Goal: Task Accomplishment & Management: Manage account settings

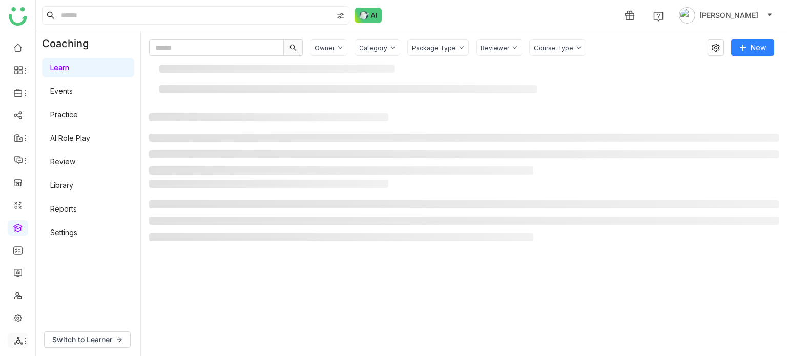
click at [20, 334] on li at bounding box center [18, 340] width 20 height 15
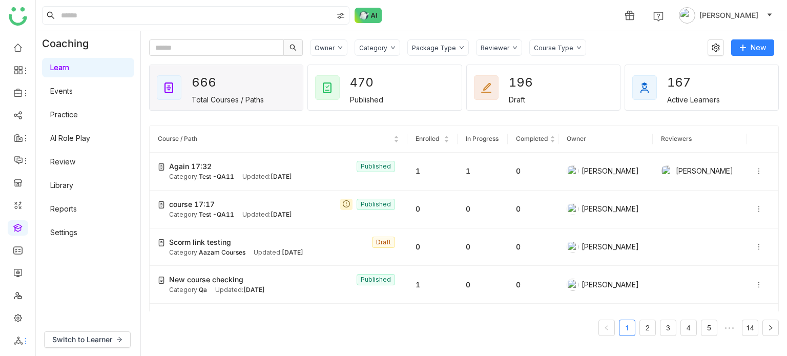
click at [22, 343] on icon at bounding box center [26, 341] width 8 height 8
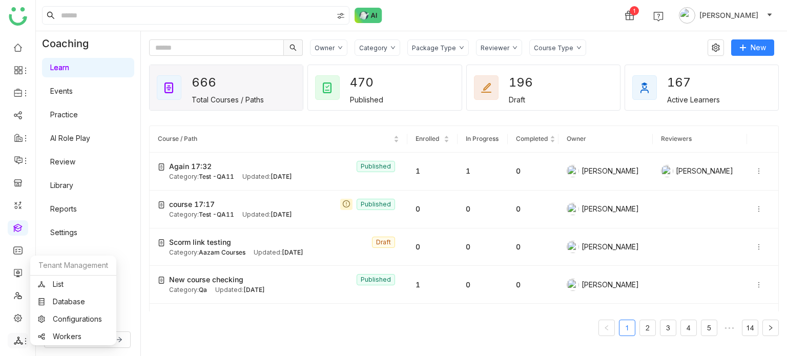
click at [23, 340] on icon at bounding box center [26, 341] width 8 height 8
click at [66, 283] on link "List" at bounding box center [73, 284] width 71 height 7
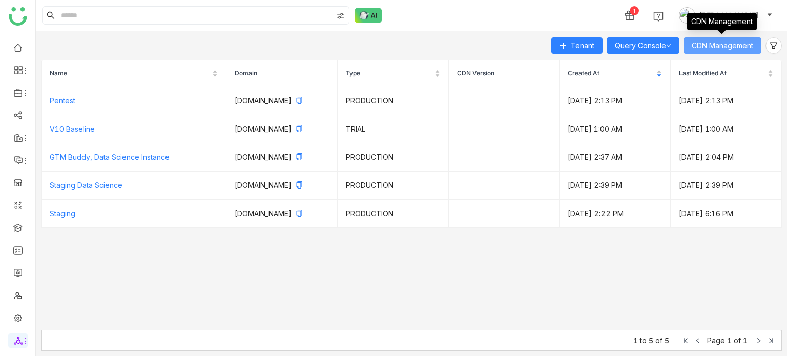
click at [717, 43] on span "CDN Management" at bounding box center [721, 45] width 61 height 11
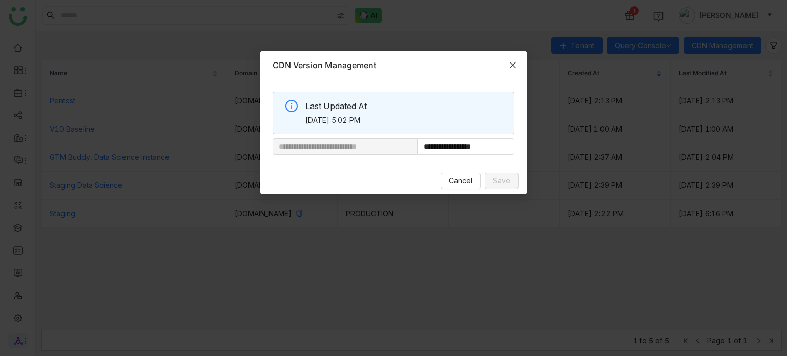
click at [514, 64] on icon "Close" at bounding box center [513, 65] width 8 height 8
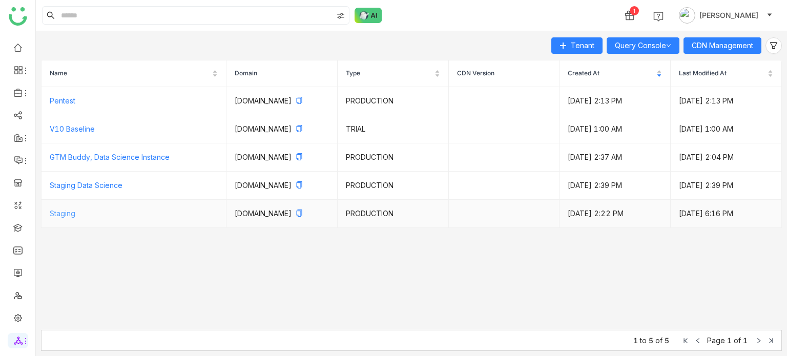
click at [58, 218] on link "Staging" at bounding box center [63, 213] width 26 height 9
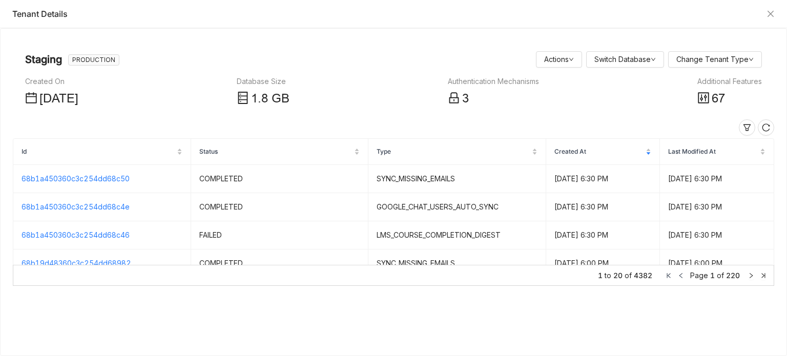
click at [699, 99] on icon at bounding box center [703, 98] width 12 height 12
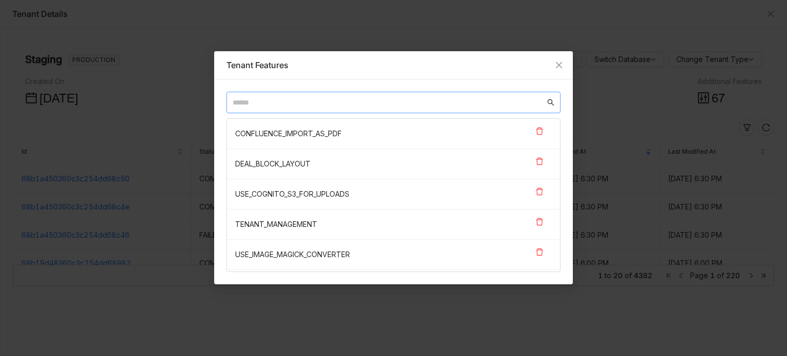
click at [351, 104] on input "text" at bounding box center [389, 102] width 312 height 11
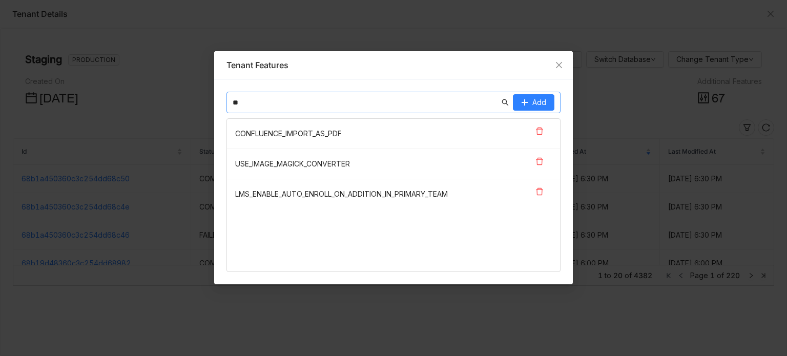
type input "*"
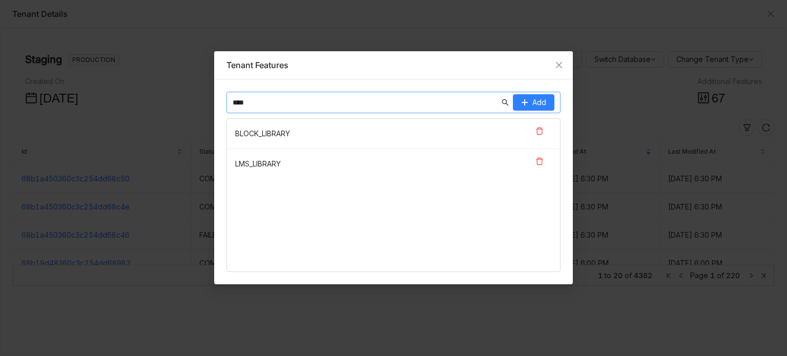
type input "****"
drag, startPoint x: 287, startPoint y: 161, endPoint x: 208, endPoint y: 162, distance: 79.4
click at [207, 162] on nz-modal-container "Tenant Features **** Add BLOCK_LIBRARY LMS_LIBRARY" at bounding box center [393, 178] width 787 height 356
copy nz-list-item "LMS_LIBRARY"
click at [540, 163] on icon at bounding box center [539, 161] width 7 height 7
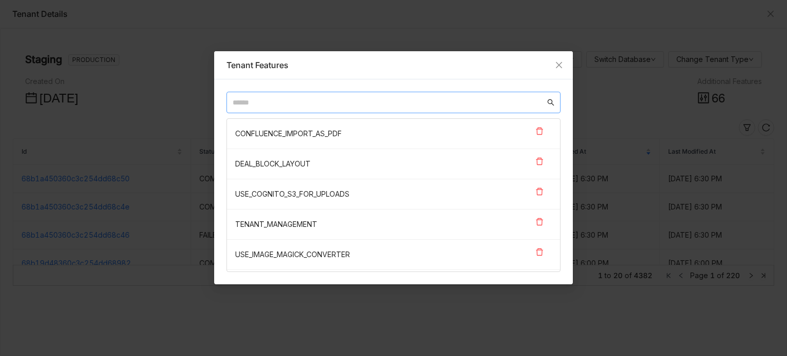
click at [338, 100] on input "text" at bounding box center [389, 102] width 312 height 11
paste input "**********"
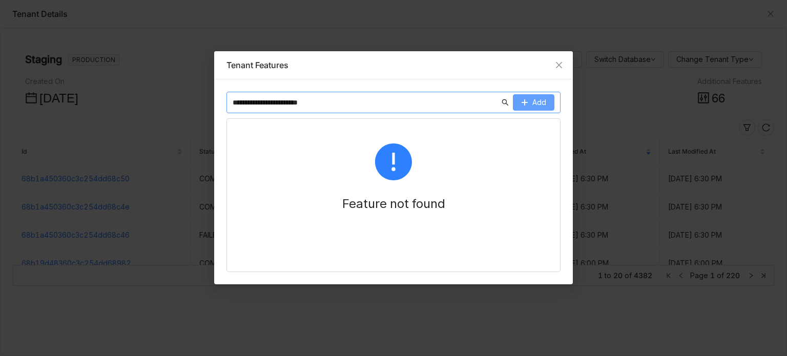
type input "**********"
click at [536, 103] on span "Add" at bounding box center [539, 102] width 14 height 11
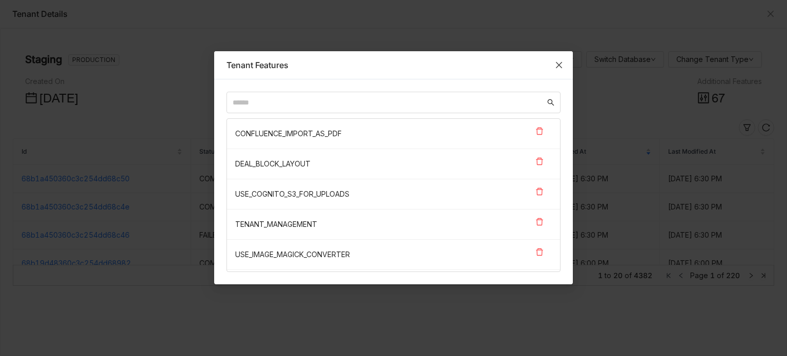
click at [551, 63] on span "Close" at bounding box center [559, 65] width 28 height 28
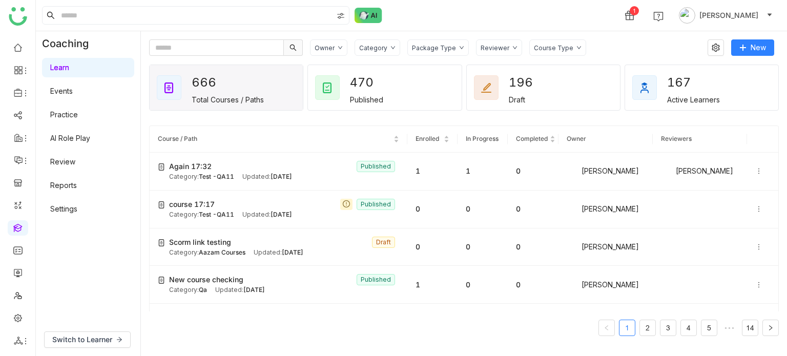
click at [16, 227] on link at bounding box center [17, 227] width 9 height 9
click at [13, 229] on link at bounding box center [17, 227] width 9 height 9
click at [20, 47] on link at bounding box center [17, 47] width 9 height 9
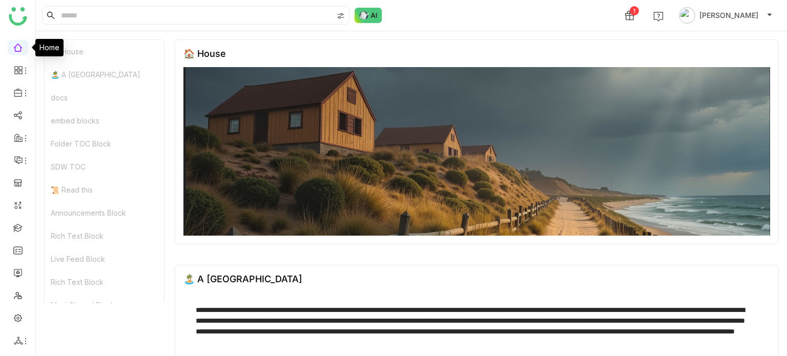
click at [21, 47] on link at bounding box center [17, 47] width 9 height 9
click at [23, 228] on link at bounding box center [17, 227] width 9 height 9
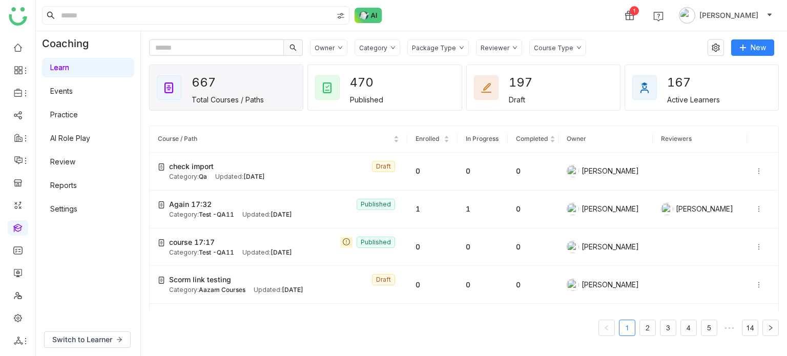
click at [369, 47] on div "Category" at bounding box center [373, 48] width 28 height 8
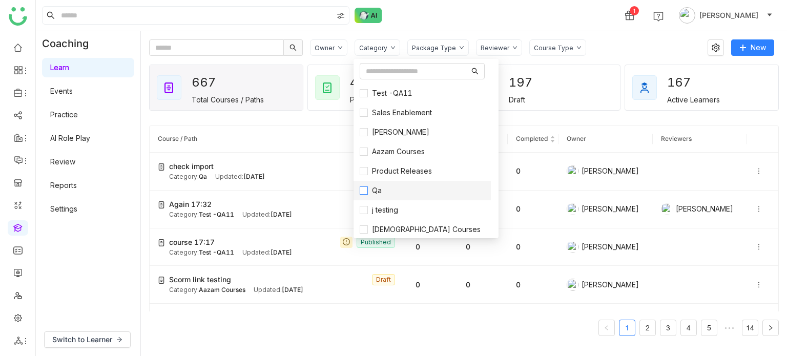
click at [382, 191] on span "Qa" at bounding box center [377, 190] width 18 height 11
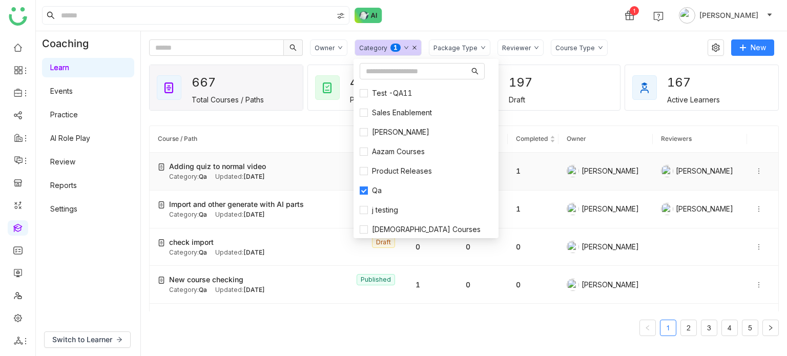
click at [219, 172] on div "Updated: Aug 29, 2025" at bounding box center [240, 177] width 50 height 10
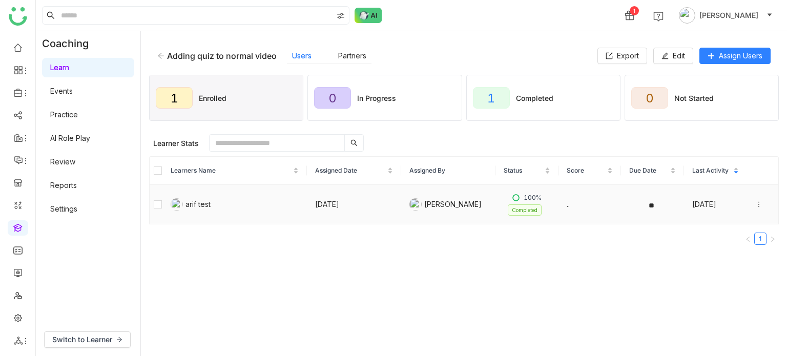
click at [755, 204] on icon at bounding box center [758, 204] width 7 height 7
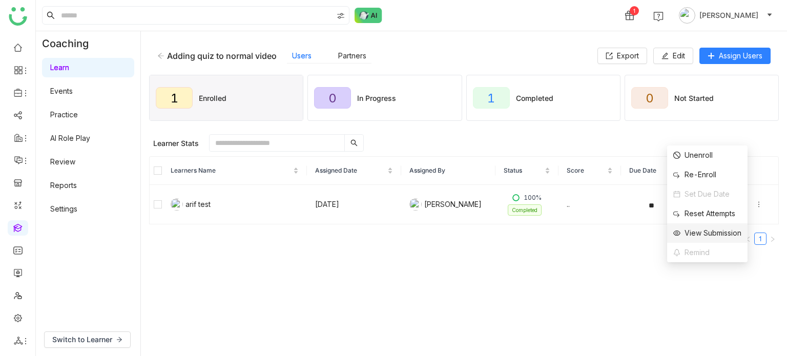
click at [708, 230] on div "View Submission" at bounding box center [707, 232] width 68 height 11
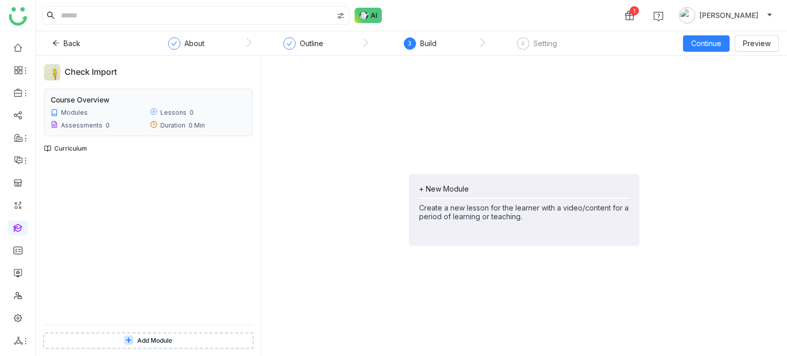
click at [153, 337] on span "Add Module" at bounding box center [154, 341] width 35 height 10
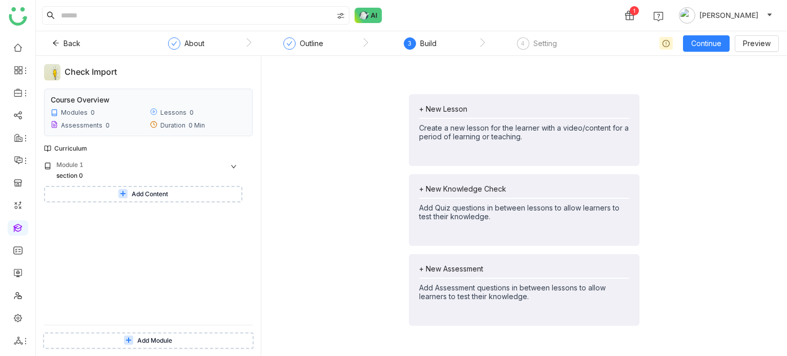
click at [160, 199] on button "Add Content" at bounding box center [143, 194] width 198 height 16
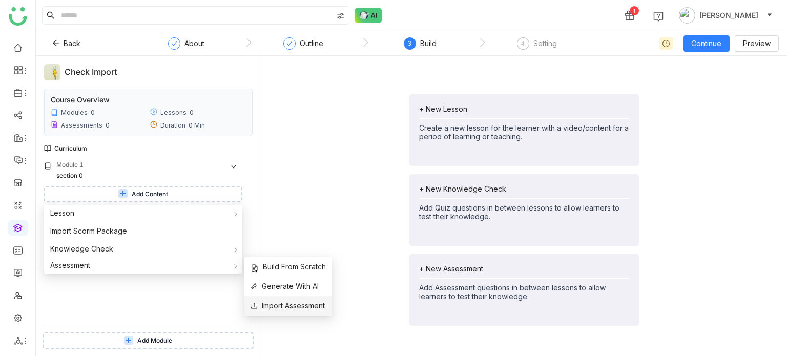
click at [277, 305] on span "Import Assessment" at bounding box center [287, 305] width 74 height 11
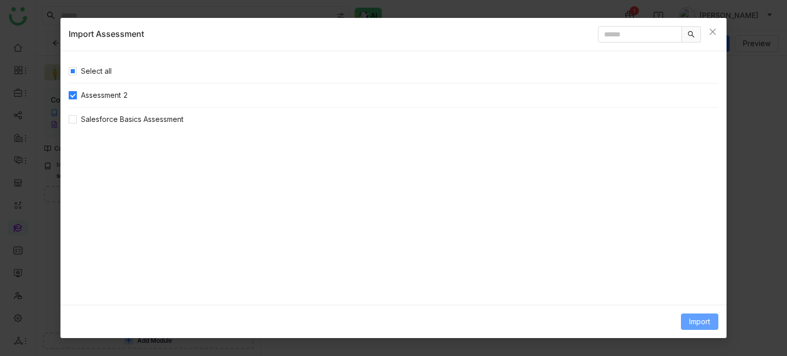
click at [697, 314] on button "Import" at bounding box center [699, 321] width 37 height 16
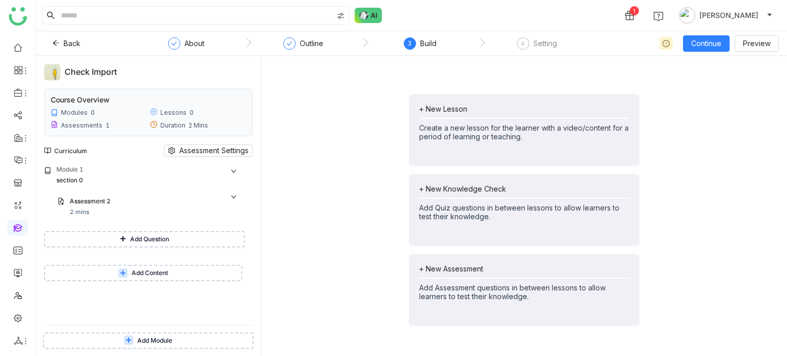
click at [156, 274] on span "Add Content" at bounding box center [150, 273] width 36 height 10
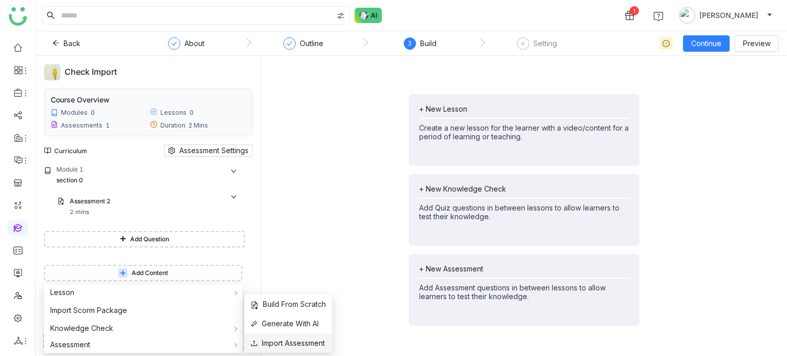
click at [309, 341] on span "Import Assessment" at bounding box center [287, 342] width 74 height 11
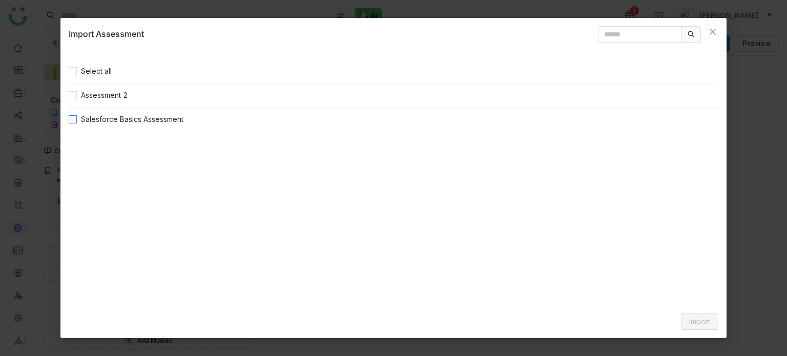
click at [96, 118] on span "Salesforce Basics Assessment" at bounding box center [132, 119] width 111 height 11
click at [699, 316] on span "Import" at bounding box center [699, 321] width 21 height 11
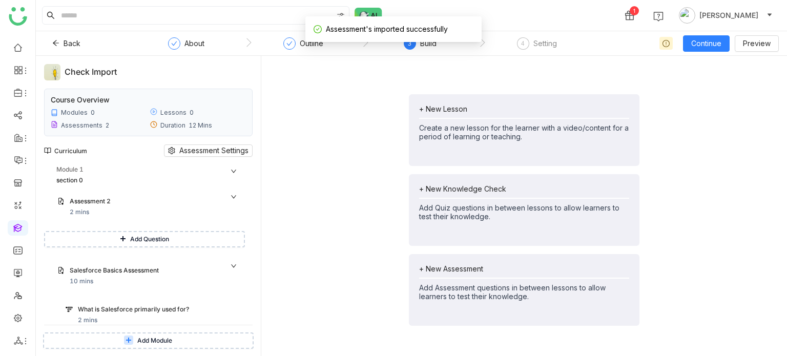
scroll to position [82, 0]
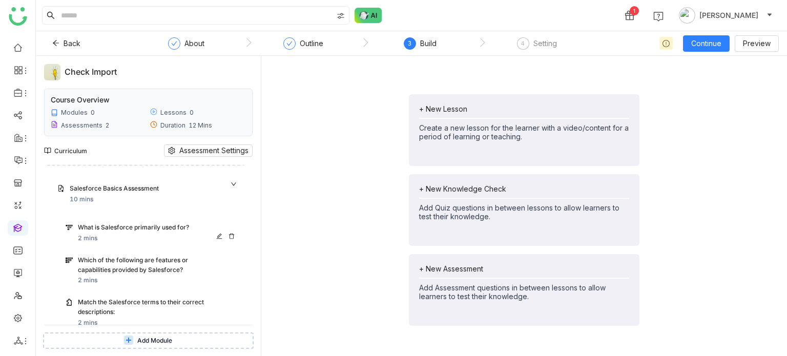
click at [160, 231] on div "What is Salesforce primarily used for?" at bounding box center [148, 228] width 141 height 10
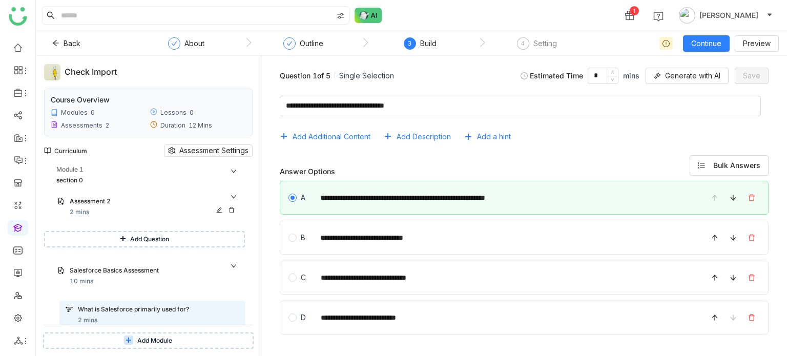
scroll to position [7, 0]
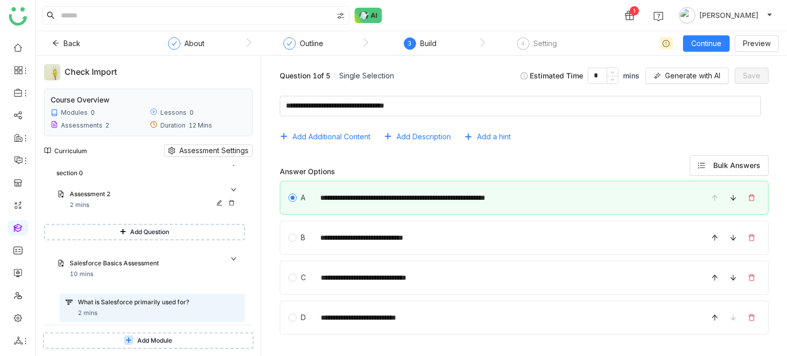
click at [105, 204] on div "Assessment 2 2 mins" at bounding box center [154, 199] width 169 height 20
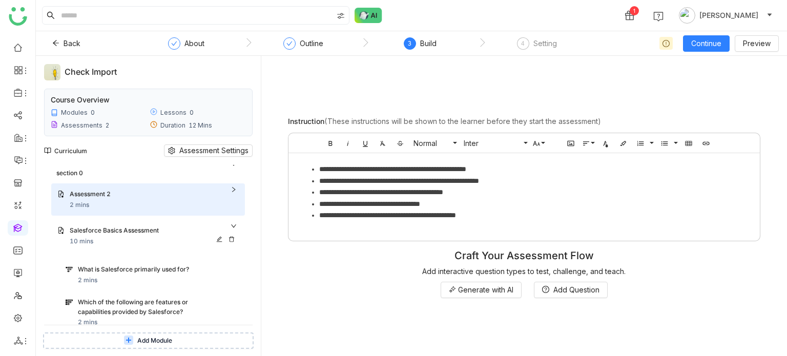
click at [120, 244] on div "Salesforce Basics Assessment 10 mins" at bounding box center [154, 236] width 169 height 20
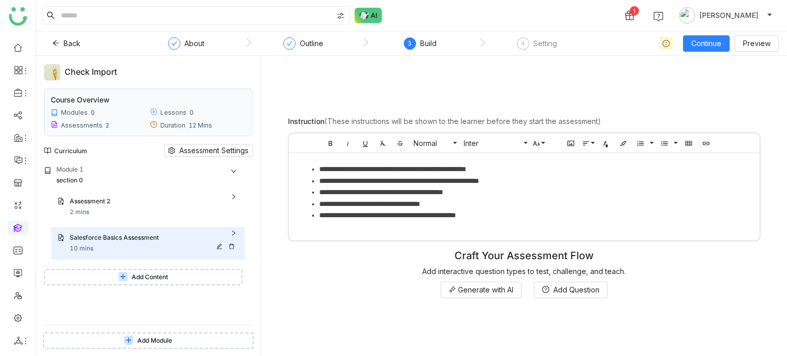
click at [122, 249] on div "Salesforce Basics Assessment 10 mins" at bounding box center [154, 243] width 169 height 20
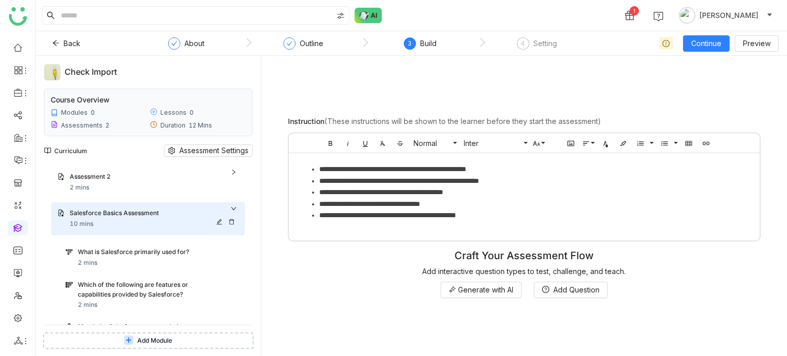
click at [122, 249] on div "What is Salesforce primarily used for?" at bounding box center [148, 252] width 141 height 10
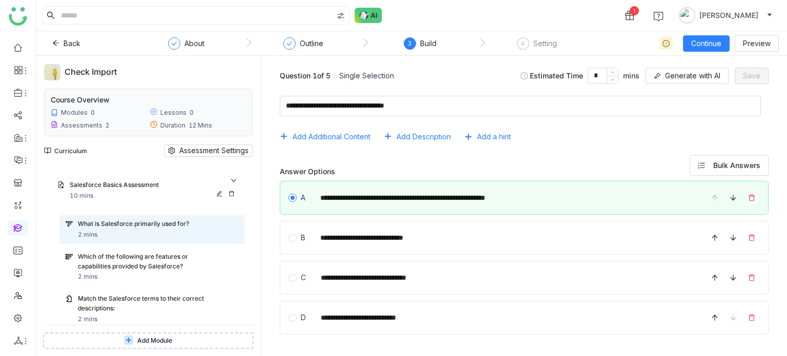
scroll to position [53, 0]
click at [122, 249] on div "Which of the following are features or capabilities provided by Salesforce? 2 m…" at bounding box center [151, 266] width 185 height 38
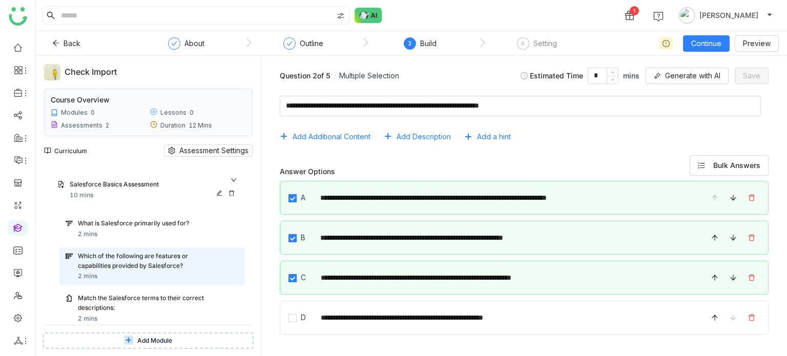
scroll to position [154, 0]
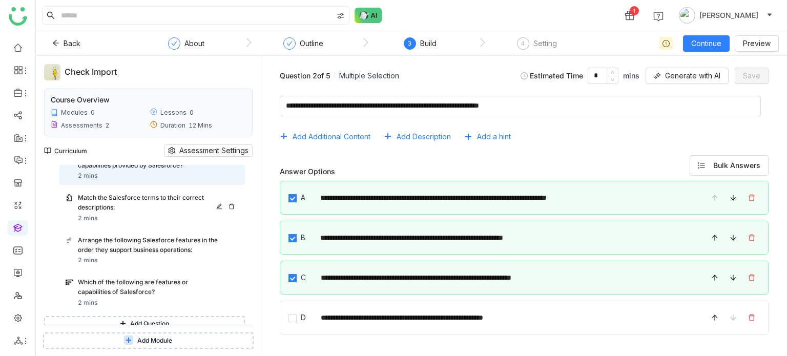
click at [142, 219] on div "Match the Salesforce terms to their correct descriptions: 2 mins" at bounding box center [158, 208] width 161 height 30
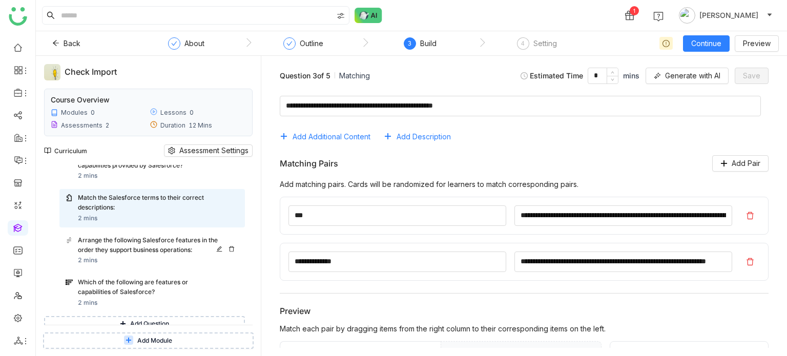
click at [142, 236] on div "Arrange the following Salesforce features in the order they support business op…" at bounding box center [148, 245] width 141 height 19
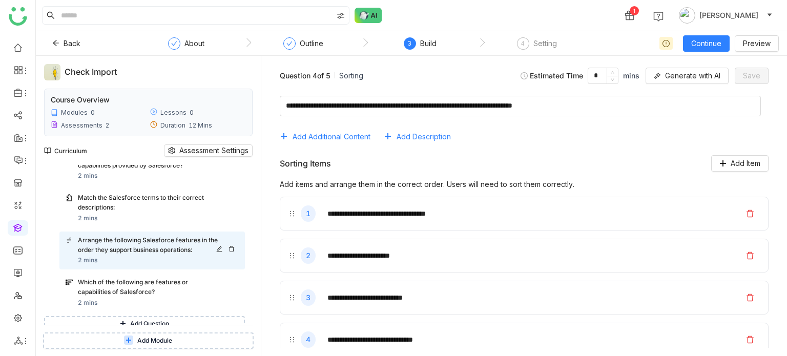
scroll to position [195, 0]
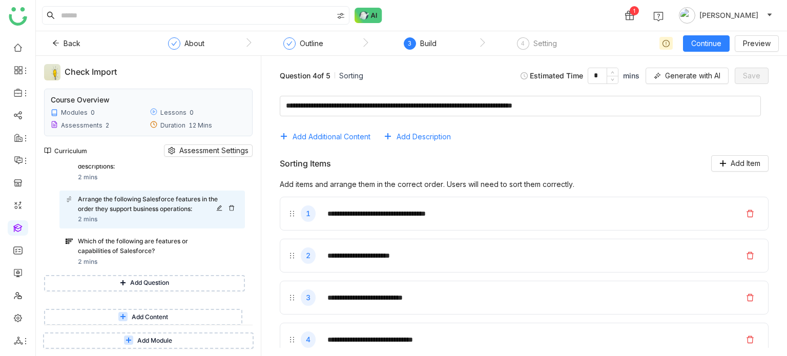
click at [139, 254] on div "Which of the following are features or capabilities of Salesforce?" at bounding box center [148, 246] width 141 height 19
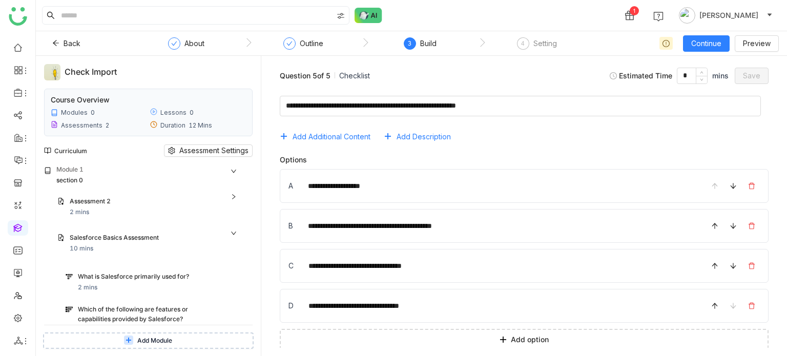
click at [93, 112] on div "Modules 0" at bounding box center [98, 112] width 95 height 9
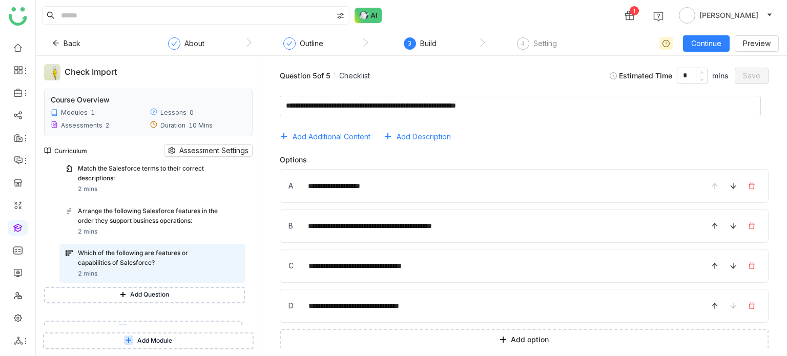
scroll to position [218, 0]
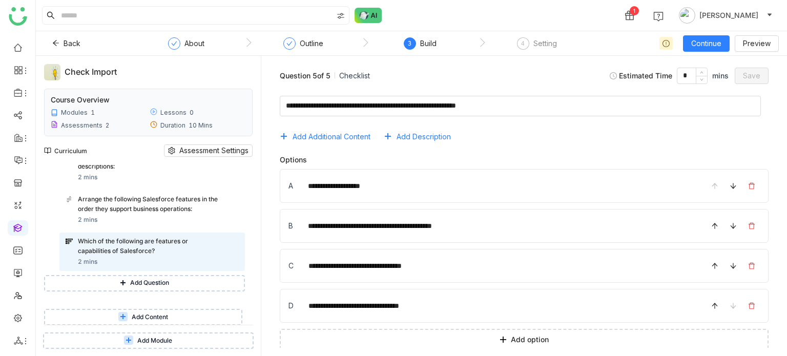
click at [159, 339] on span "Add Module" at bounding box center [154, 341] width 35 height 10
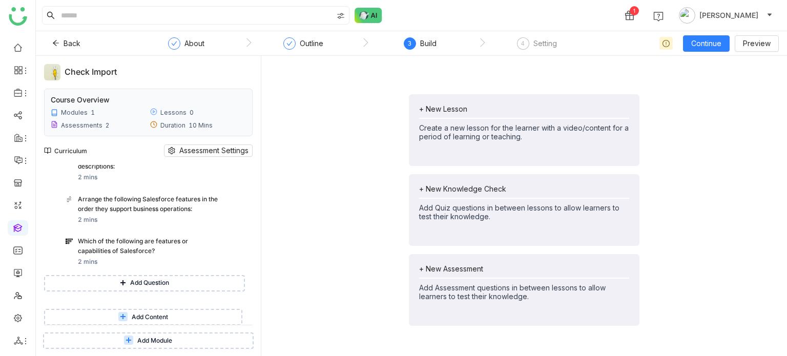
scroll to position [270, 0]
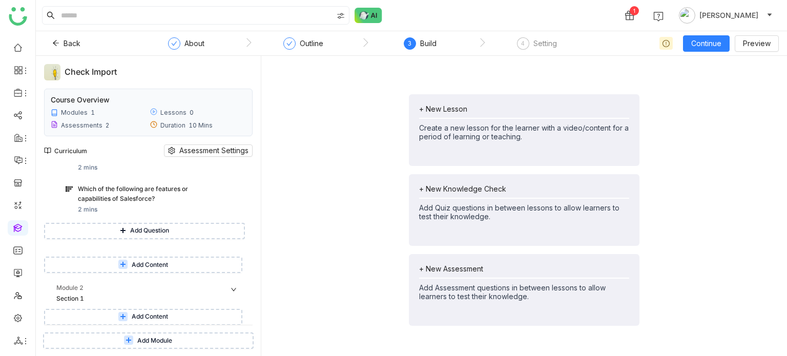
click at [477, 5] on div "1 Arif uddin" at bounding box center [411, 15] width 751 height 31
click at [27, 337] on icon at bounding box center [26, 341] width 8 height 8
click at [73, 283] on link "List" at bounding box center [73, 284] width 71 height 7
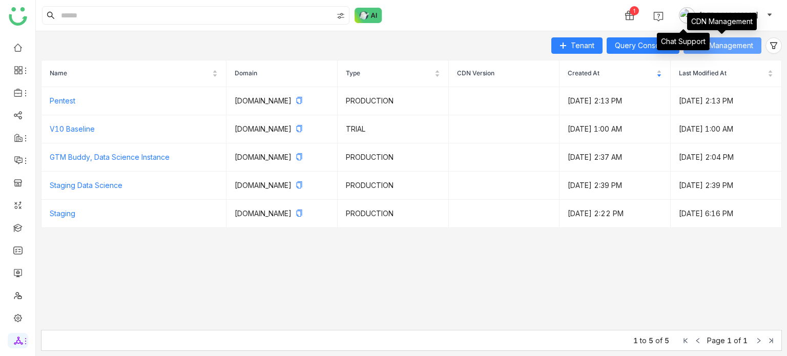
click at [729, 44] on span "CDN Management" at bounding box center [721, 45] width 61 height 11
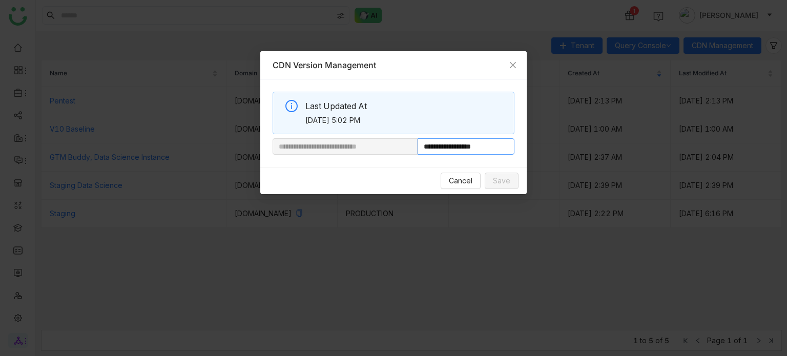
drag, startPoint x: 453, startPoint y: 149, endPoint x: 484, endPoint y: 150, distance: 31.2
click at [484, 150] on input "**********" at bounding box center [465, 146] width 97 height 16
paste input "**********"
type input "**********"
click at [502, 182] on span "Save" at bounding box center [501, 180] width 17 height 11
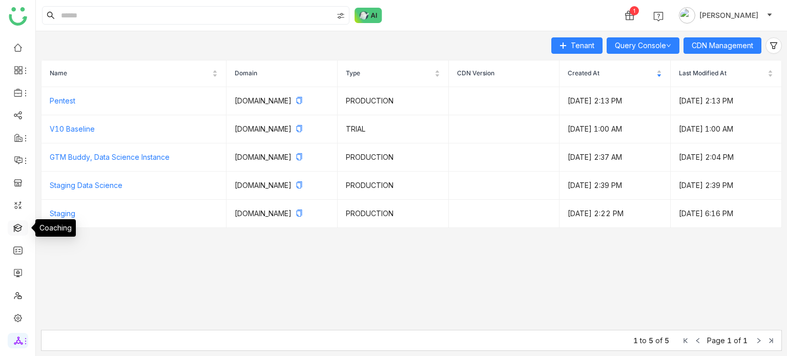
click at [20, 230] on link at bounding box center [17, 227] width 9 height 9
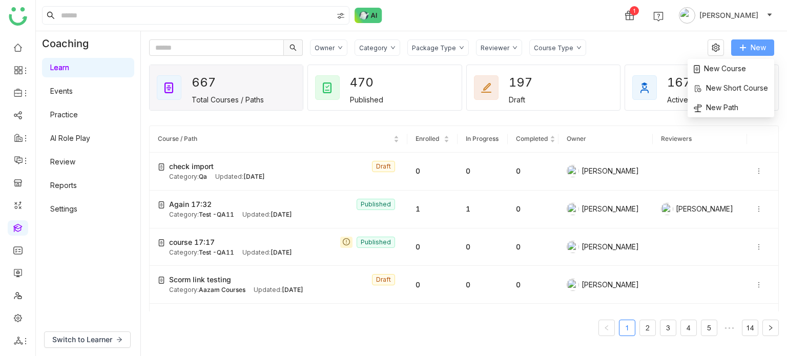
click at [748, 51] on button "New" at bounding box center [752, 47] width 43 height 16
click at [734, 64] on span "New Course" at bounding box center [719, 68] width 52 height 11
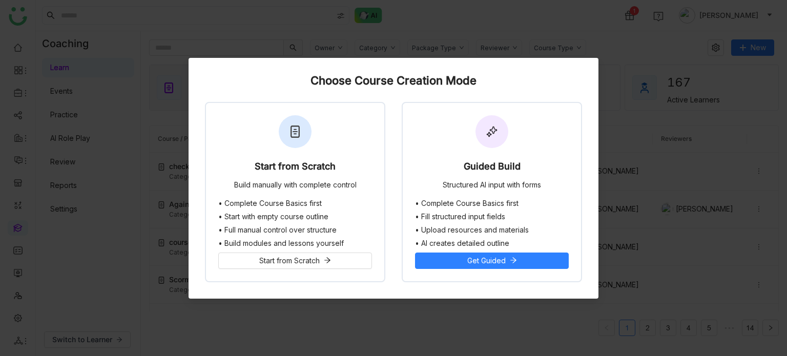
click at [637, 78] on nz-modal-container "Choose Course Creation Mode Start from Scratch Build manually with complete con…" at bounding box center [393, 178] width 787 height 356
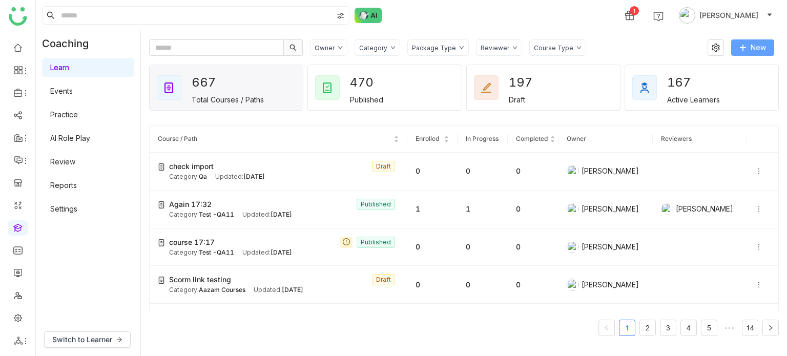
click at [758, 53] on button "New" at bounding box center [752, 47] width 43 height 16
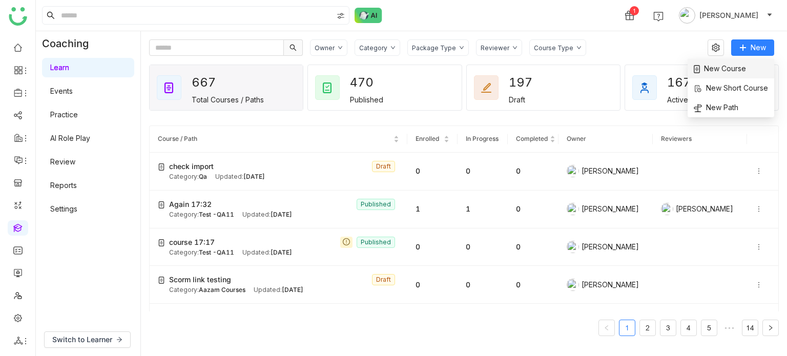
click at [732, 67] on span "New Course" at bounding box center [719, 68] width 52 height 11
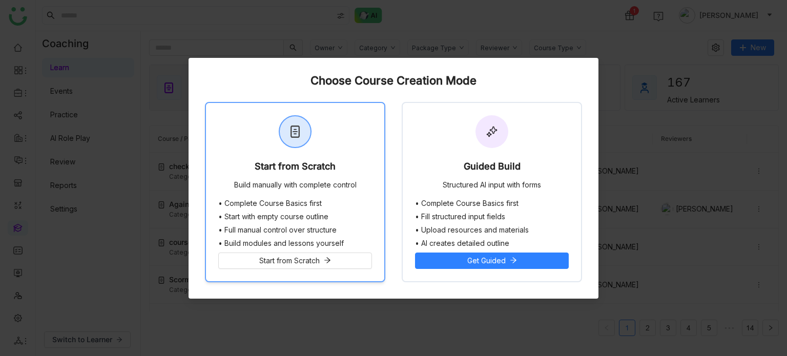
click at [318, 147] on div "Start from Scratch Build manually with complete control" at bounding box center [295, 151] width 178 height 96
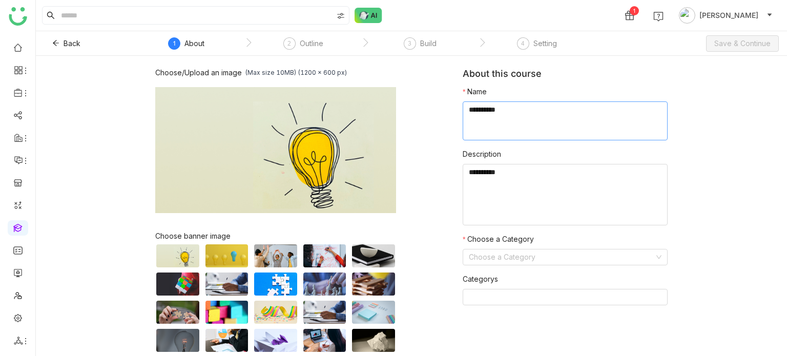
click at [558, 109] on textarea at bounding box center [564, 120] width 205 height 39
type textarea "**********"
type textarea "********"
type input "**"
click at [761, 40] on span "Save & Continue" at bounding box center [742, 43] width 56 height 11
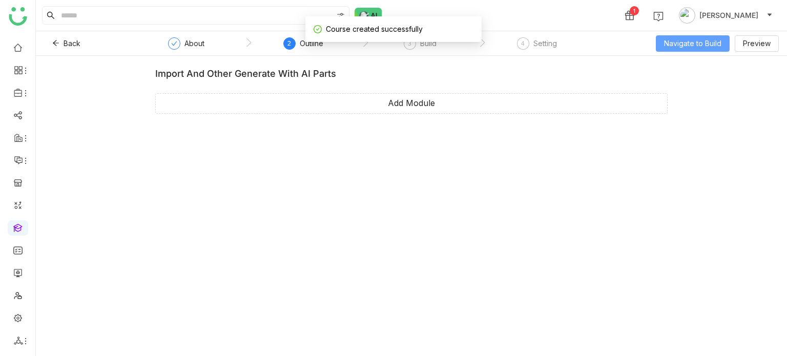
click at [702, 41] on span "Navigate to Build" at bounding box center [692, 43] width 57 height 11
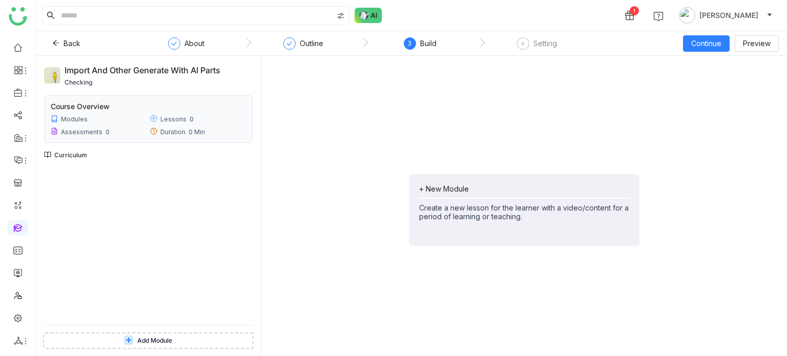
click at [459, 188] on div "+ New Module" at bounding box center [524, 188] width 210 height 9
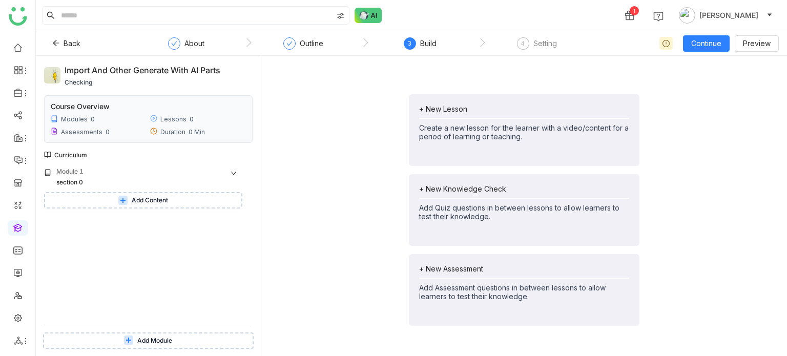
click at [164, 204] on span "Add Content" at bounding box center [150, 201] width 36 height 10
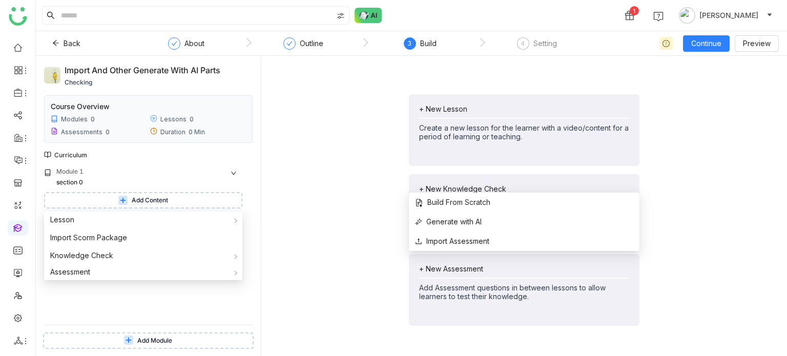
click at [430, 265] on div "+ New Assessment" at bounding box center [524, 268] width 210 height 9
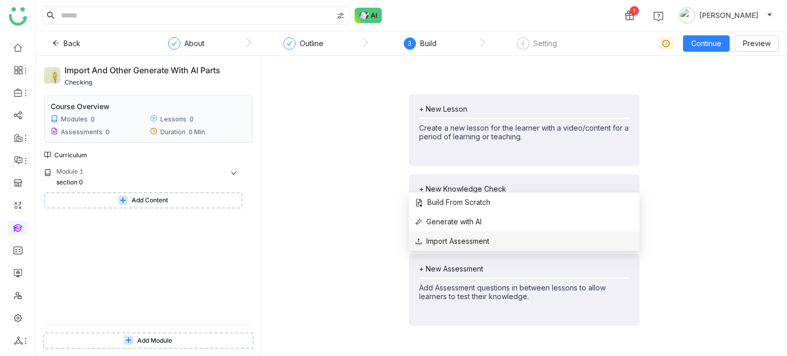
click at [440, 244] on span "Import Assessment" at bounding box center [452, 241] width 74 height 11
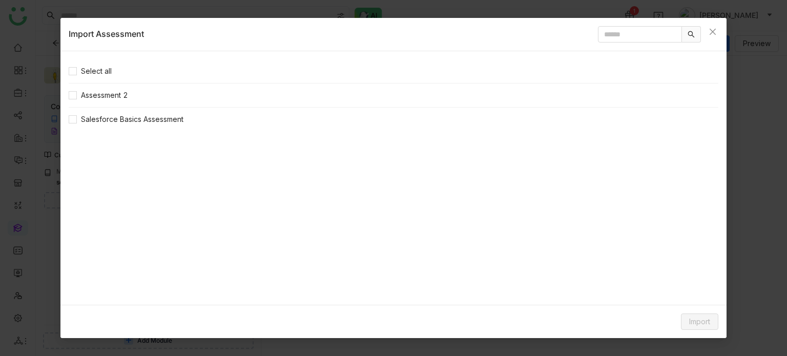
click at [99, 124] on nz-list-item "Salesforce Basics Assessment" at bounding box center [393, 120] width 649 height 24
click at [99, 124] on span "Salesforce Basics Assessment" at bounding box center [132, 119] width 111 height 11
click at [705, 330] on div "Import" at bounding box center [393, 321] width 666 height 33
click at [706, 330] on div "Import" at bounding box center [393, 321] width 666 height 33
click at [717, 321] on button "Import" at bounding box center [699, 321] width 37 height 16
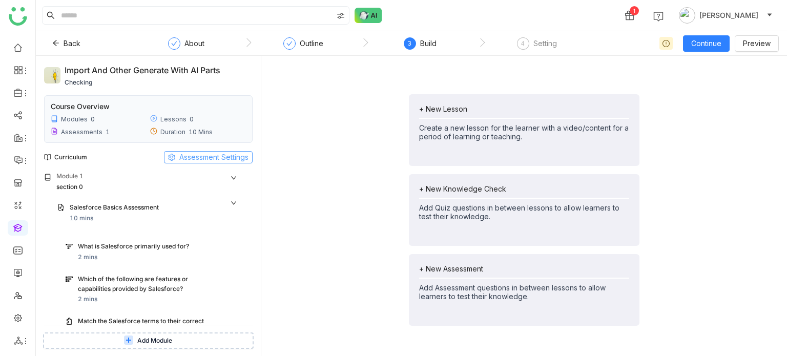
click at [233, 160] on span "Assessment Settings" at bounding box center [213, 157] width 69 height 11
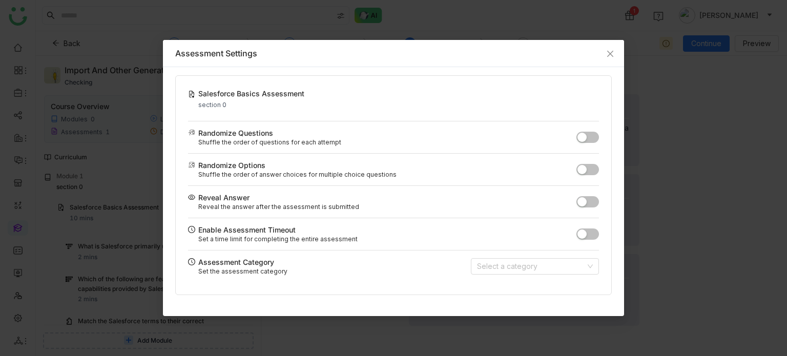
click at [591, 201] on button "button" at bounding box center [587, 201] width 23 height 11
click at [591, 238] on button "button" at bounding box center [587, 233] width 23 height 11
click at [555, 262] on input at bounding box center [531, 266] width 109 height 15
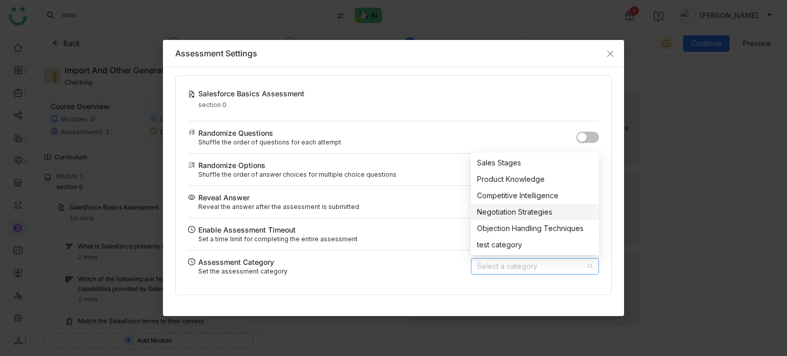
click at [509, 215] on div "Negotiation Strategies" at bounding box center [535, 211] width 116 height 11
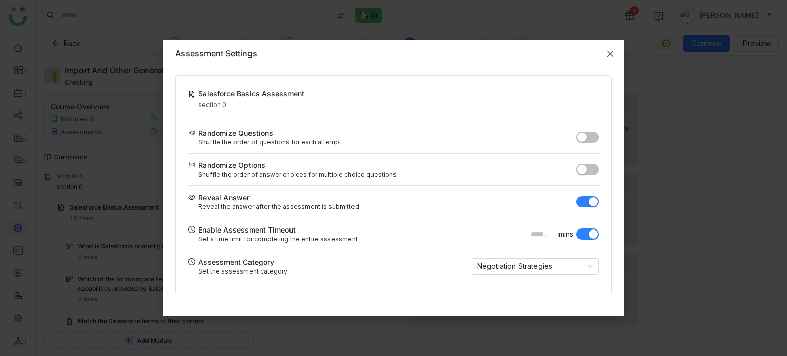
click at [615, 50] on span "Close" at bounding box center [610, 54] width 28 height 28
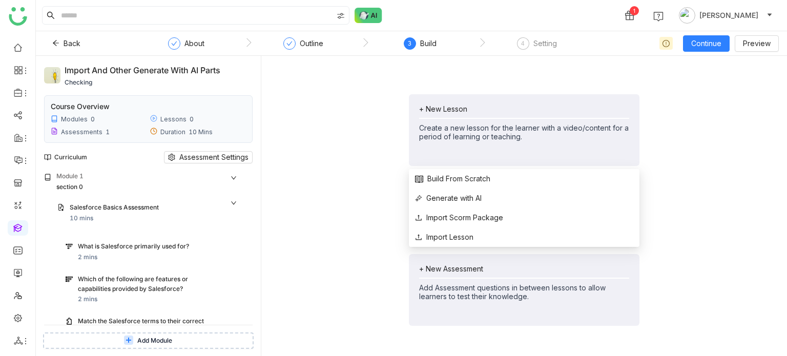
click at [455, 108] on div "+ New Lesson" at bounding box center [524, 108] width 210 height 9
click at [451, 198] on span "Generate with AI" at bounding box center [448, 198] width 67 height 11
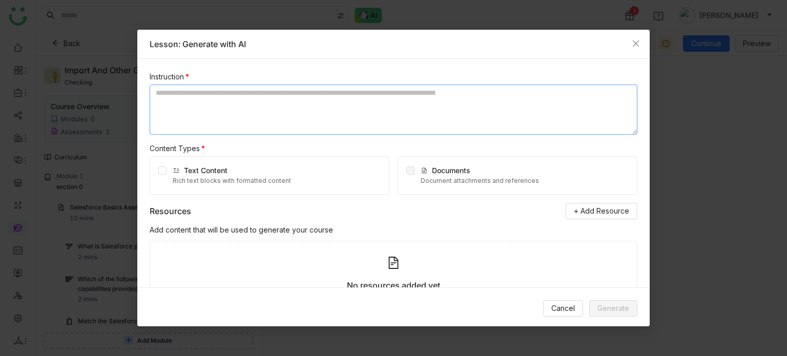
click at [424, 85] on textarea at bounding box center [394, 110] width 488 height 50
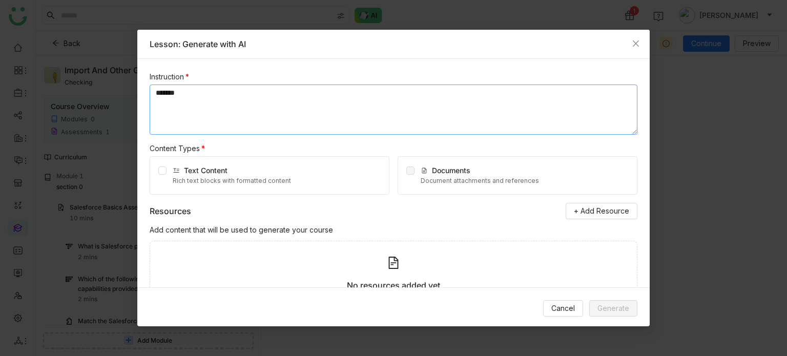
type textarea "*******"
click at [611, 213] on span "+ Add Resource" at bounding box center [601, 210] width 55 height 11
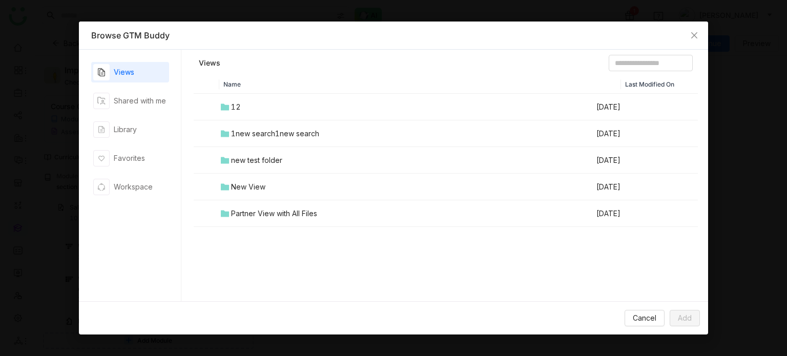
click at [252, 136] on div "1new search1new search" at bounding box center [275, 133] width 88 height 11
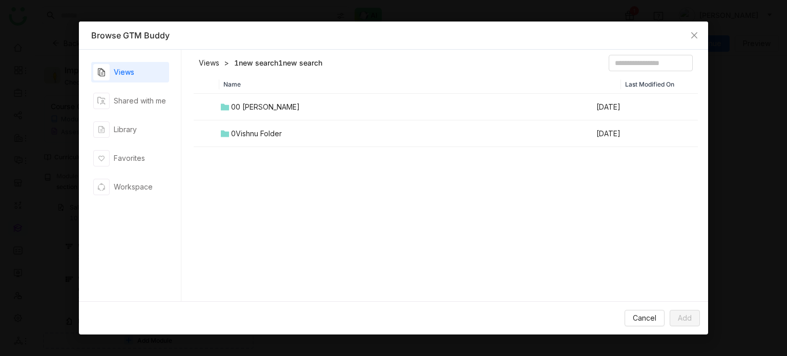
click at [252, 136] on div "0Vishnu Folder" at bounding box center [256, 133] width 51 height 11
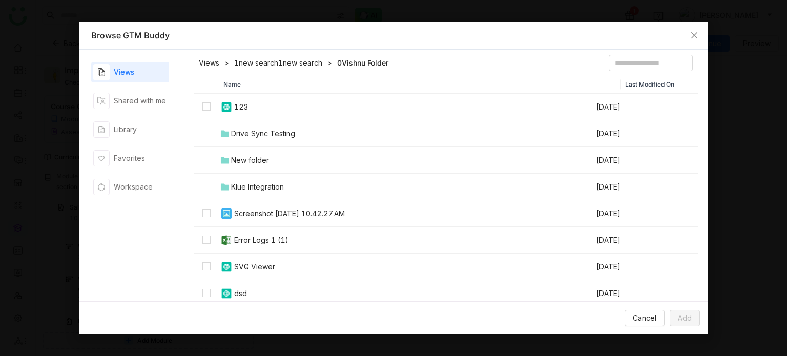
click at [229, 213] on img at bounding box center [226, 213] width 12 height 12
click at [687, 320] on span "Add" at bounding box center [685, 317] width 14 height 11
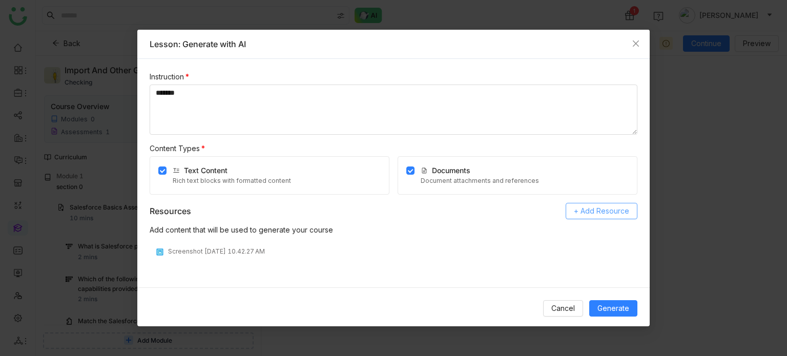
click at [593, 218] on button "+ Add Resource" at bounding box center [601, 211] width 72 height 16
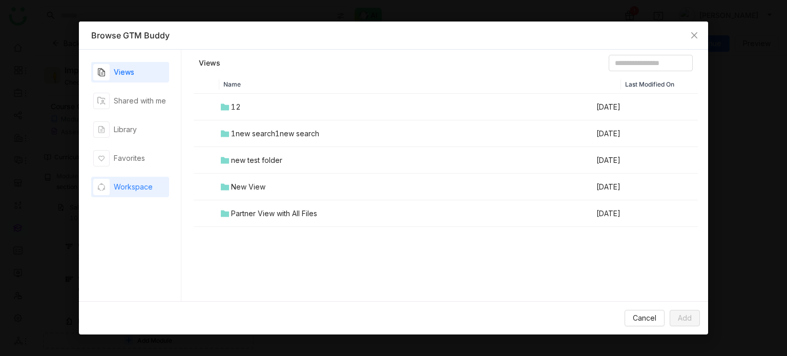
click at [158, 187] on div "Workspace" at bounding box center [130, 187] width 78 height 20
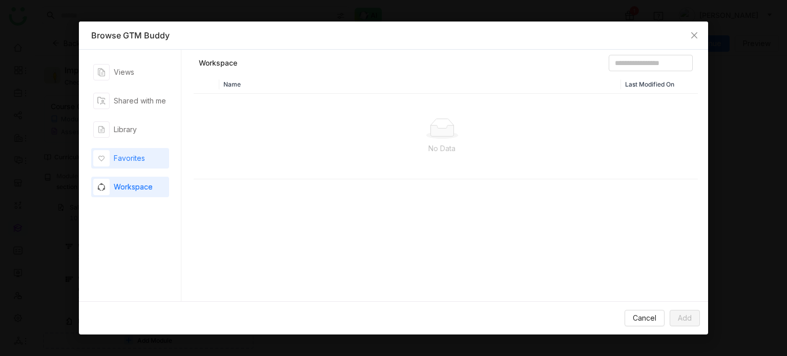
click at [153, 158] on div "Favorites" at bounding box center [130, 158] width 78 height 20
click at [152, 126] on div "Library" at bounding box center [130, 129] width 78 height 20
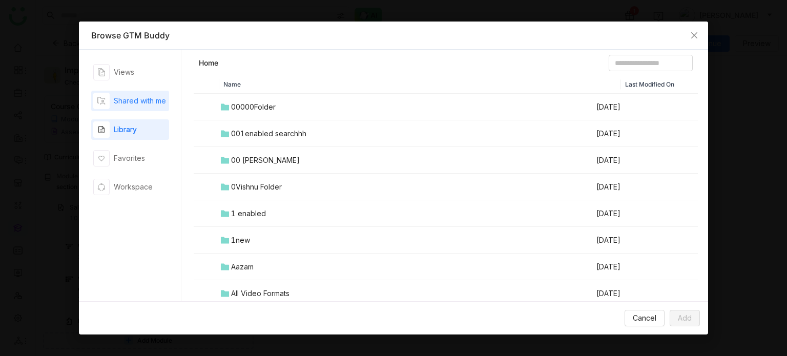
click at [152, 91] on div "Shared with me" at bounding box center [130, 101] width 78 height 20
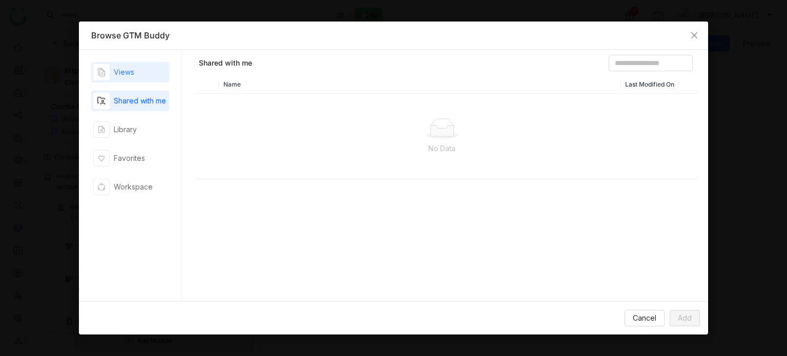
click at [151, 73] on div "Views" at bounding box center [130, 72] width 78 height 20
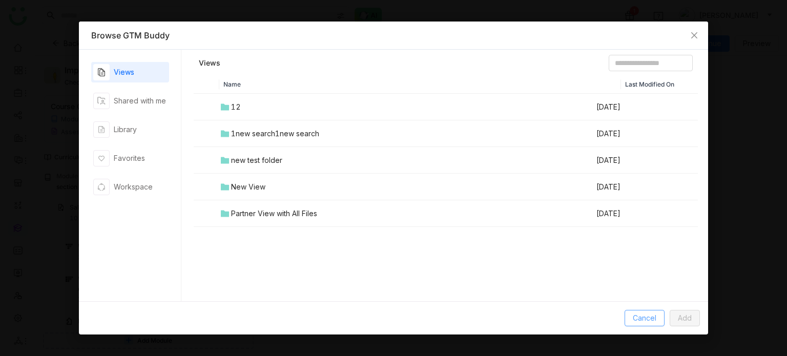
click at [645, 322] on span "Cancel" at bounding box center [644, 317] width 24 height 11
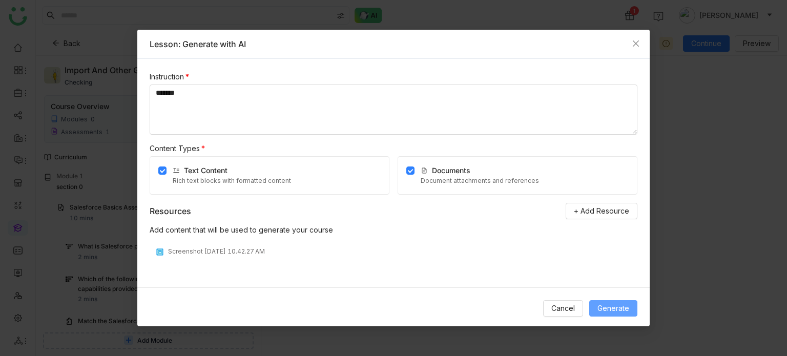
click at [604, 303] on span "Generate" at bounding box center [613, 308] width 32 height 11
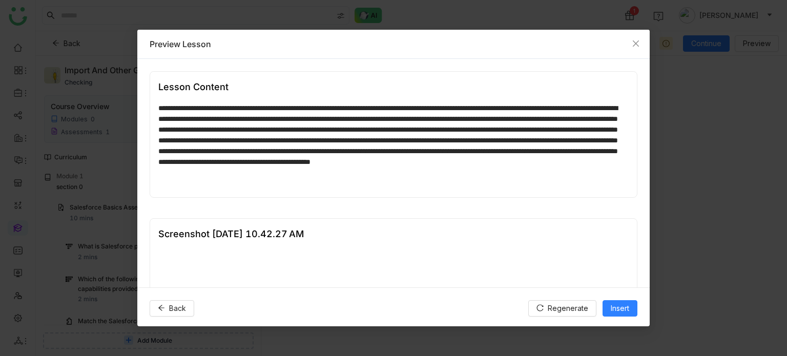
scroll to position [187, 0]
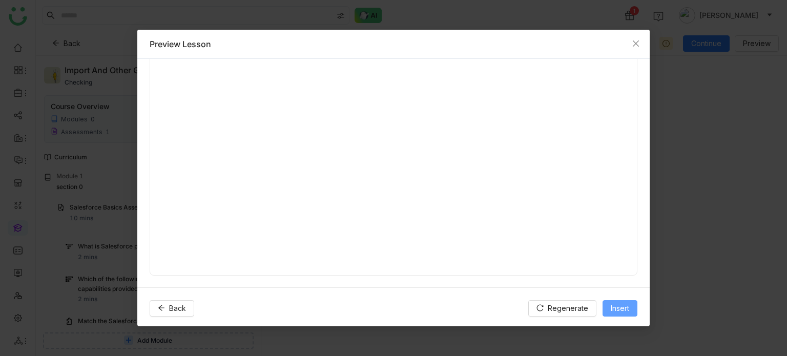
click at [624, 309] on span "Insert" at bounding box center [619, 308] width 18 height 11
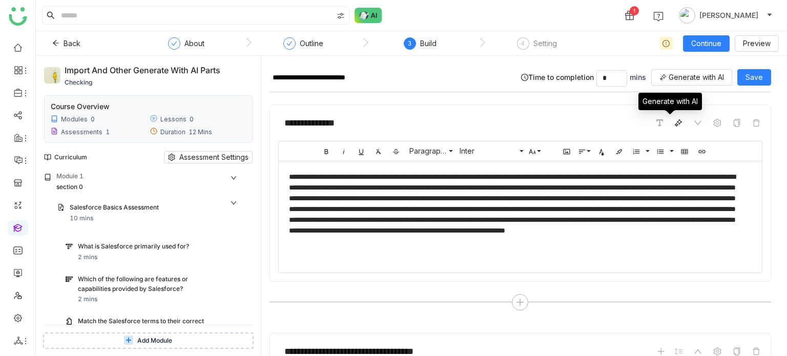
click at [677, 122] on icon at bounding box center [679, 121] width 5 height 5
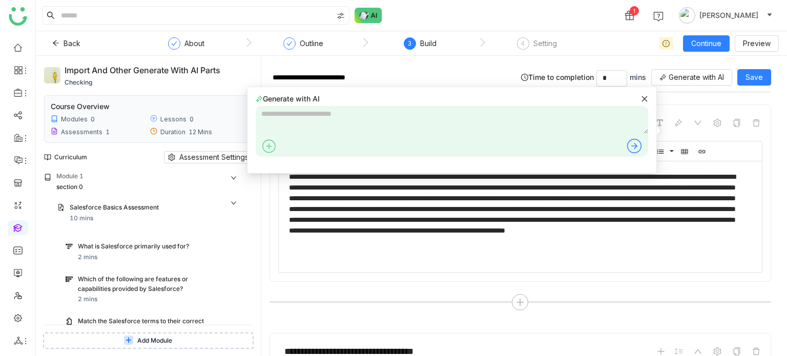
click at [601, 46] on div "About Outline 3 Build 4 Setting" at bounding box center [365, 43] width 552 height 25
click at [711, 126] on span at bounding box center [717, 123] width 12 height 12
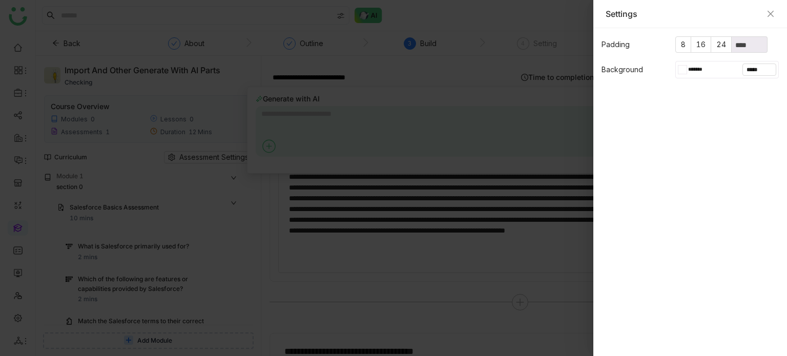
click at [678, 71] on div at bounding box center [680, 69] width 5 height 9
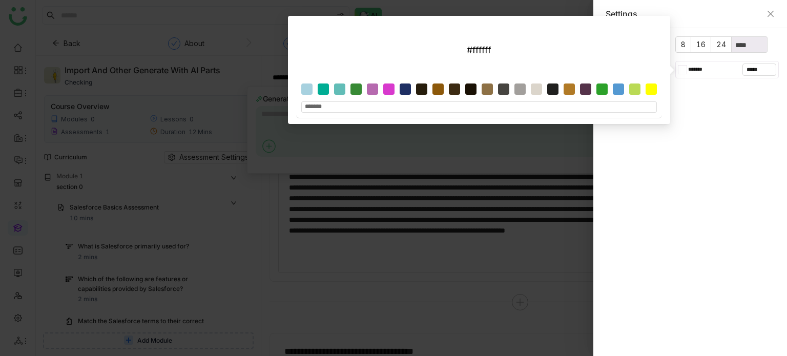
click at [305, 88] on div at bounding box center [306, 88] width 11 height 11
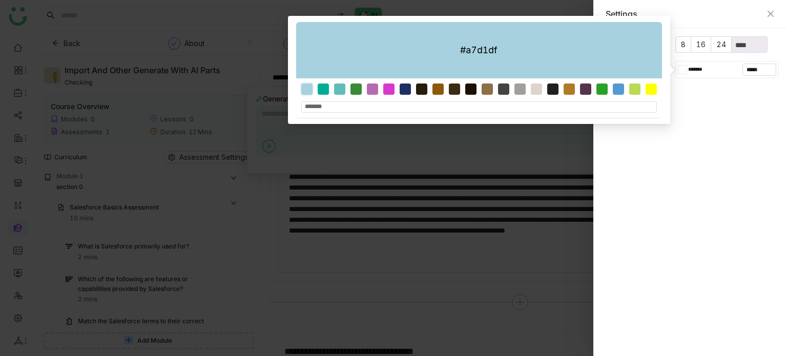
type input "*******"
click at [582, 183] on div at bounding box center [393, 178] width 787 height 356
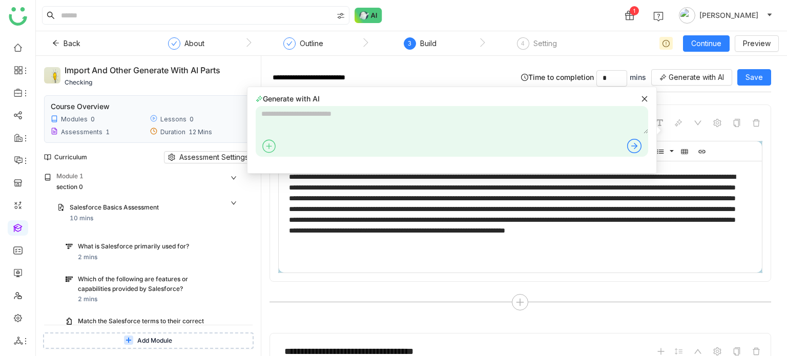
click at [583, 277] on div "**********" at bounding box center [519, 192] width 501 height 177
click at [645, 96] on icon at bounding box center [644, 98] width 7 height 7
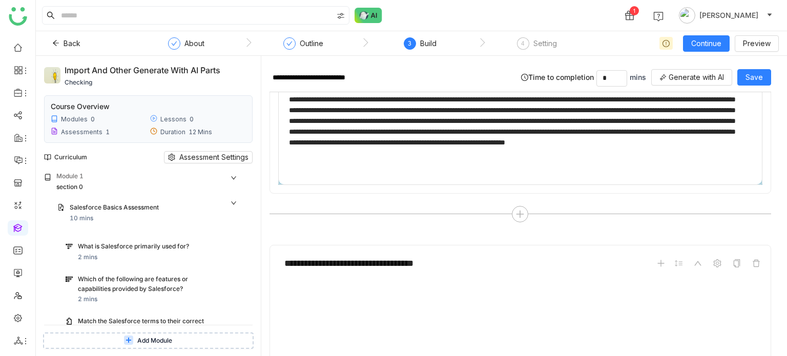
scroll to position [16, 0]
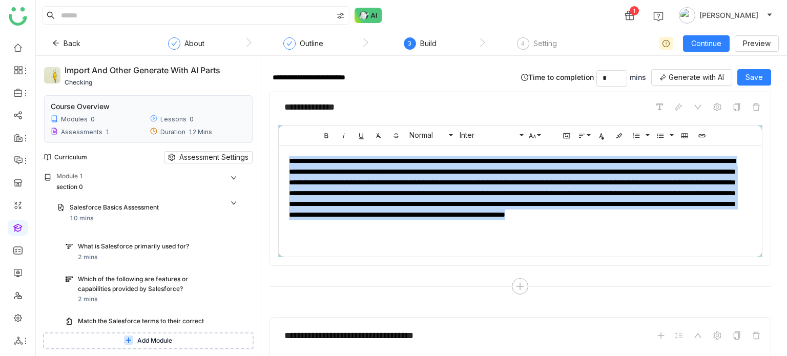
drag, startPoint x: 469, startPoint y: 234, endPoint x: 281, endPoint y: 145, distance: 208.2
click at [281, 145] on div "**********" at bounding box center [520, 198] width 483 height 107
click at [598, 134] on icon "button" at bounding box center [601, 136] width 8 height 8
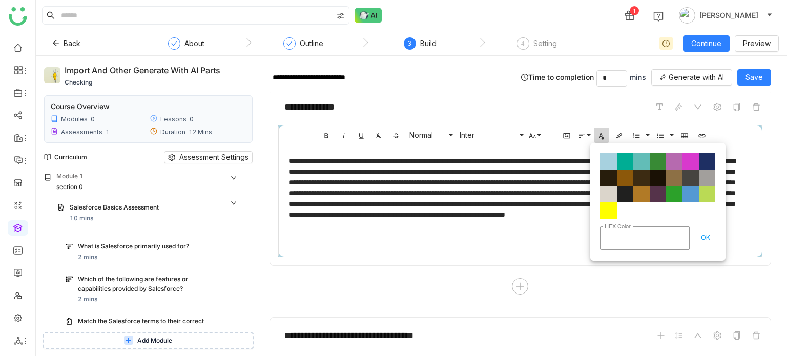
click at [639, 156] on span "Color#62BDB7" at bounding box center [641, 161] width 16 height 16
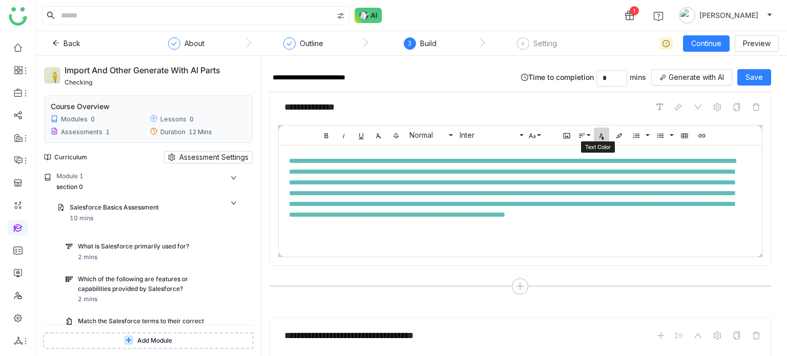
click at [599, 138] on icon "button" at bounding box center [601, 136] width 8 height 8
type input "*******"
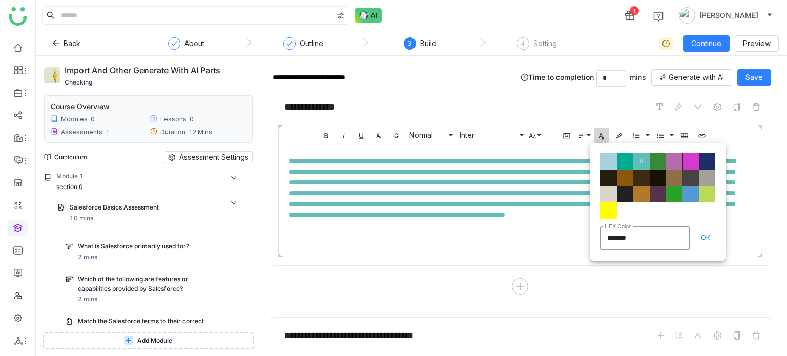
click at [667, 162] on span "Color#B66AAF" at bounding box center [674, 161] width 16 height 16
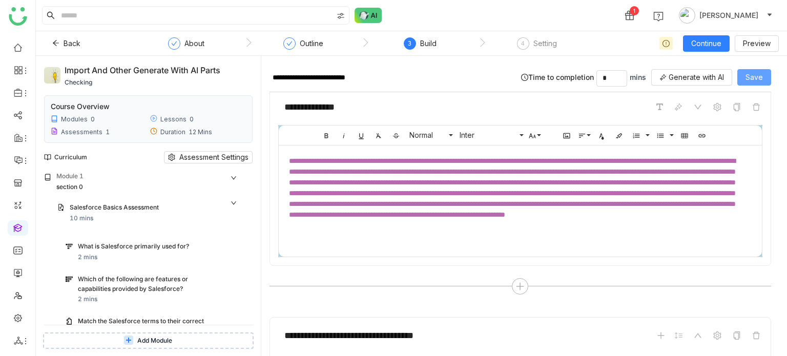
click at [748, 75] on span "Save" at bounding box center [753, 77] width 17 height 11
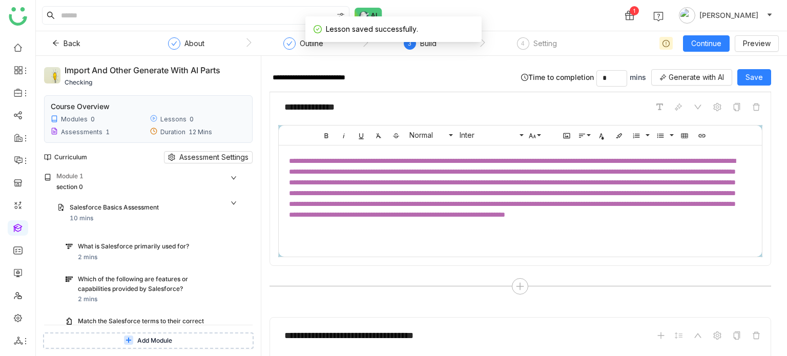
scroll to position [267, 0]
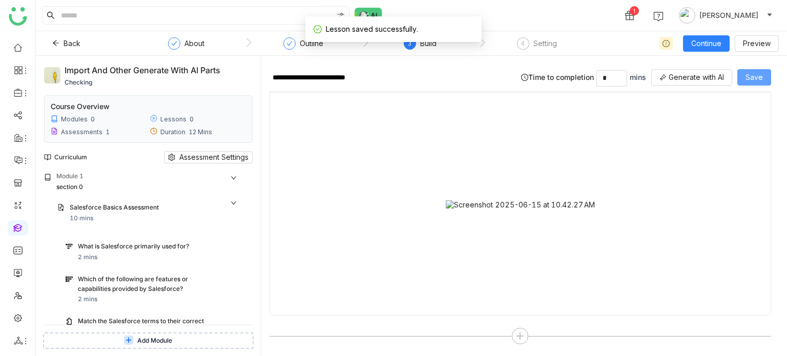
click at [746, 83] on button "Save" at bounding box center [754, 77] width 34 height 16
click at [708, 41] on span "Continue" at bounding box center [706, 43] width 30 height 11
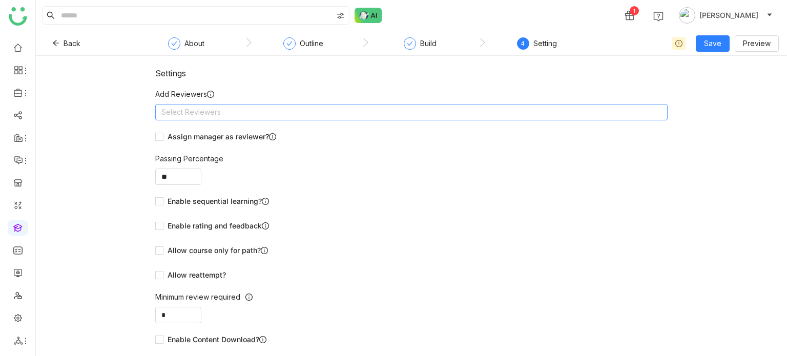
click at [280, 108] on nz-select-top-control "Select Reviewers" at bounding box center [411, 112] width 512 height 16
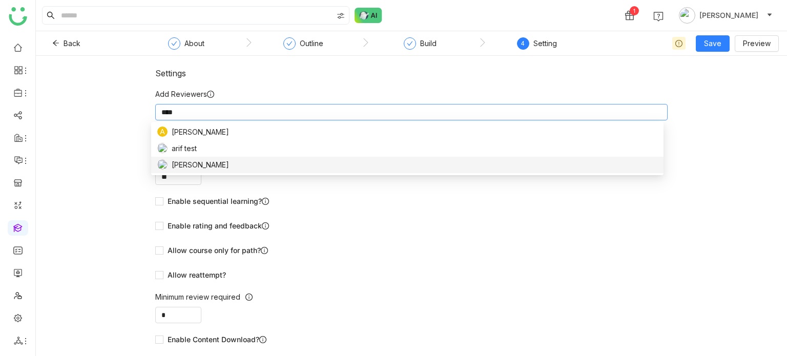
type input "****"
click at [216, 165] on div "[PERSON_NAME]" at bounding box center [407, 164] width 500 height 11
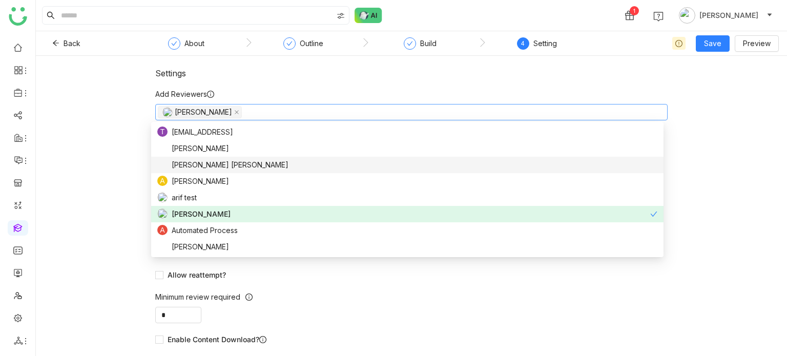
click at [73, 133] on div "Settings Add Reviewers Arif uddin Assign manager as reviewer? Passing Percentag…" at bounding box center [411, 206] width 751 height 300
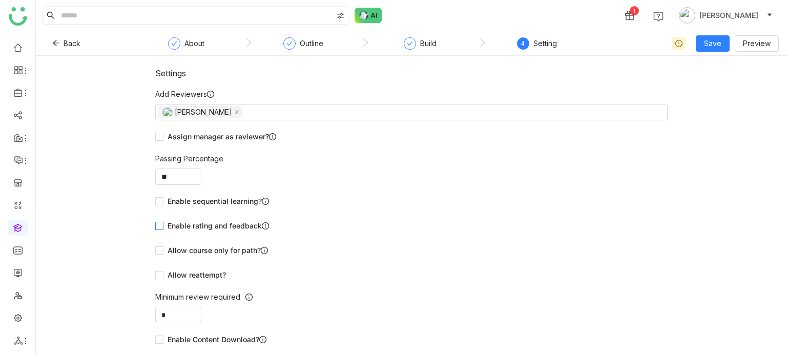
click at [190, 226] on span "Enable rating and feedback" at bounding box center [218, 225] width 110 height 11
click at [220, 196] on span "Enable sequential learning?" at bounding box center [218, 201] width 110 height 11
click at [159, 274] on span at bounding box center [159, 275] width 8 height 8
click at [178, 317] on input "*" at bounding box center [178, 314] width 45 height 15
type input "*"
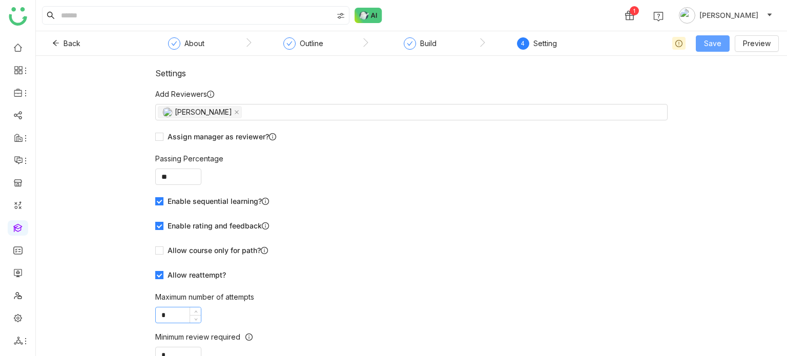
click at [714, 49] on span "Save" at bounding box center [712, 43] width 17 height 11
click at [715, 80] on span "Save & Publish" at bounding box center [729, 83] width 50 height 11
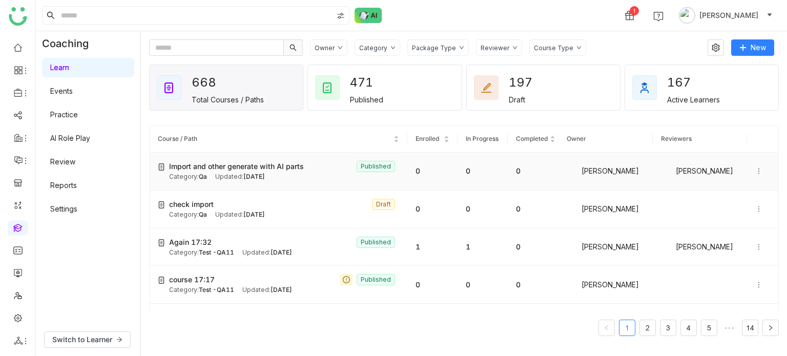
click at [755, 170] on icon at bounding box center [758, 170] width 7 height 7
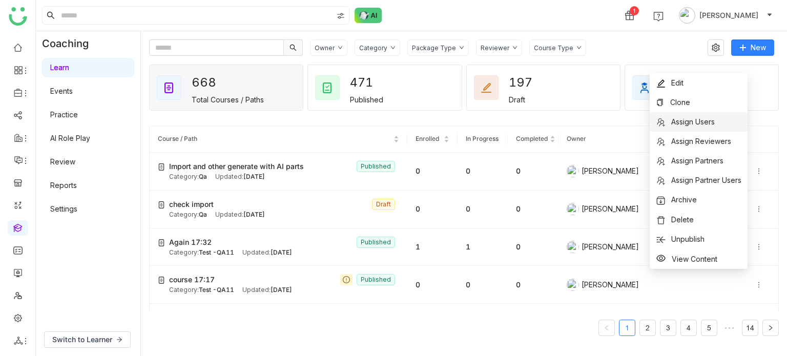
click at [727, 120] on li "Assign Users" at bounding box center [698, 121] width 98 height 19
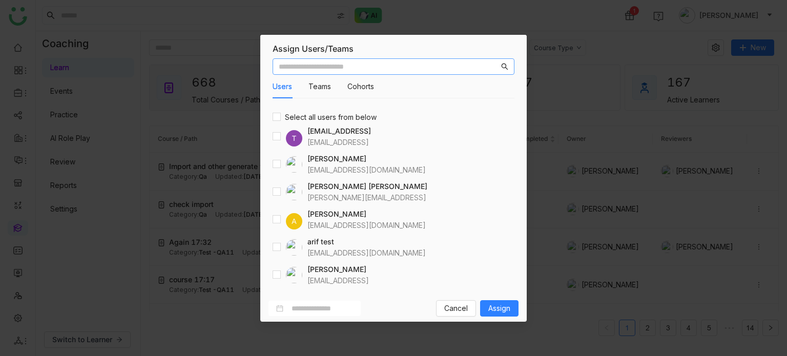
click at [285, 242] on div at bounding box center [287, 247] width 30 height 16
click at [512, 307] on button "Assign" at bounding box center [499, 308] width 38 height 16
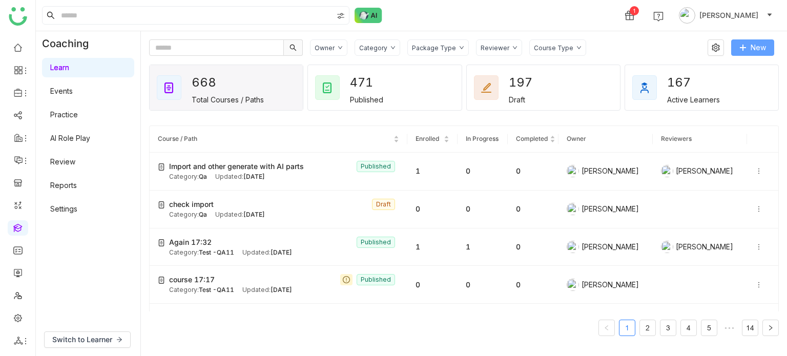
click at [748, 50] on button "New" at bounding box center [752, 47] width 43 height 16
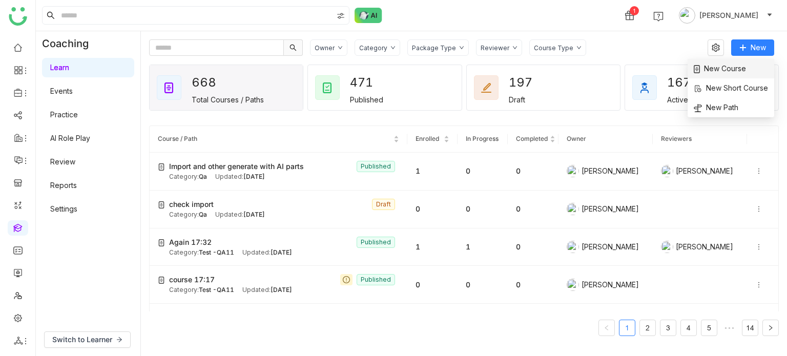
click at [731, 71] on span "New Course" at bounding box center [719, 68] width 52 height 11
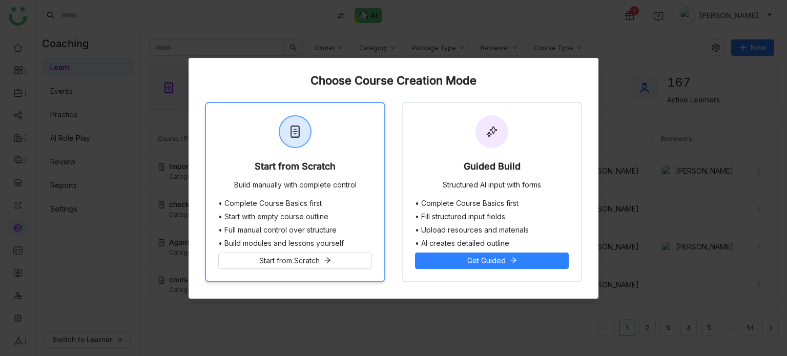
click at [339, 151] on div "Start from Scratch Build manually with complete control" at bounding box center [295, 151] width 178 height 96
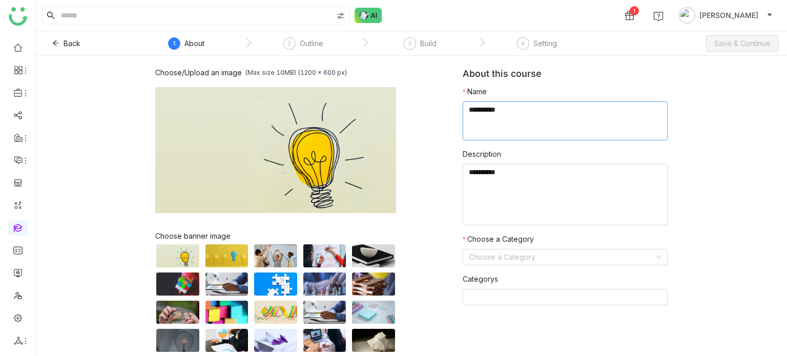
click at [553, 122] on textarea at bounding box center [564, 120] width 205 height 39
type textarea "*"
type textarea "**********"
type textarea "********"
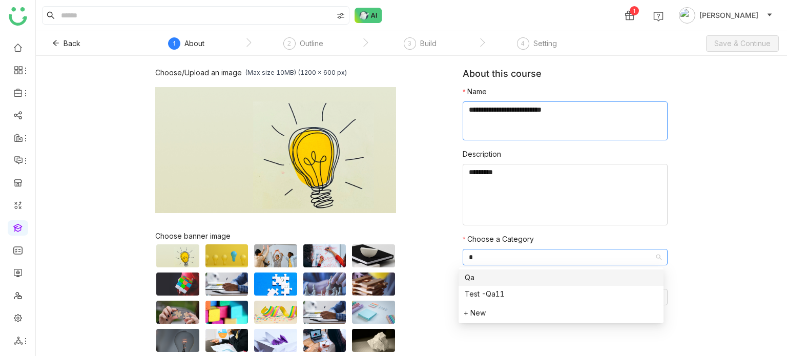
type input "**"
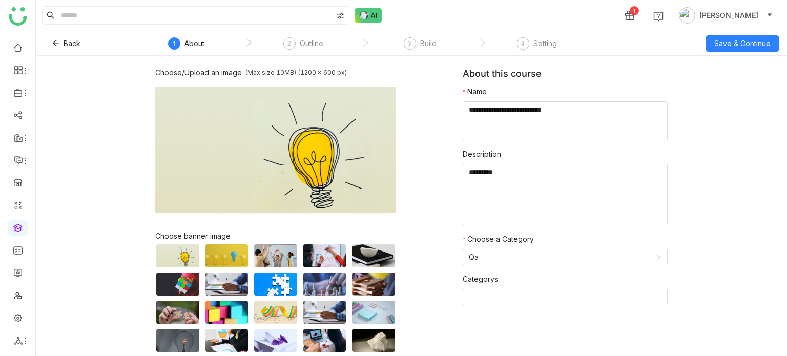
click at [759, 51] on div "Back 1 About 2 Outline 3 Build 4 Setting Save & Continue" at bounding box center [411, 43] width 751 height 25
click at [760, 48] on span "Save & Continue" at bounding box center [742, 43] width 56 height 11
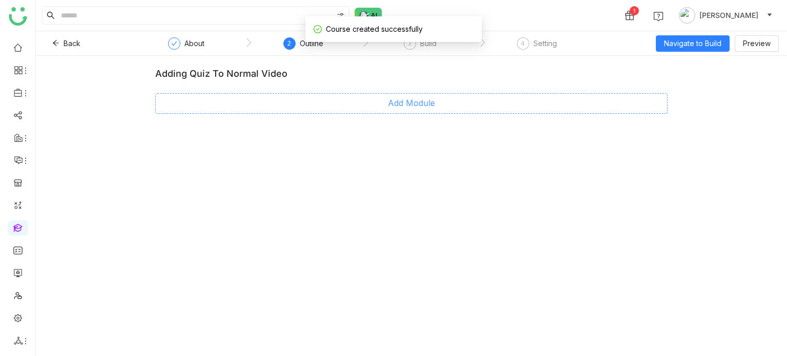
click at [416, 102] on span "Add Module" at bounding box center [411, 103] width 47 height 13
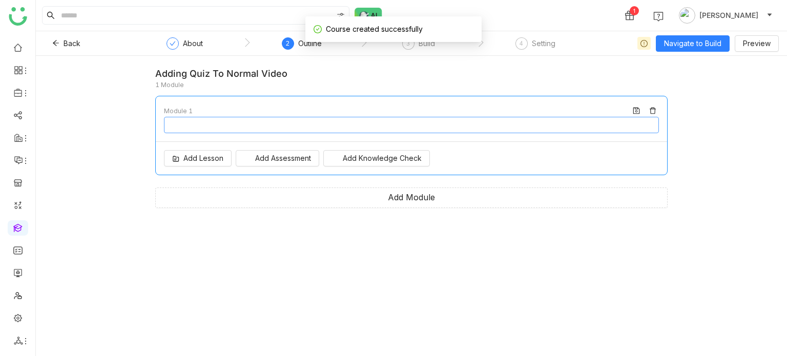
type input "********"
click at [688, 43] on span "Navigate to Build" at bounding box center [692, 43] width 57 height 11
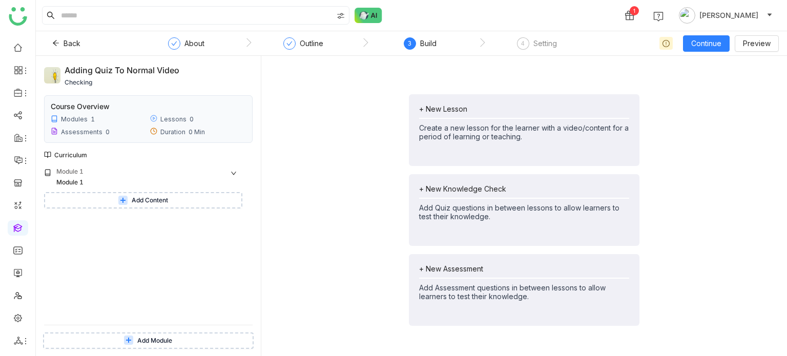
click at [155, 202] on span "Add Content" at bounding box center [150, 201] width 36 height 10
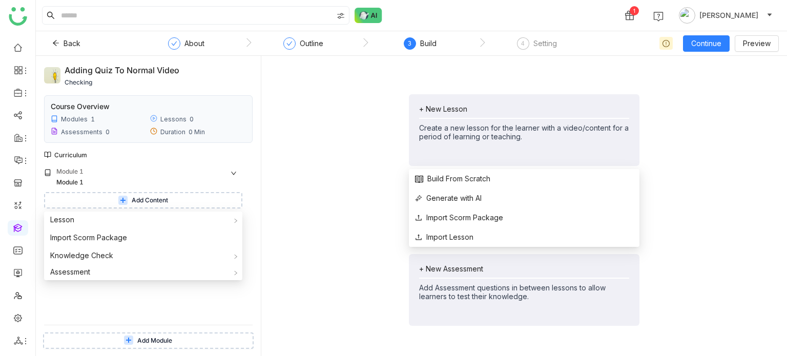
click at [449, 113] on div "+ New Lesson" at bounding box center [524, 108] width 210 height 9
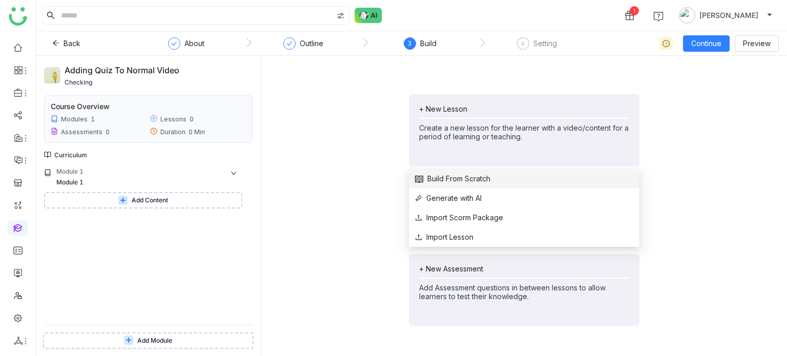
click at [449, 184] on li "Build From Scratch" at bounding box center [524, 178] width 230 height 19
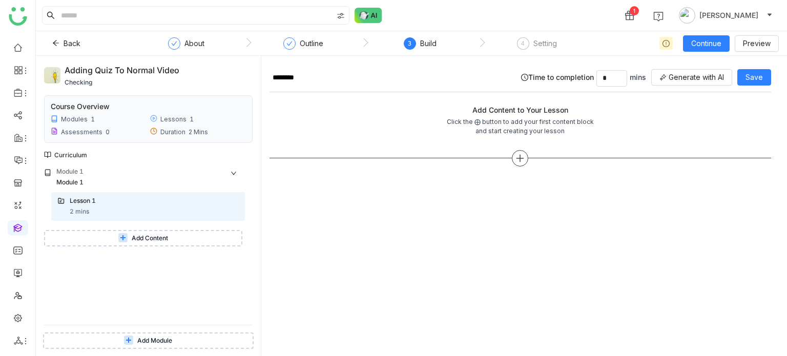
click at [518, 163] on div at bounding box center [520, 158] width 16 height 16
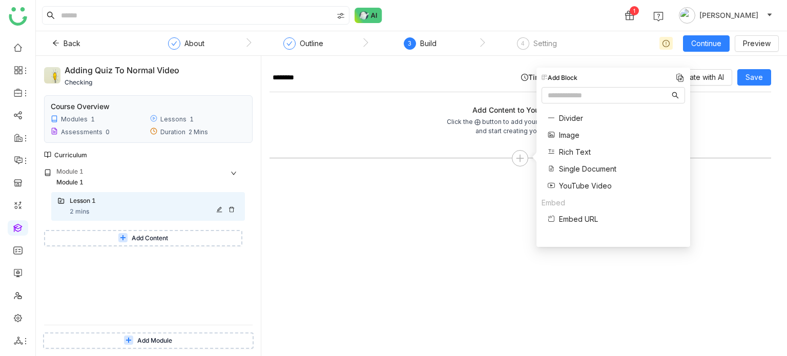
click at [219, 209] on icon at bounding box center [219, 209] width 6 height 6
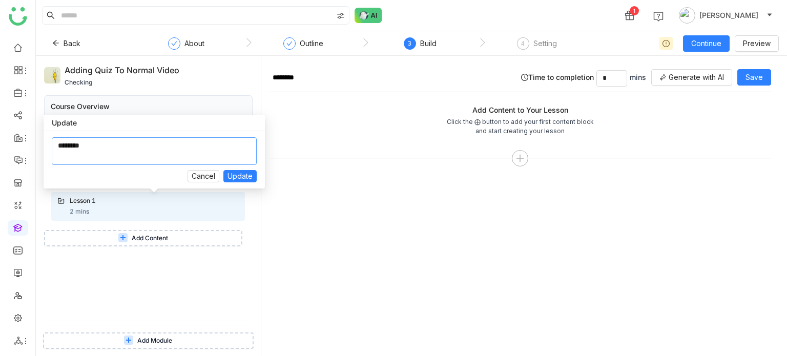
drag, startPoint x: 126, startPoint y: 146, endPoint x: 41, endPoint y: 149, distance: 84.6
click at [41, 149] on body "1 Arif uddin Back About Outline 3 Build 4 Setting Continue Preview Adding quiz …" at bounding box center [393, 178] width 787 height 356
type textarea "**********"
click at [237, 176] on span "Update" at bounding box center [239, 176] width 25 height 11
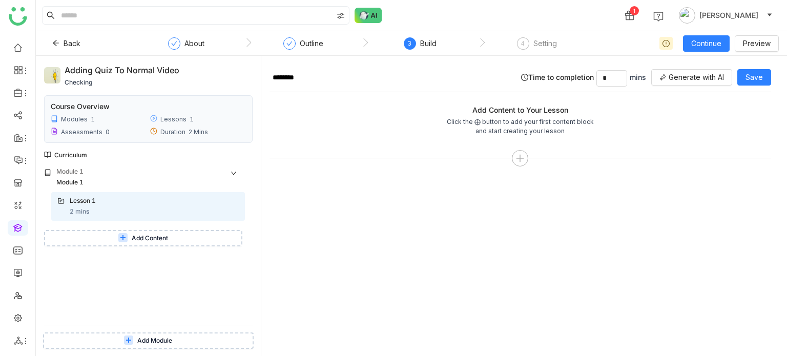
type input "**********"
click at [526, 153] on div at bounding box center [520, 158] width 16 height 16
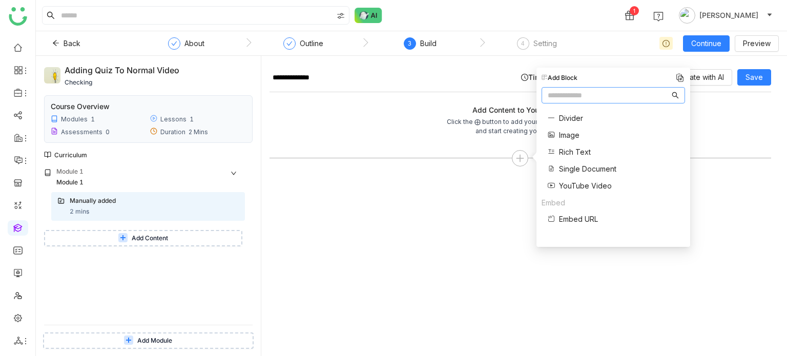
click at [576, 168] on span "Single Document" at bounding box center [587, 168] width 57 height 11
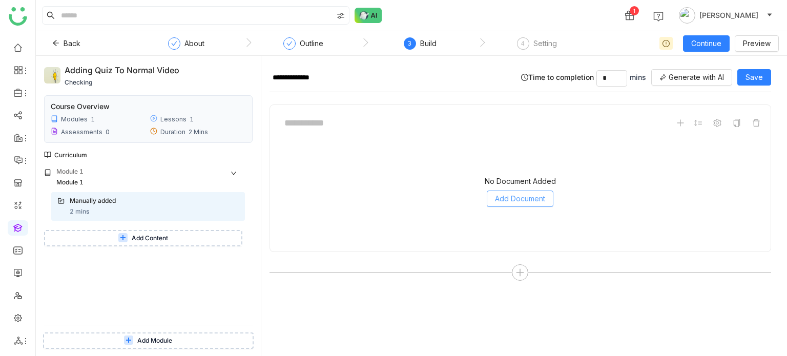
click at [511, 204] on button "Add Document" at bounding box center [520, 199] width 67 height 16
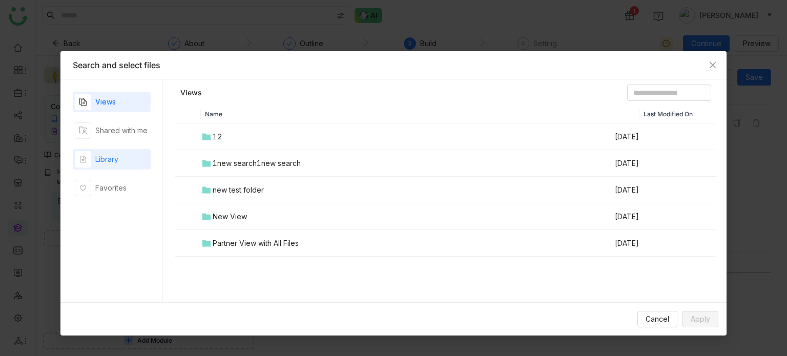
click at [125, 160] on div "Library" at bounding box center [112, 159] width 78 height 20
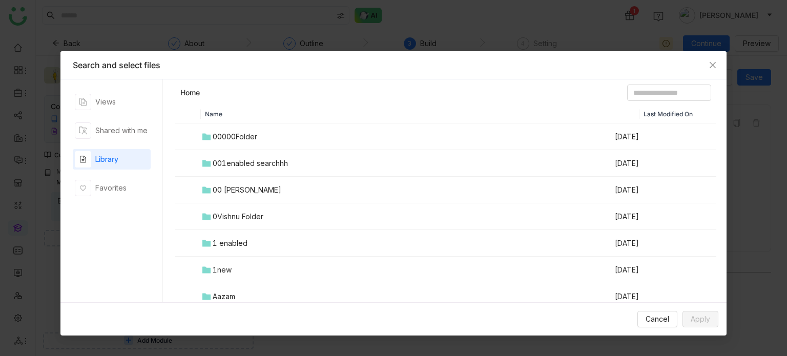
click at [233, 193] on div "00 Arif Folder" at bounding box center [247, 189] width 69 height 11
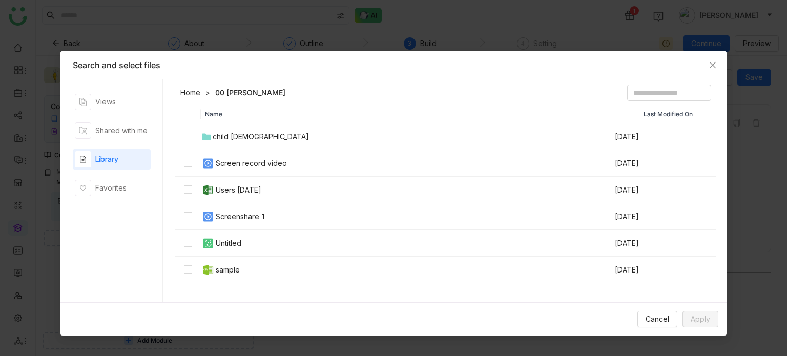
click at [234, 164] on div "Screen record video" at bounding box center [251, 163] width 71 height 11
click at [698, 319] on span "Apply" at bounding box center [699, 318] width 19 height 11
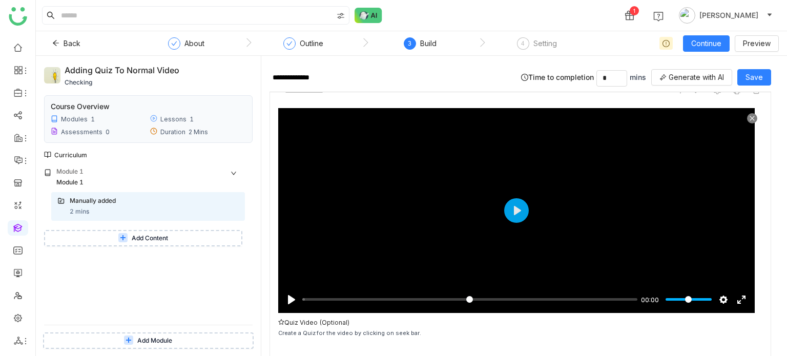
scroll to position [36, 0]
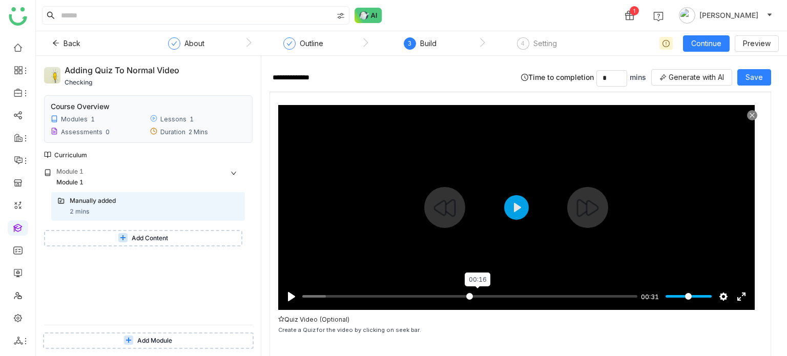
click at [477, 294] on input "Seek" at bounding box center [469, 296] width 335 height 10
type input "*****"
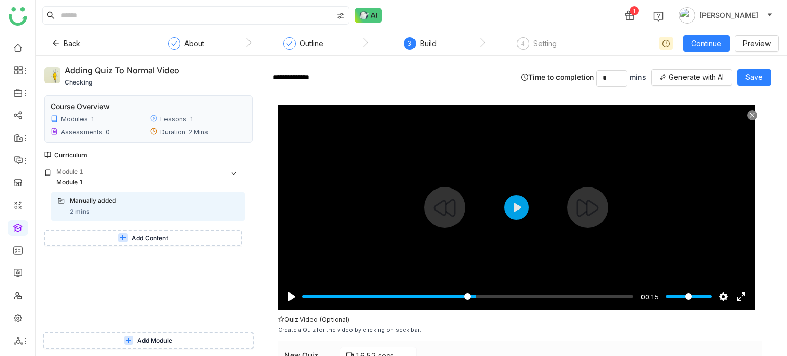
scroll to position [136, 0]
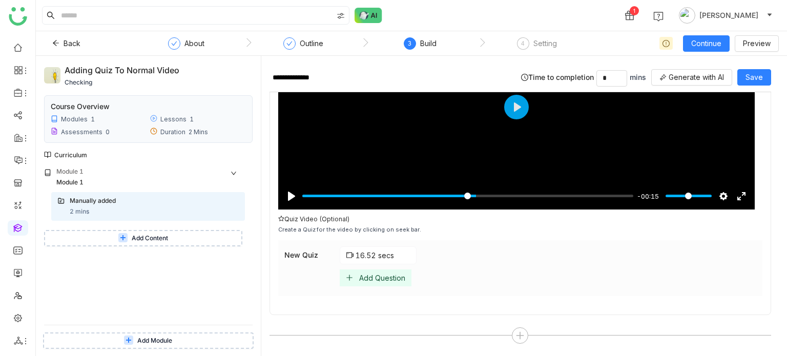
click at [392, 273] on div "Add Question" at bounding box center [382, 277] width 46 height 9
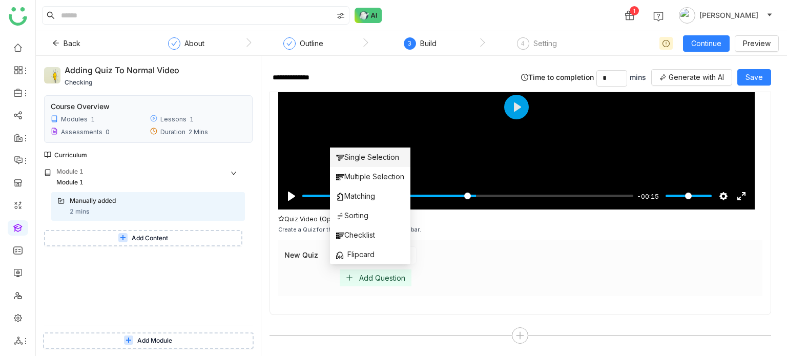
click at [361, 162] on span "Single Selection" at bounding box center [367, 157] width 63 height 11
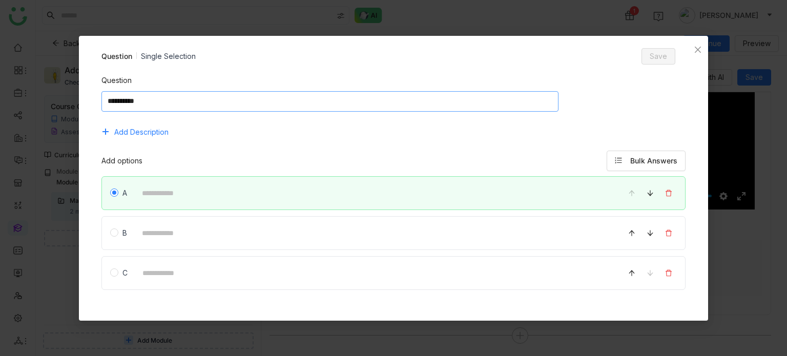
click at [231, 98] on textarea at bounding box center [329, 101] width 457 height 20
type textarea "**********"
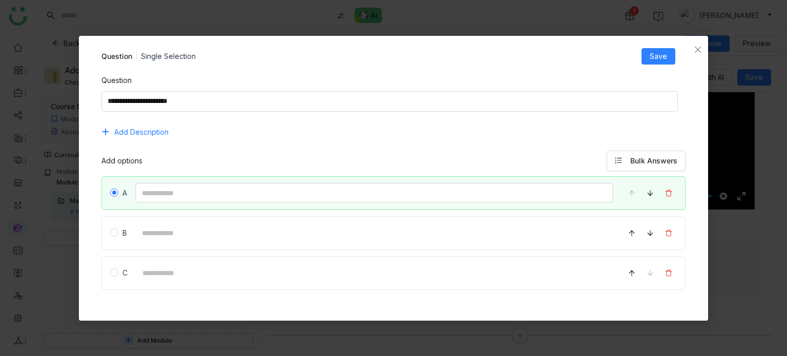
click at [210, 192] on input at bounding box center [374, 193] width 478 height 20
type input "*"
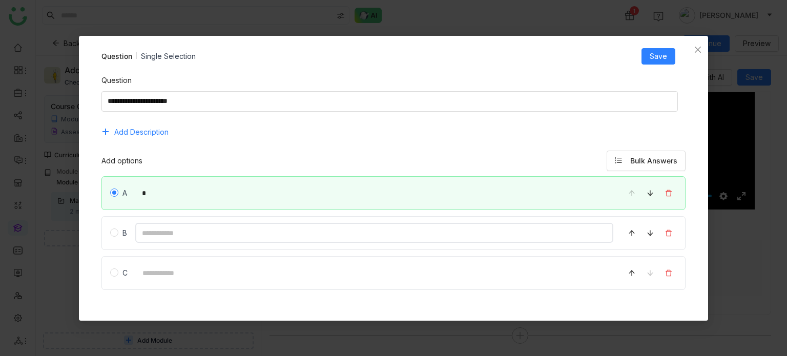
click at [152, 237] on input at bounding box center [374, 233] width 478 height 20
type input "*"
click at [168, 274] on input at bounding box center [375, 273] width 478 height 20
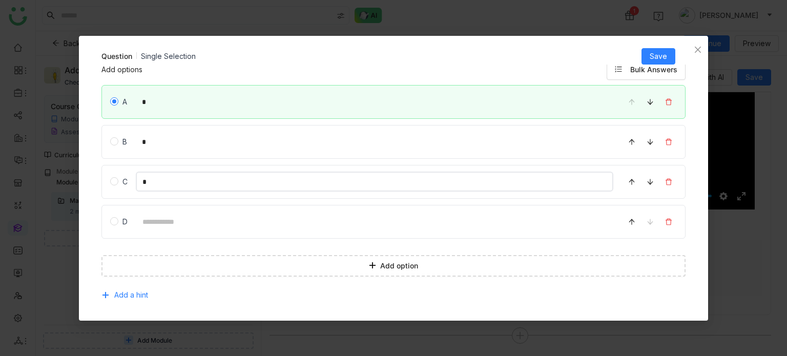
scroll to position [94, 0]
type input "*"
click at [662, 51] on span "Save" at bounding box center [657, 56] width 17 height 11
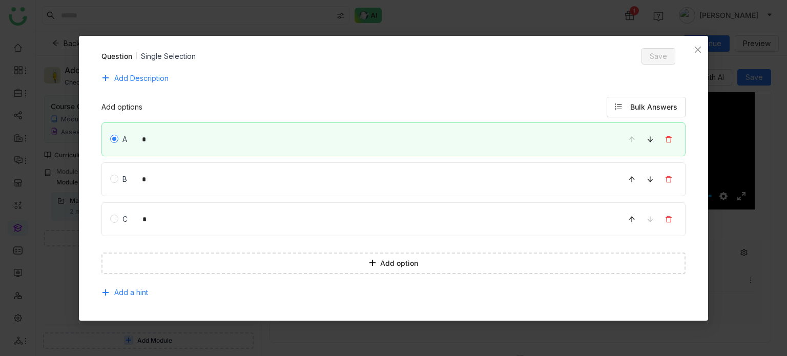
scroll to position [53, 0]
click at [699, 55] on span "Close" at bounding box center [697, 50] width 20 height 28
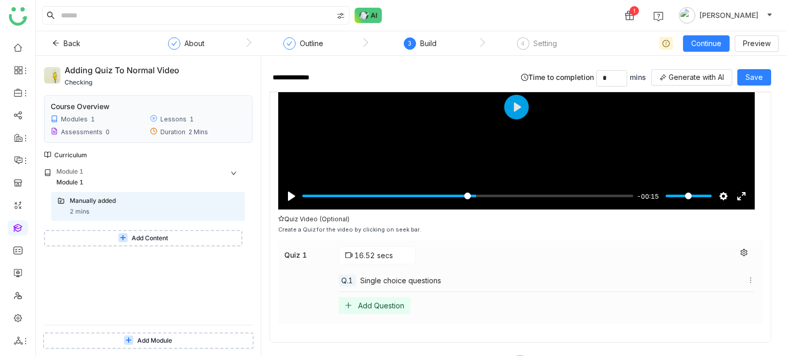
click at [389, 305] on div "Add Question" at bounding box center [381, 305] width 46 height 9
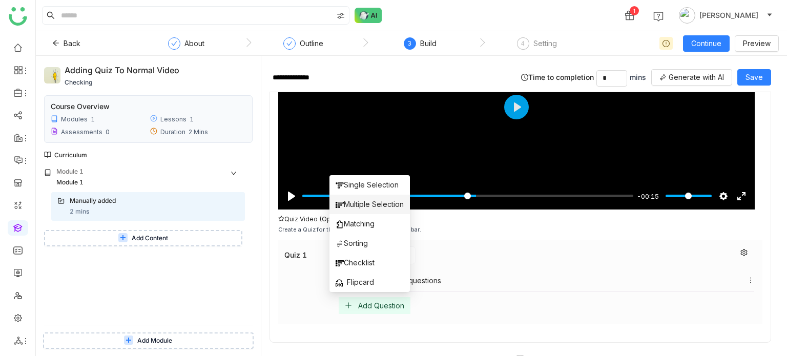
click at [369, 204] on span "Multiple Selection" at bounding box center [369, 204] width 68 height 11
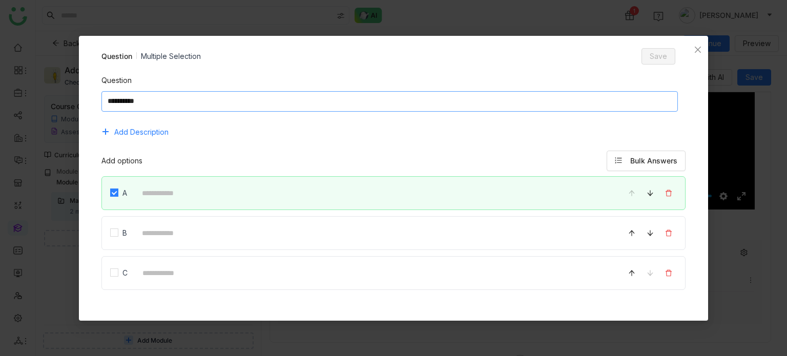
click at [284, 101] on textarea at bounding box center [389, 101] width 577 height 20
type textarea "**********"
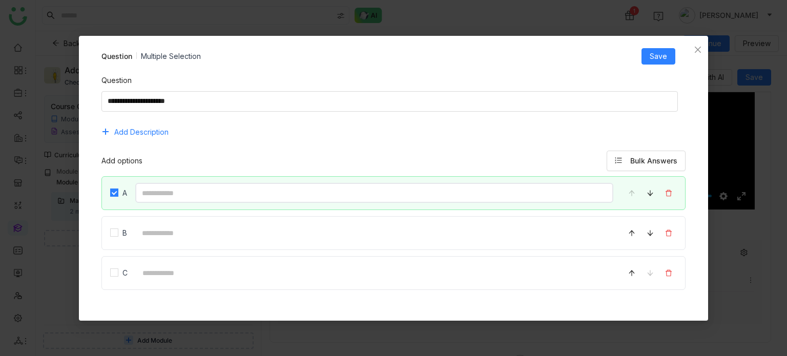
click at [213, 189] on input at bounding box center [374, 193] width 478 height 20
type input "*"
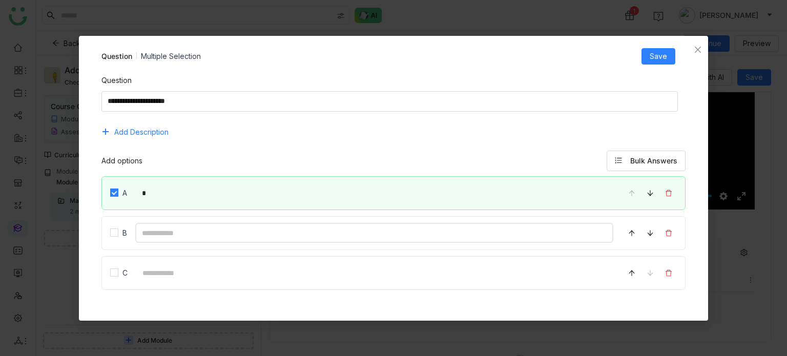
click at [156, 238] on input at bounding box center [374, 233] width 478 height 20
type input "*"
click at [158, 268] on input at bounding box center [375, 273] width 478 height 20
type input "*"
click at [649, 59] on button "Save" at bounding box center [658, 56] width 34 height 16
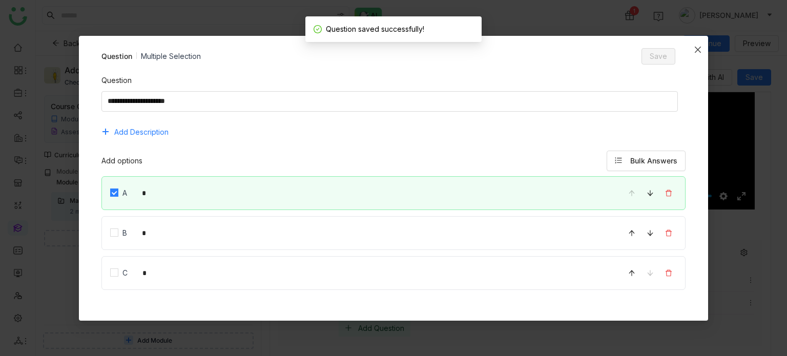
click at [696, 47] on icon "Close" at bounding box center [697, 50] width 8 height 8
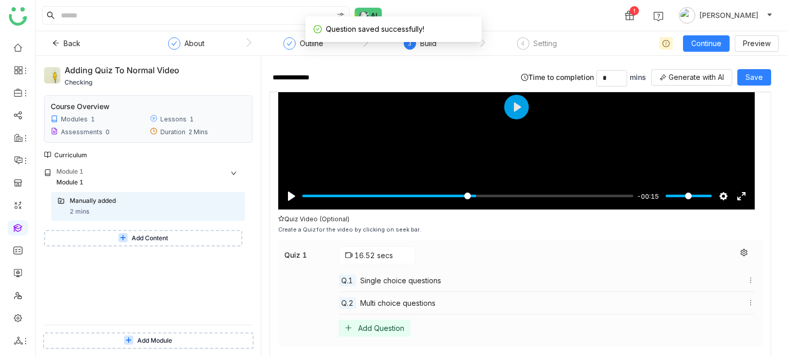
scroll to position [186, 0]
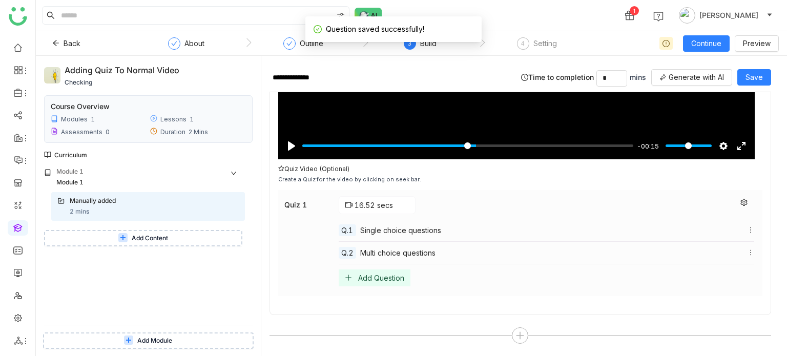
click at [381, 278] on div "Add Question" at bounding box center [381, 277] width 46 height 9
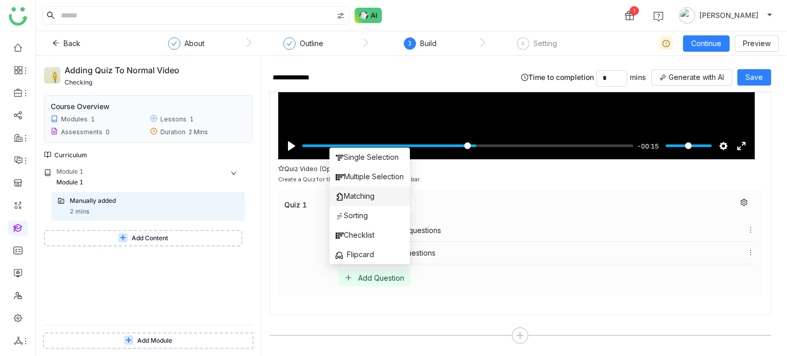
click at [366, 202] on li "Matching" at bounding box center [369, 195] width 80 height 19
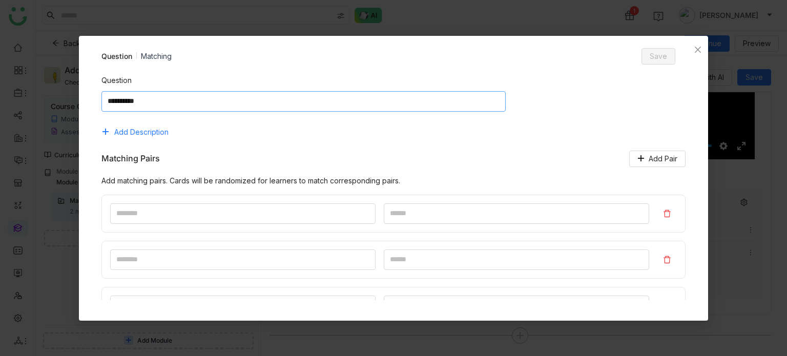
click at [363, 100] on textarea at bounding box center [303, 101] width 404 height 20
type textarea "**********"
click at [270, 205] on input at bounding box center [242, 213] width 265 height 20
type input "*"
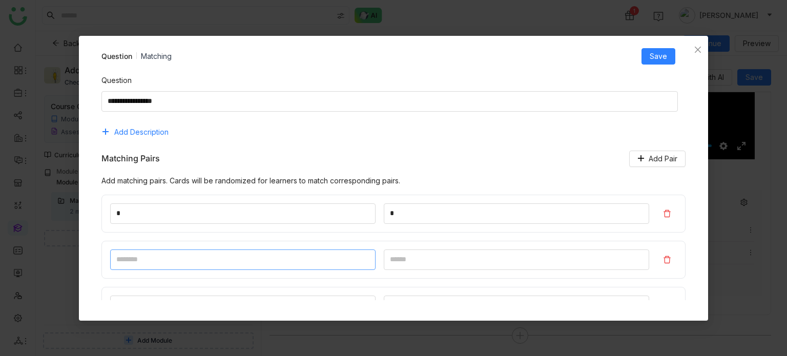
click at [252, 261] on input at bounding box center [242, 259] width 265 height 20
type input "*"
click at [403, 264] on input at bounding box center [516, 259] width 265 height 20
type input "*"
click at [664, 61] on span "Save" at bounding box center [657, 56] width 17 height 11
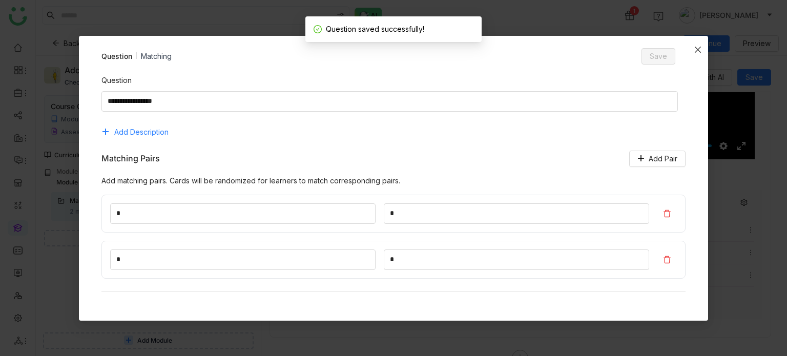
click at [699, 48] on icon "Close" at bounding box center [697, 49] width 6 height 6
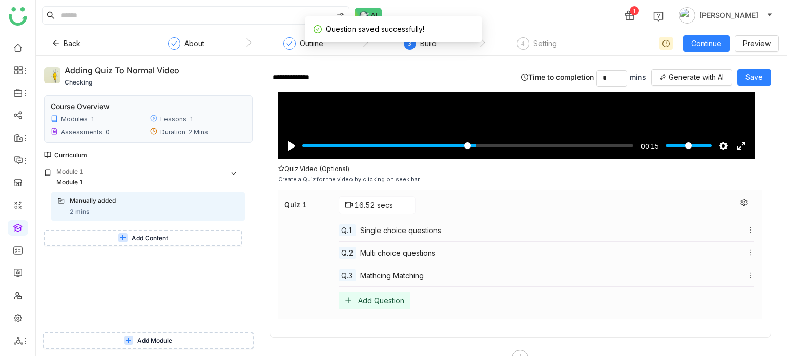
click at [372, 301] on div "Add Question" at bounding box center [381, 300] width 46 height 9
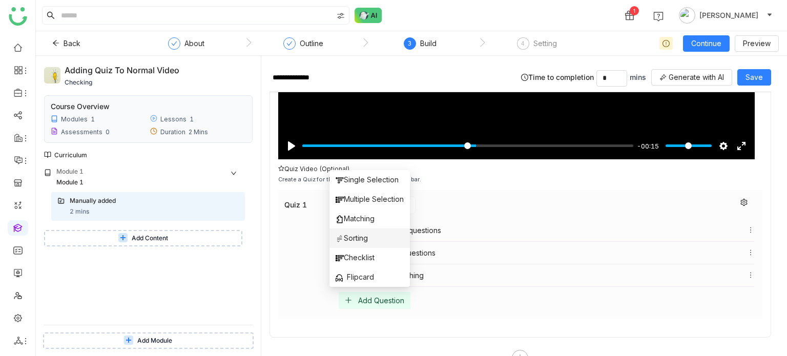
click at [362, 234] on span "Sorting" at bounding box center [351, 238] width 32 height 11
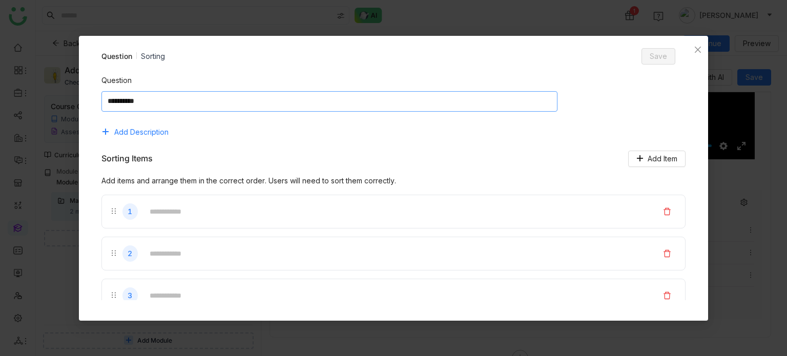
click at [341, 103] on textarea at bounding box center [329, 101] width 456 height 20
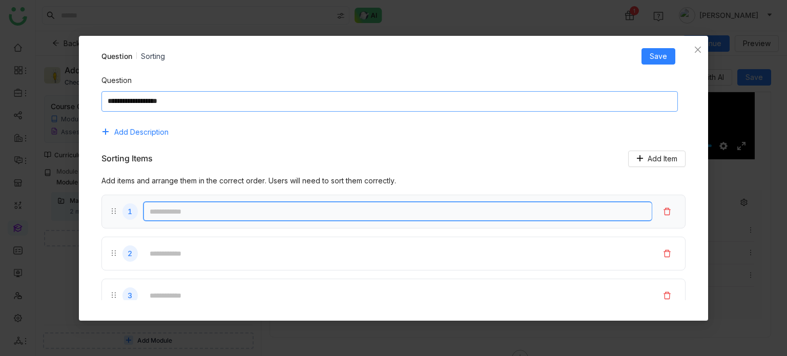
type textarea "**********"
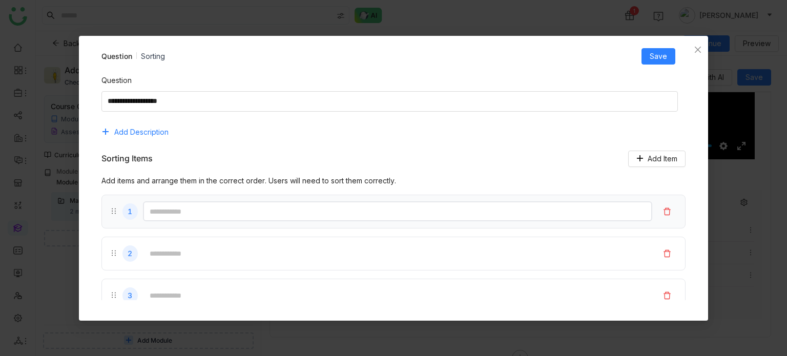
click at [227, 216] on input "text" at bounding box center [398, 211] width 510 height 20
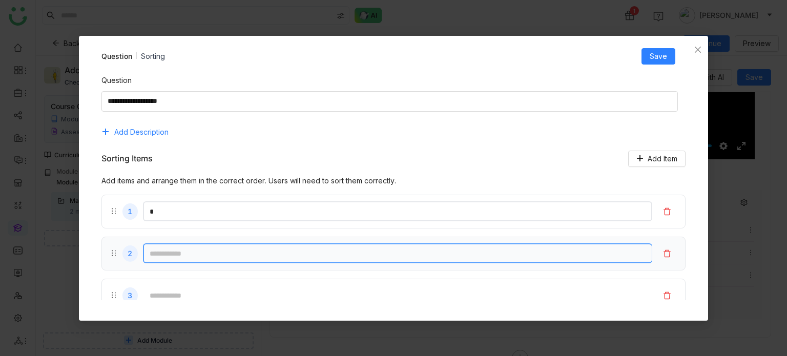
type input "*"
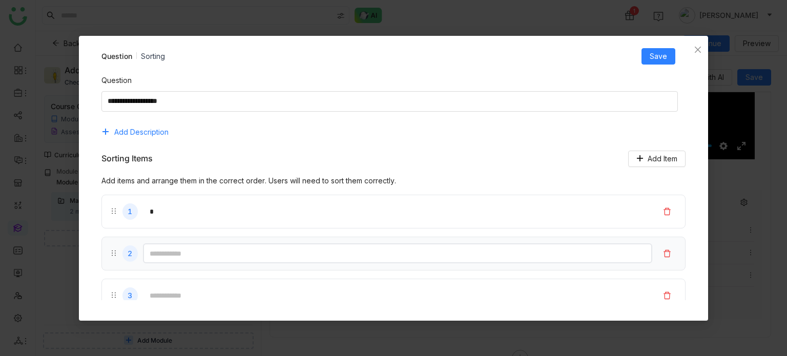
click at [191, 258] on input "text" at bounding box center [398, 253] width 510 height 20
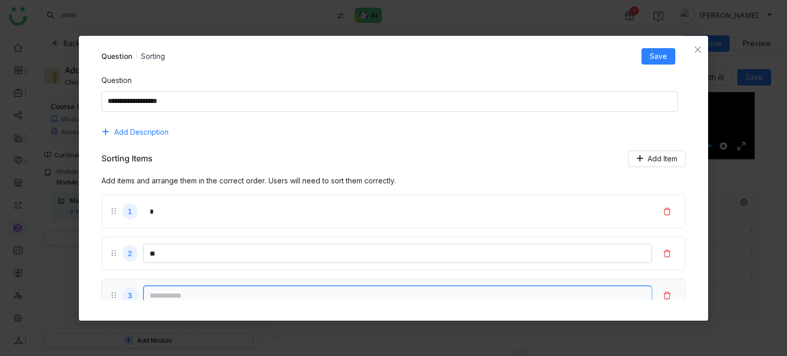
type input "**"
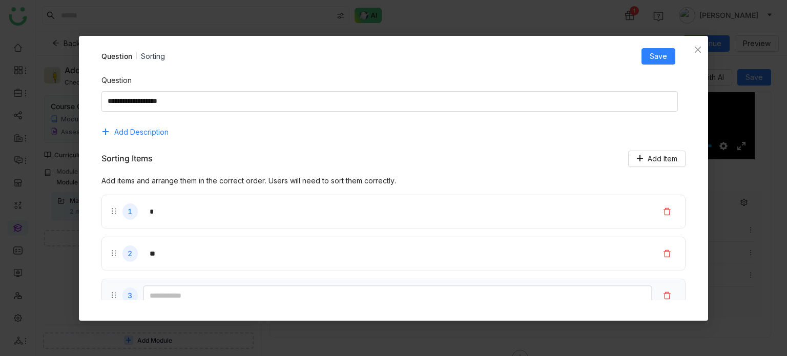
click at [200, 292] on input "text" at bounding box center [398, 295] width 510 height 20
type input "*"
click at [667, 58] on button "Save" at bounding box center [658, 56] width 34 height 16
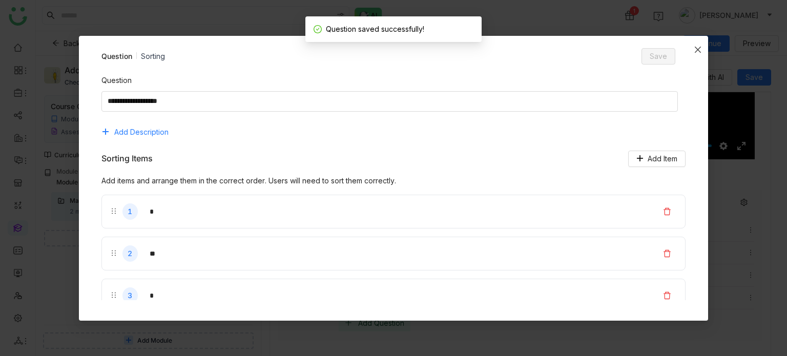
click at [699, 47] on icon "Close" at bounding box center [697, 49] width 6 height 6
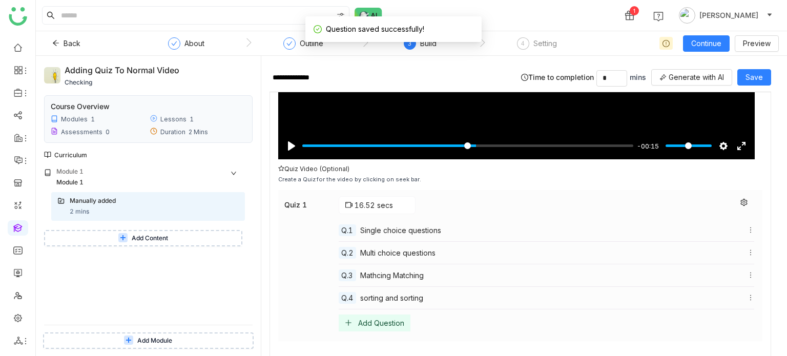
scroll to position [231, 0]
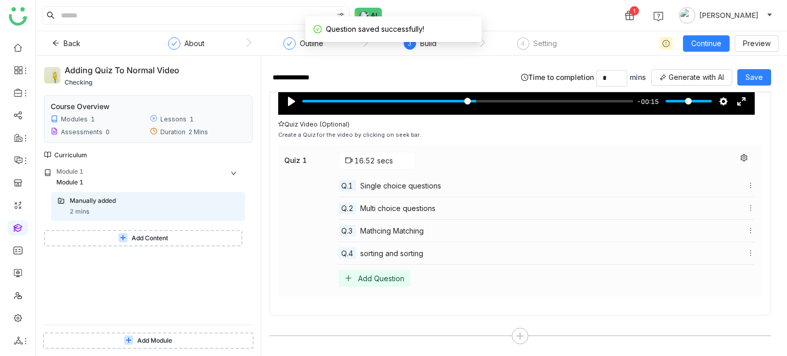
click at [384, 270] on div "Add Question" at bounding box center [375, 278] width 72 height 17
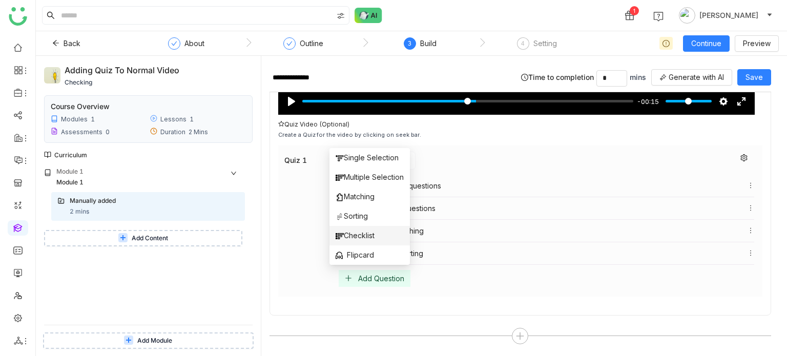
click at [375, 237] on li "Checklist" at bounding box center [369, 235] width 80 height 19
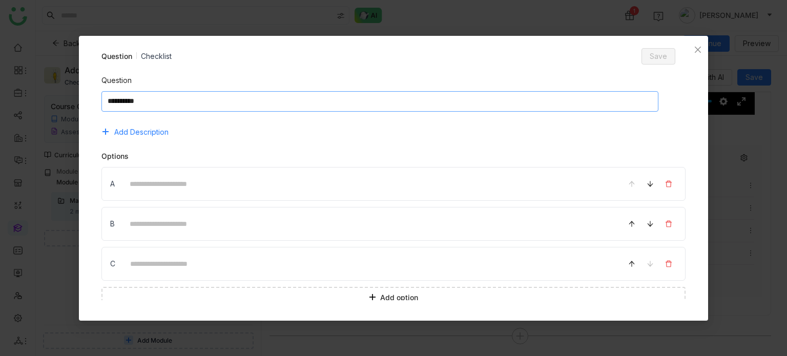
click at [356, 100] on textarea at bounding box center [379, 101] width 557 height 20
type textarea "**********"
click at [223, 189] on input at bounding box center [368, 184] width 491 height 20
type input "*"
click at [214, 219] on input at bounding box center [368, 224] width 491 height 20
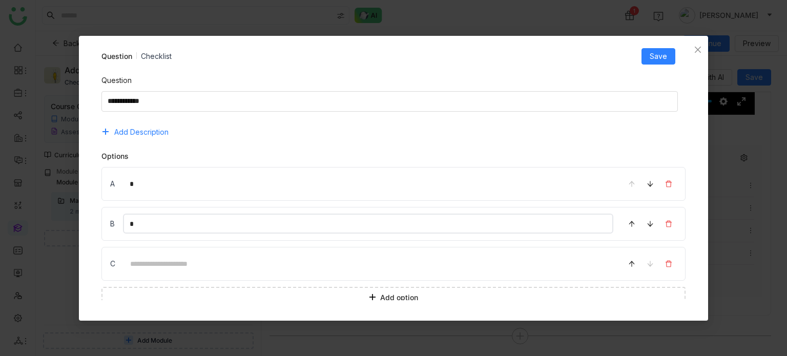
type input "*"
click at [135, 267] on input at bounding box center [368, 264] width 490 height 20
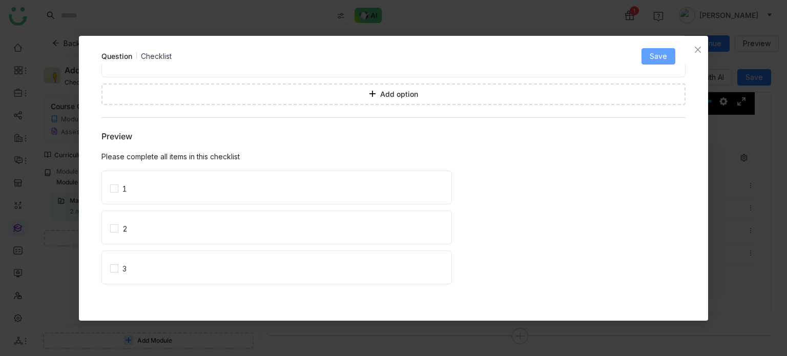
type input "*"
click at [662, 57] on span "Save" at bounding box center [657, 56] width 17 height 11
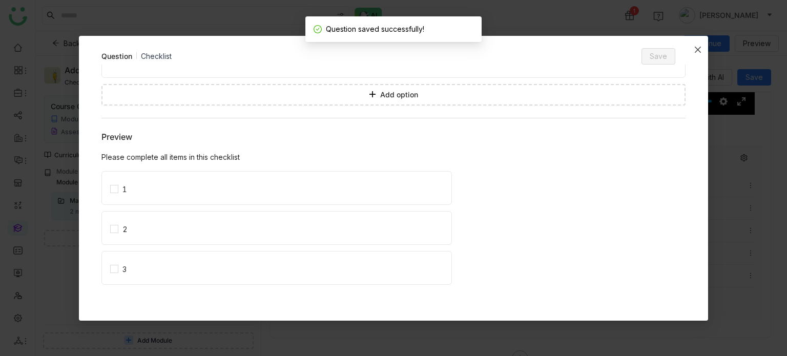
click at [703, 47] on span "Close" at bounding box center [697, 50] width 20 height 28
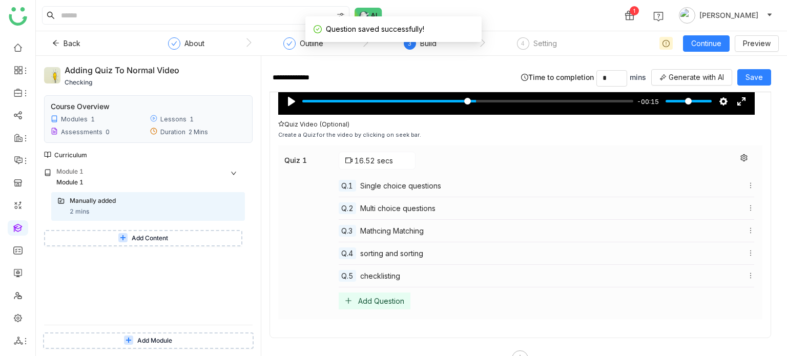
scroll to position [254, 0]
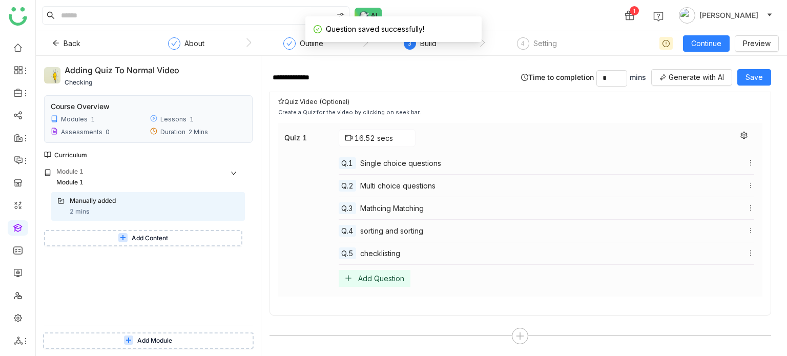
click at [385, 281] on div "Add Question" at bounding box center [375, 278] width 72 height 17
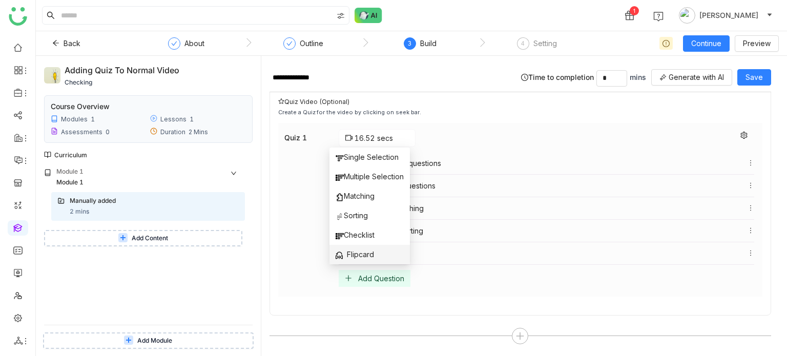
click at [361, 251] on span "Flipcard" at bounding box center [354, 254] width 38 height 11
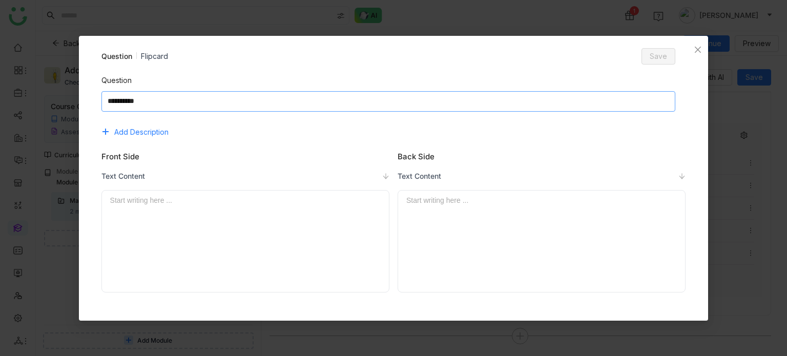
click at [367, 109] on textarea at bounding box center [388, 101] width 574 height 20
type textarea "**********"
click at [261, 216] on div at bounding box center [245, 241] width 270 height 93
click at [421, 221] on div at bounding box center [541, 241] width 270 height 93
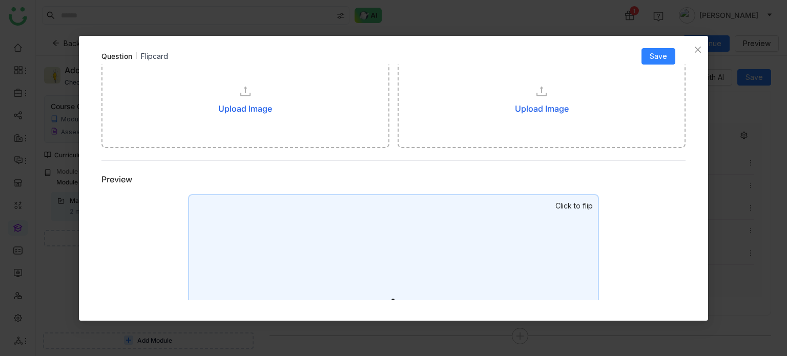
scroll to position [255, 0]
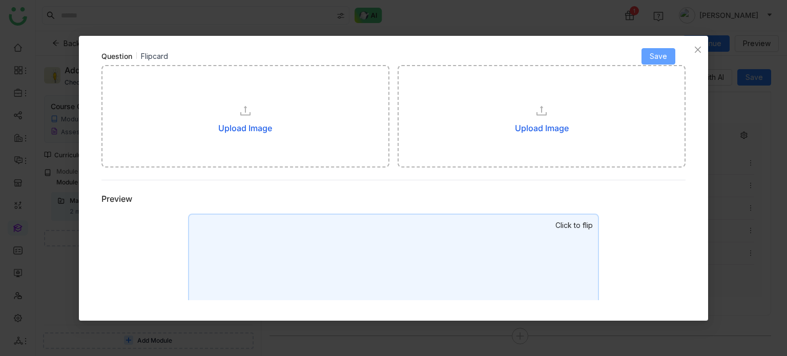
click at [672, 54] on button "Save" at bounding box center [658, 56] width 34 height 16
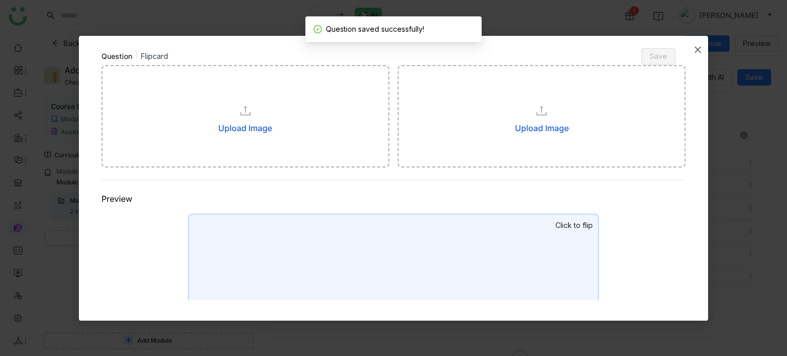
click at [699, 50] on icon "Close" at bounding box center [697, 49] width 6 height 6
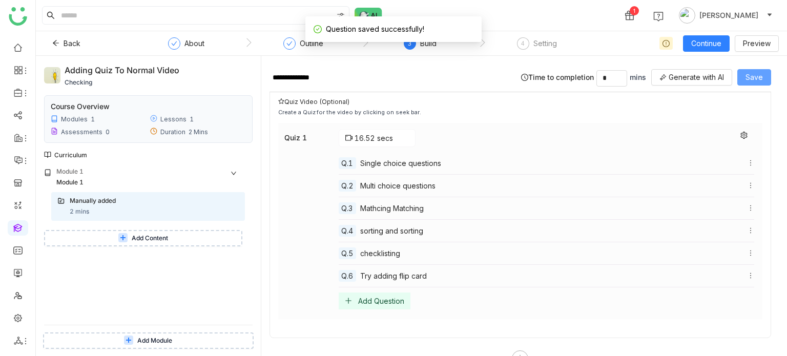
click at [758, 73] on span "Save" at bounding box center [753, 77] width 17 height 11
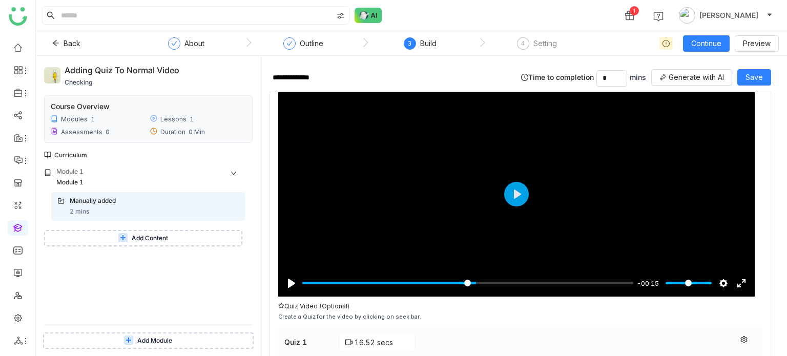
scroll to position [24, 0]
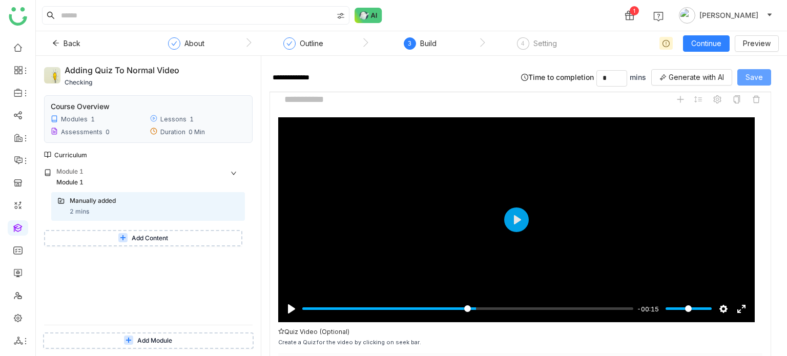
click at [754, 76] on span "Save" at bounding box center [753, 77] width 17 height 11
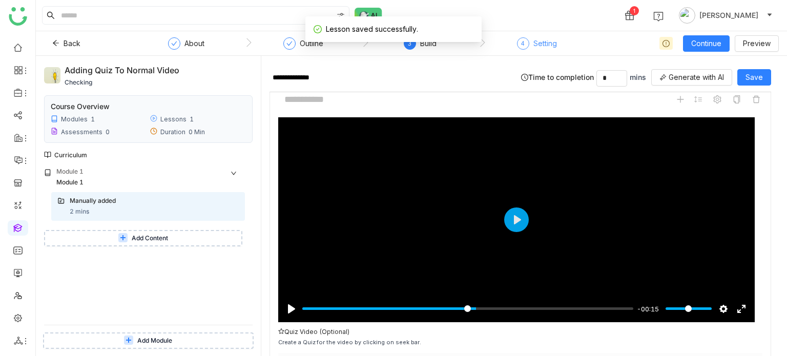
click at [542, 52] on div "4 Setting" at bounding box center [537, 46] width 40 height 18
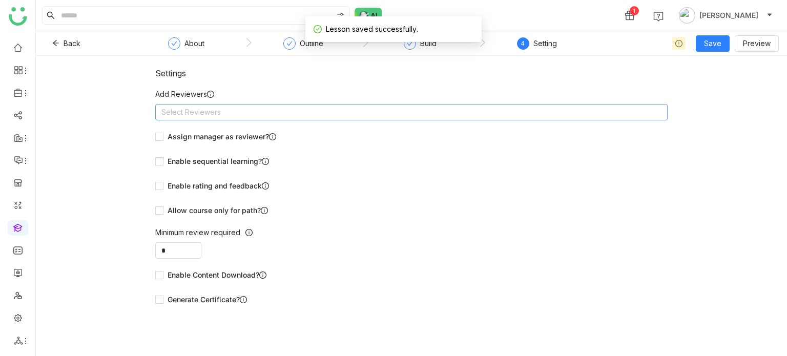
click at [358, 108] on nz-select-top-control "Select Reviewers" at bounding box center [411, 112] width 512 height 16
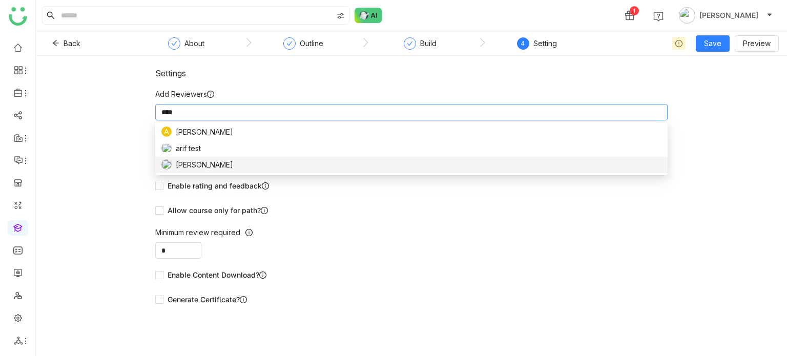
type input "****"
click at [215, 164] on div "[PERSON_NAME]" at bounding box center [411, 164] width 500 height 11
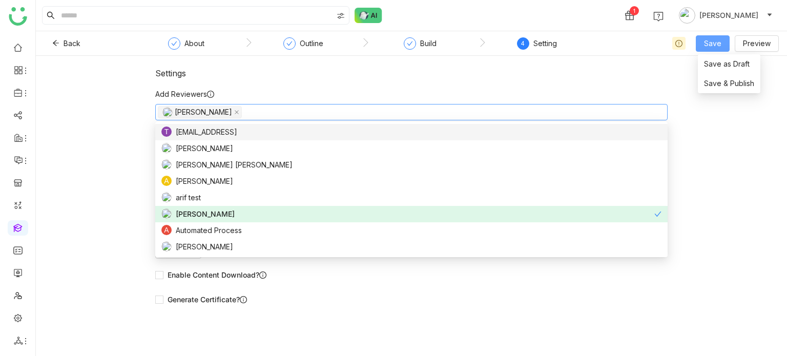
click at [721, 37] on button "Save" at bounding box center [712, 43] width 34 height 16
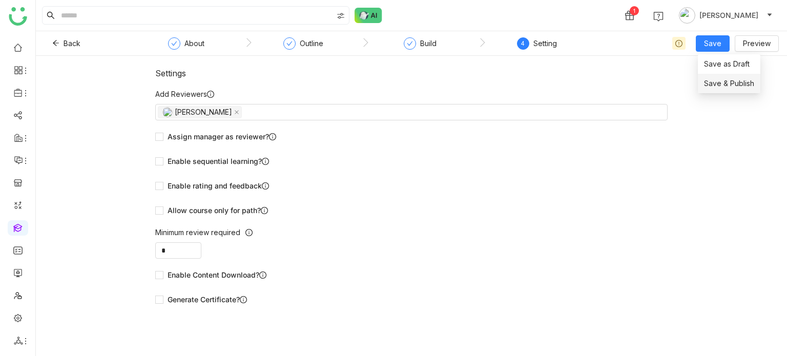
click at [727, 83] on span "Save & Publish" at bounding box center [729, 83] width 50 height 11
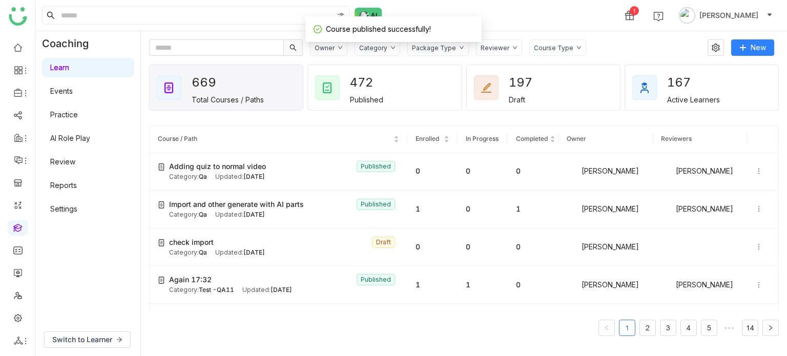
click at [225, 174] on div "Updated: Aug 29, 2025" at bounding box center [240, 177] width 50 height 10
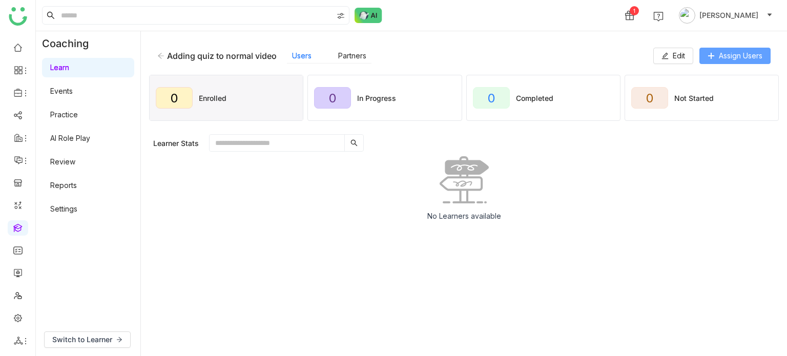
click at [756, 59] on span "Assign Users" at bounding box center [741, 55] width 44 height 11
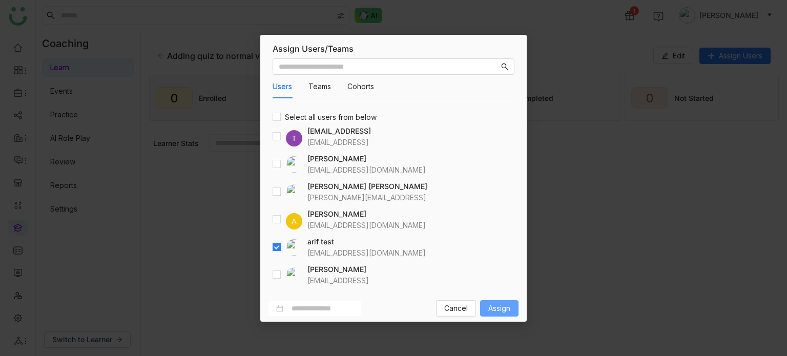
click at [489, 301] on button "Assign" at bounding box center [499, 308] width 38 height 16
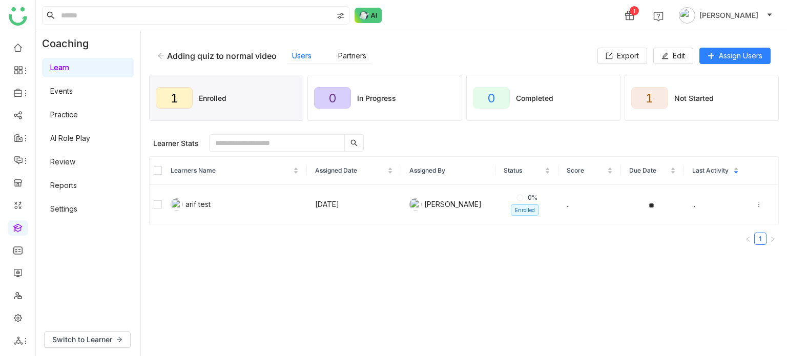
click at [692, 53] on div "Export Edit Assign Users" at bounding box center [683, 56] width 173 height 16
click at [688, 54] on button "Edit" at bounding box center [673, 56] width 40 height 16
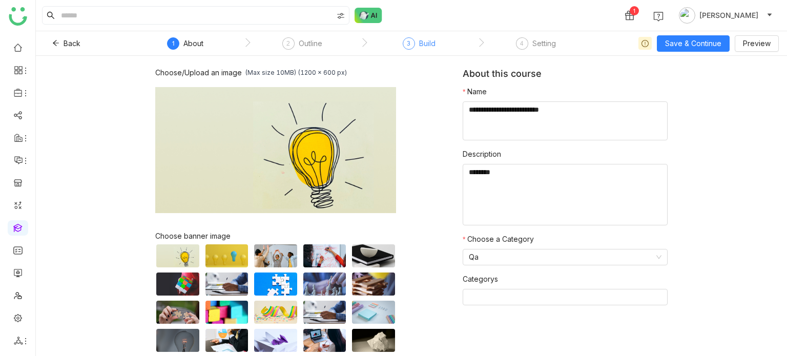
click at [418, 47] on div "3 Build" at bounding box center [419, 46] width 33 height 18
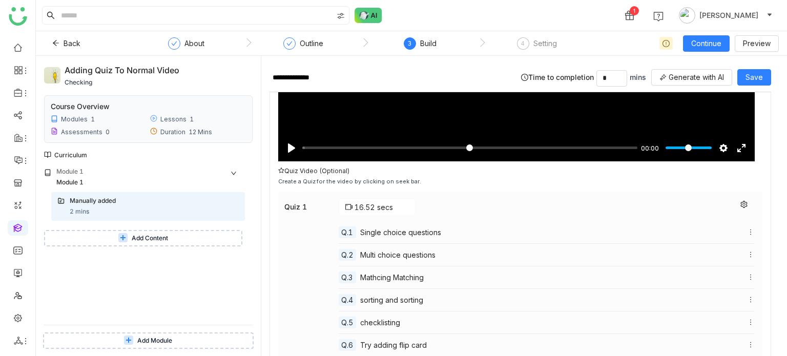
scroll to position [186, 0]
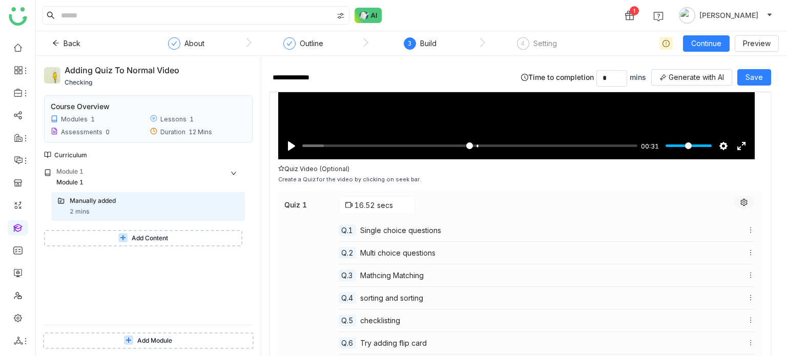
click at [740, 203] on icon at bounding box center [743, 202] width 7 height 7
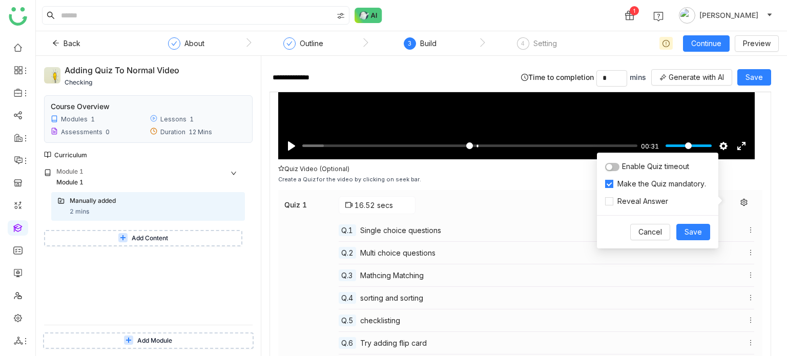
click at [615, 164] on button "button" at bounding box center [612, 167] width 14 height 8
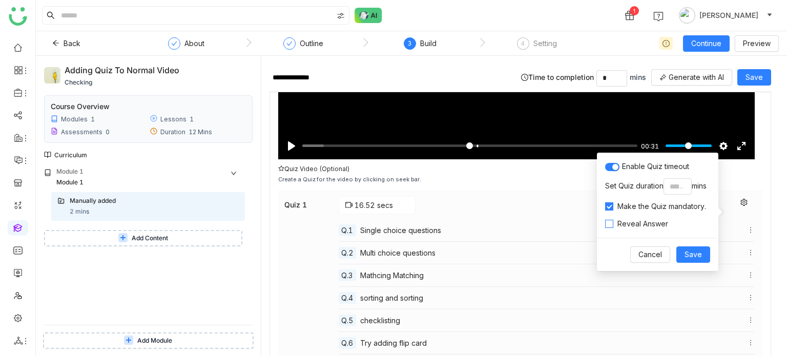
click at [647, 227] on span "Reveal Answer" at bounding box center [642, 223] width 59 height 11
click at [694, 252] on span "Save" at bounding box center [692, 254] width 17 height 11
click at [786, 165] on div "**********" at bounding box center [523, 206] width 525 height 300
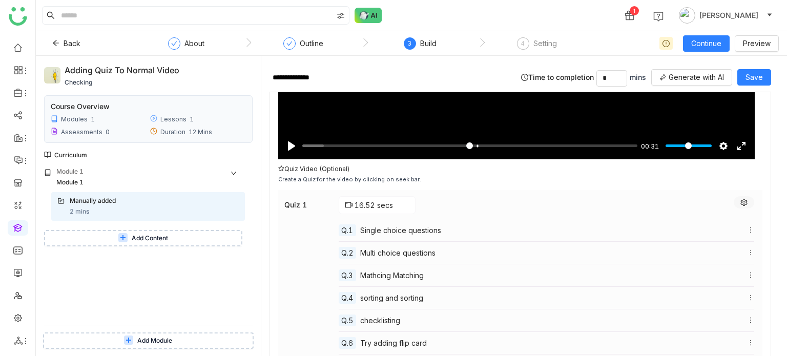
click at [740, 200] on icon at bounding box center [743, 202] width 7 height 7
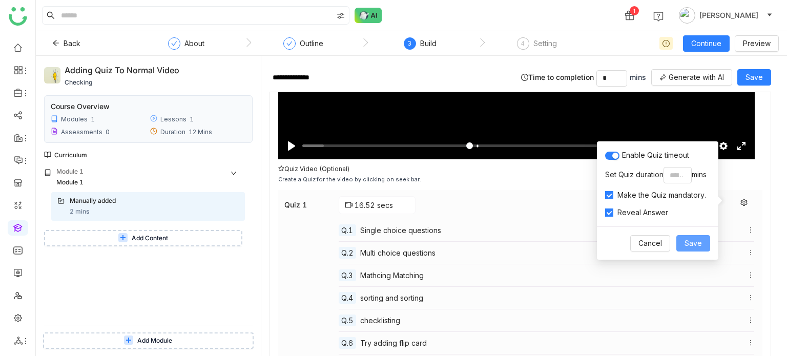
click at [682, 241] on button "Save" at bounding box center [693, 243] width 34 height 16
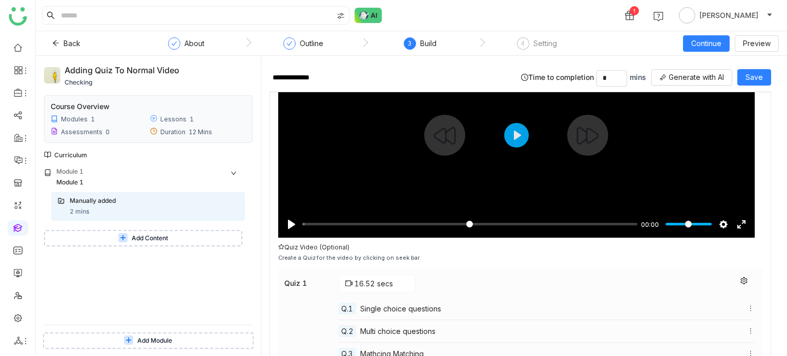
scroll to position [107, 0]
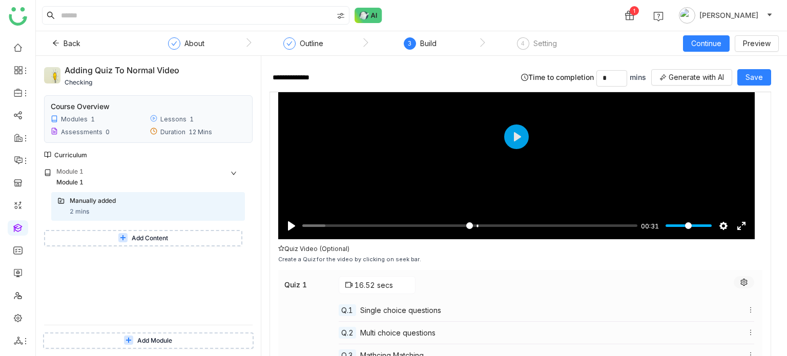
click at [740, 280] on icon at bounding box center [743, 282] width 7 height 7
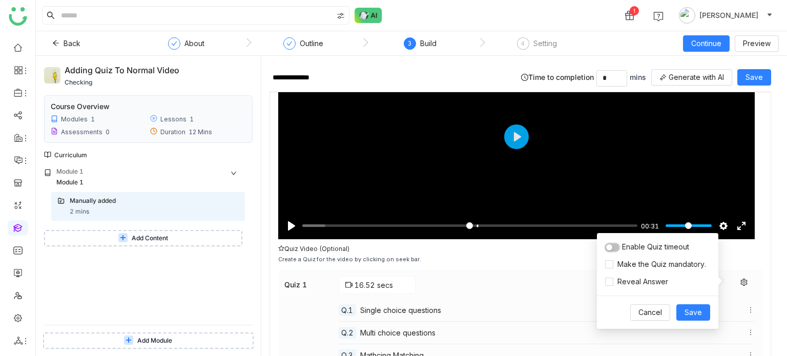
click at [618, 247] on button "button" at bounding box center [612, 247] width 14 height 8
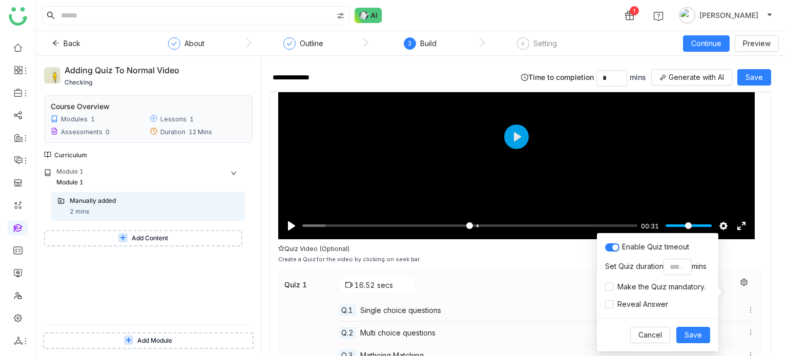
click at [607, 293] on div "Enable Quiz timeout Set Quiz duration * mins Make the Quiz mandatory. Reveal An…" at bounding box center [657, 275] width 121 height 85
click at [711, 334] on div "Cancel Save" at bounding box center [657, 334] width 121 height 33
click at [698, 332] on span "Save" at bounding box center [692, 334] width 17 height 11
click at [657, 335] on span "Cancel" at bounding box center [650, 334] width 24 height 11
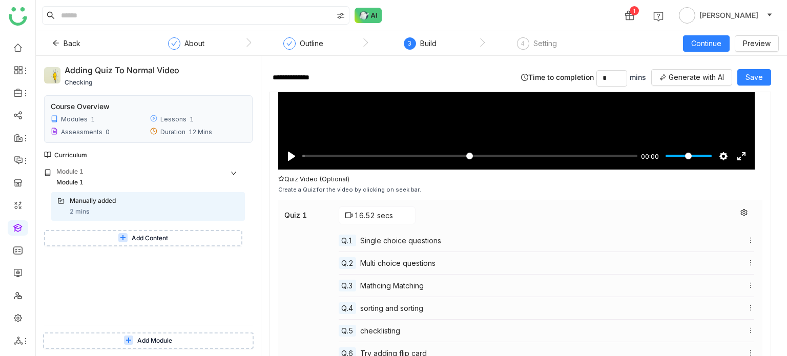
scroll to position [276, 0]
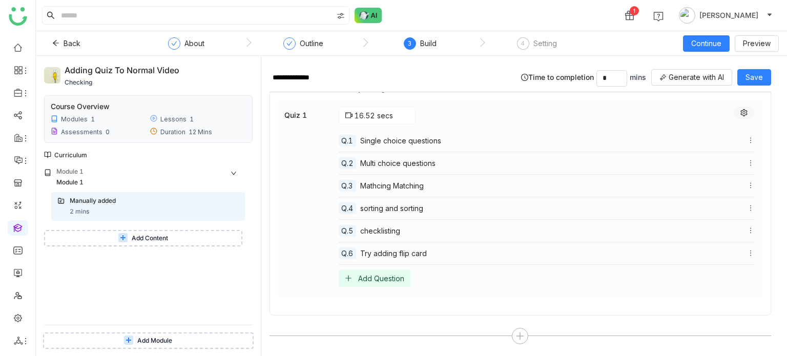
click at [740, 111] on icon at bounding box center [743, 112] width 7 height 7
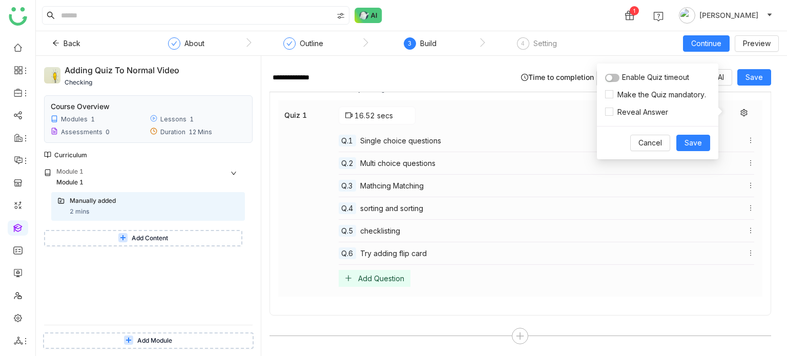
click at [615, 78] on button "button" at bounding box center [612, 78] width 14 height 8
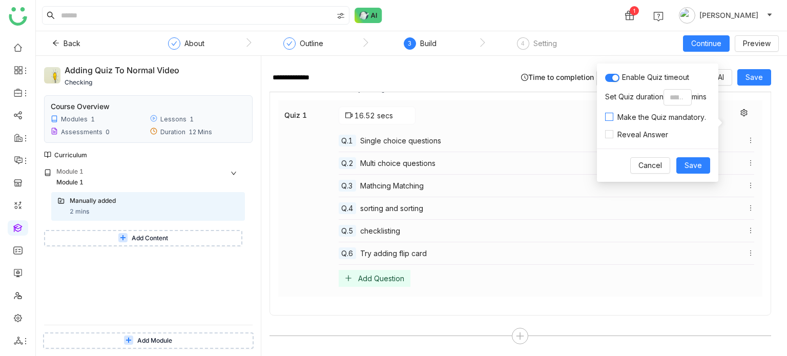
click at [606, 121] on label "Make the Quiz mandatory." at bounding box center [657, 117] width 105 height 11
click at [609, 139] on label "Reveal Answer" at bounding box center [638, 134] width 67 height 11
click at [698, 165] on span "Save" at bounding box center [692, 165] width 17 height 11
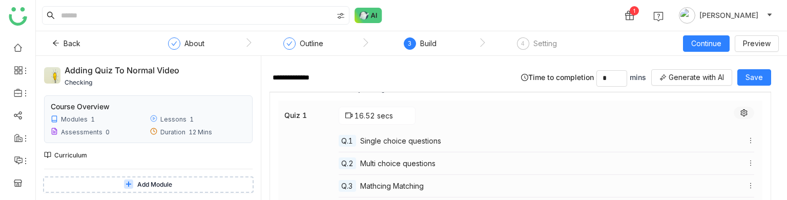
click at [740, 112] on icon at bounding box center [743, 112] width 7 height 7
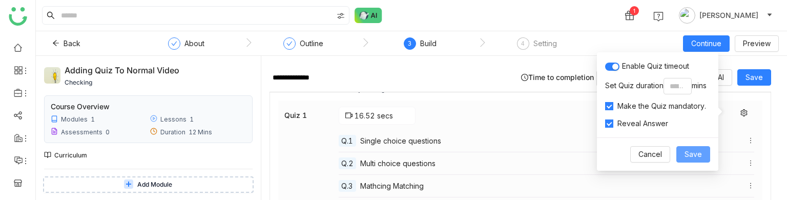
click at [693, 150] on span "Save" at bounding box center [692, 154] width 17 height 11
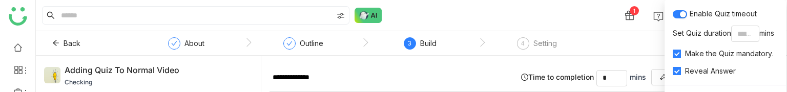
click at [561, 22] on div "1 [PERSON_NAME]" at bounding box center [411, 15] width 751 height 31
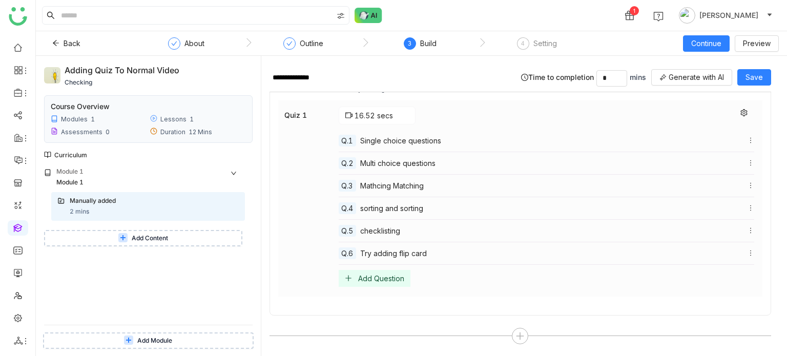
click at [18, 227] on link at bounding box center [17, 227] width 9 height 9
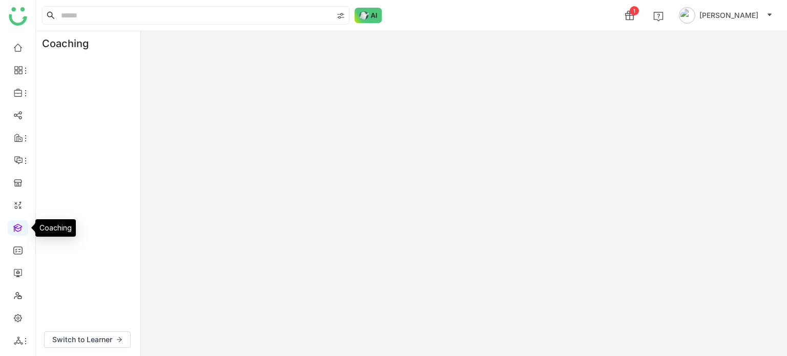
click at [18, 228] on link at bounding box center [17, 227] width 9 height 9
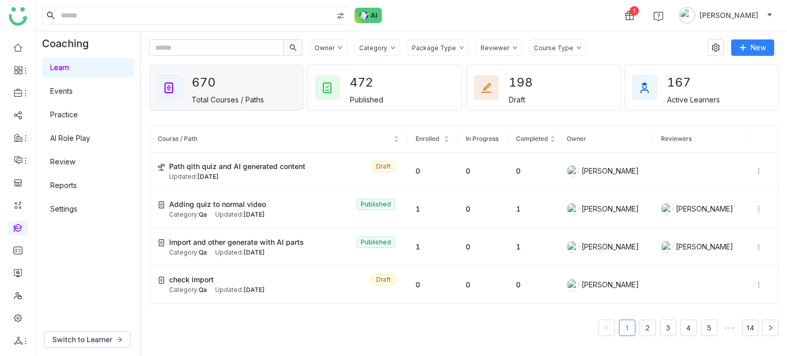
click at [382, 38] on div "Owner Category Package Type Reviewer Course Type New 670 Total Courses / Paths …" at bounding box center [464, 193] width 646 height 325
click at [382, 44] on div "Category" at bounding box center [373, 48] width 28 height 8
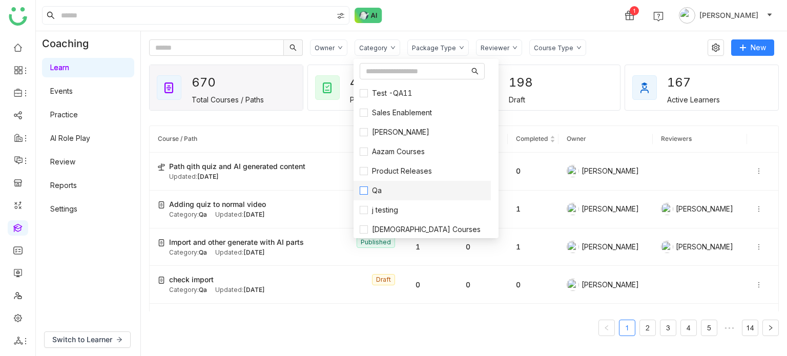
click at [379, 190] on span "Qa" at bounding box center [377, 190] width 18 height 11
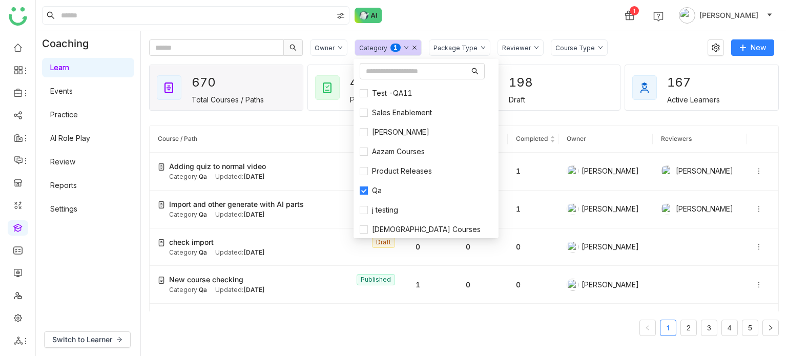
click at [412, 20] on div "1 [PERSON_NAME]" at bounding box center [411, 15] width 751 height 31
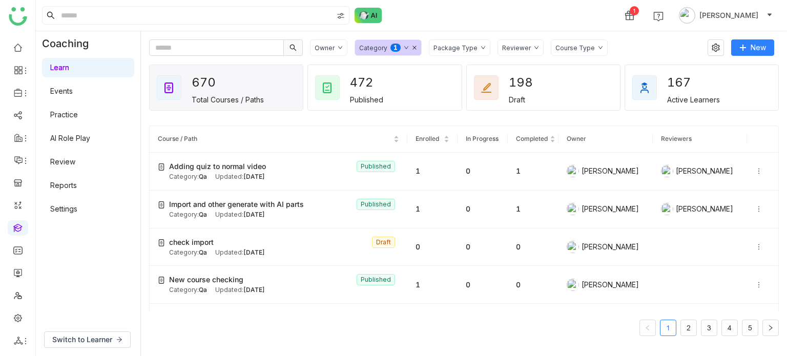
click at [412, 46] on icon at bounding box center [414, 47] width 5 height 5
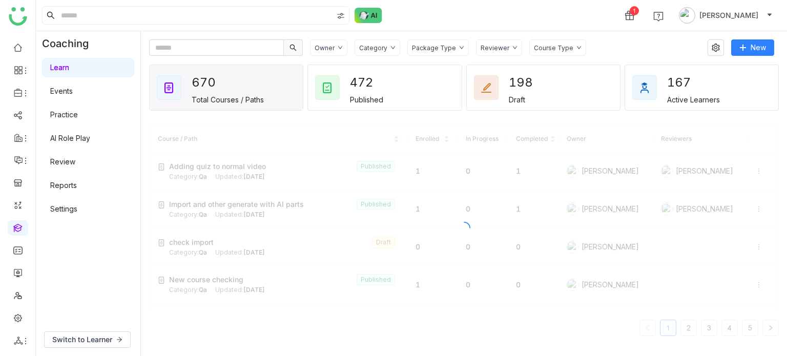
click at [383, 52] on div "Category" at bounding box center [377, 47] width 46 height 16
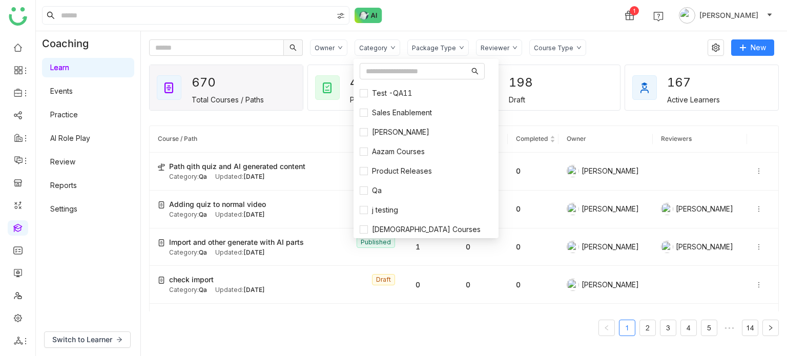
click at [383, 52] on div "Category" at bounding box center [377, 47] width 46 height 16
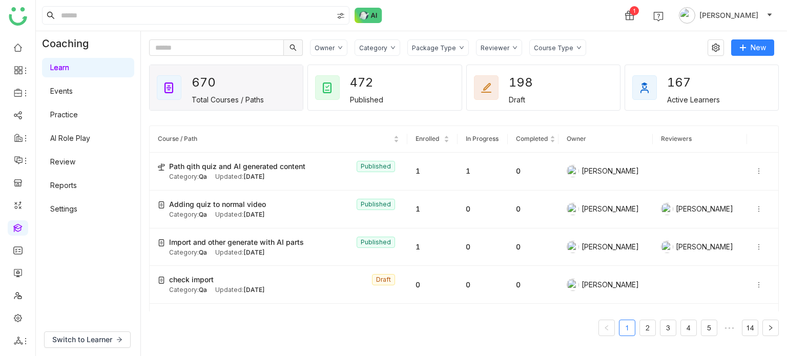
click at [382, 45] on div "Category" at bounding box center [373, 48] width 28 height 8
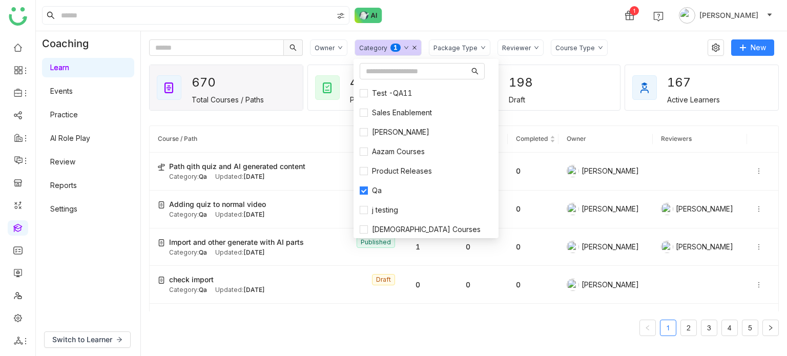
click at [554, 18] on div "1 Arif uddin" at bounding box center [411, 15] width 751 height 31
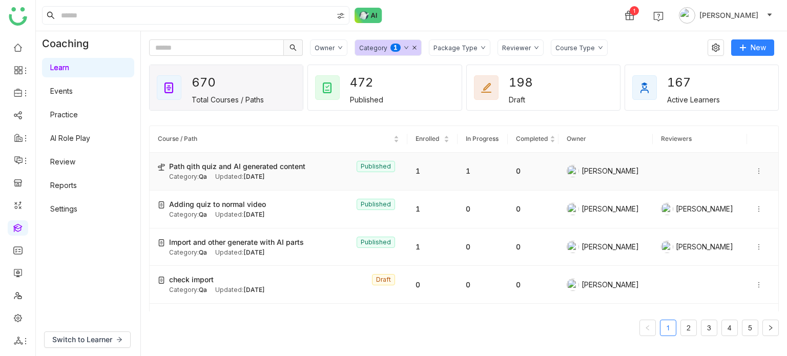
click at [323, 175] on div "Category: Qa Updated: Aug 29, 2025" at bounding box center [284, 177] width 230 height 10
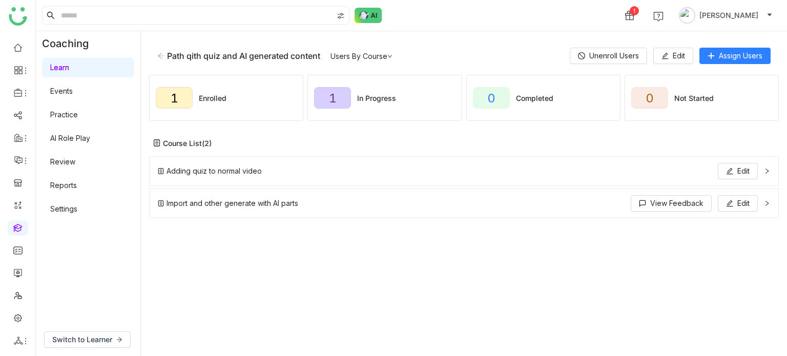
click at [487, 177] on div "Adding quiz to normal video Edit" at bounding box center [458, 171] width 600 height 16
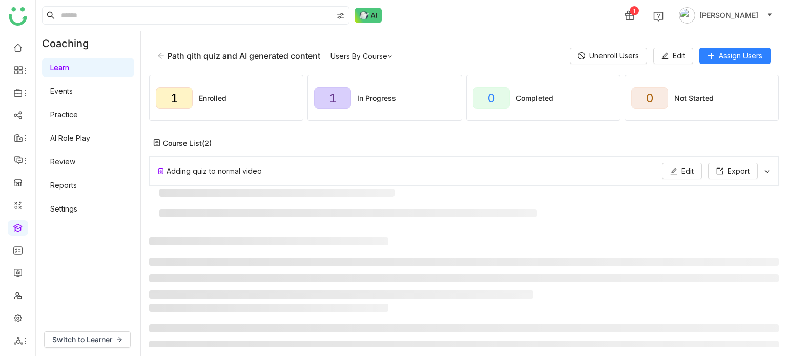
click at [487, 177] on div "Adding quiz to normal video Edit Export" at bounding box center [458, 171] width 600 height 16
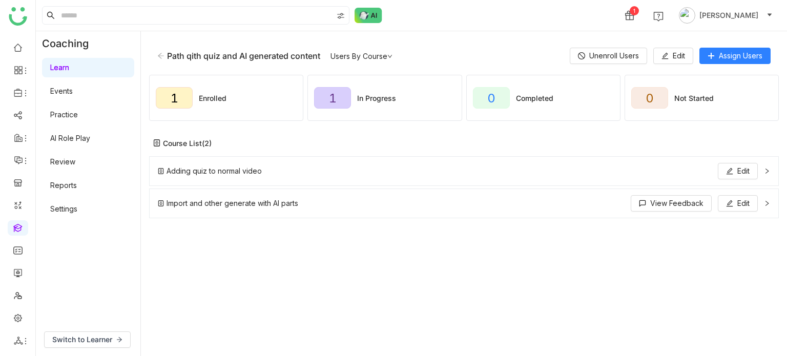
click at [487, 177] on div "Adding quiz to normal video Edit" at bounding box center [458, 171] width 600 height 16
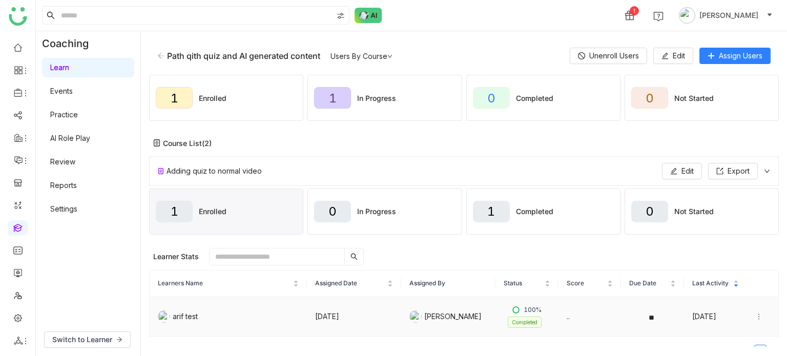
click at [755, 315] on icon at bounding box center [758, 316] width 7 height 7
click at [613, 134] on div "Course List (2)" at bounding box center [463, 143] width 629 height 27
click at [615, 57] on span "Unenroll Users" at bounding box center [614, 55] width 50 height 11
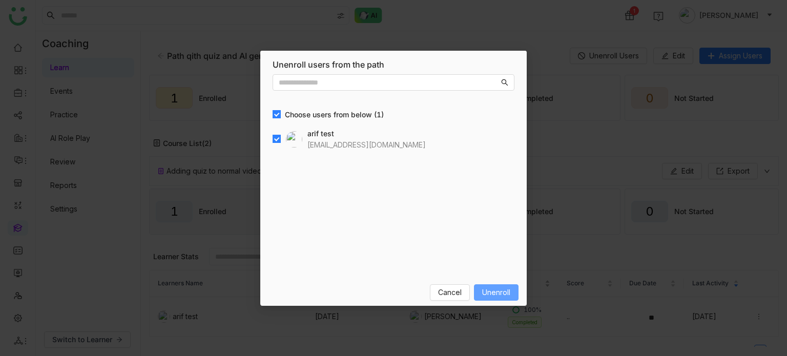
click at [509, 289] on span "Unenroll" at bounding box center [496, 292] width 28 height 11
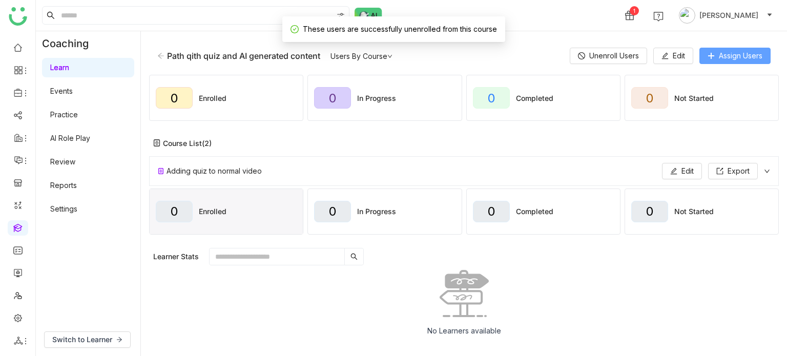
click at [727, 56] on span "Assign Users" at bounding box center [741, 55] width 44 height 11
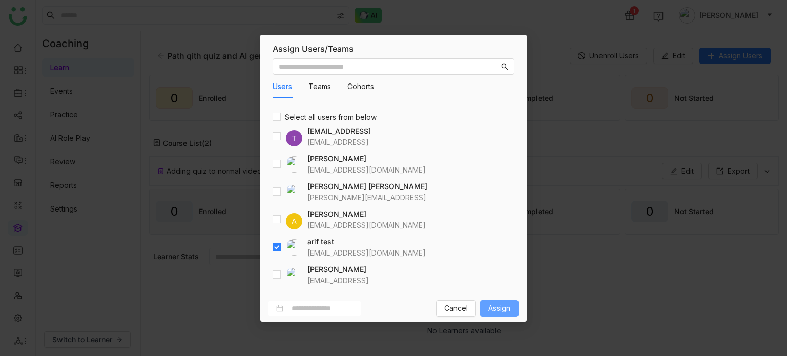
click at [504, 304] on span "Assign" at bounding box center [499, 308] width 22 height 11
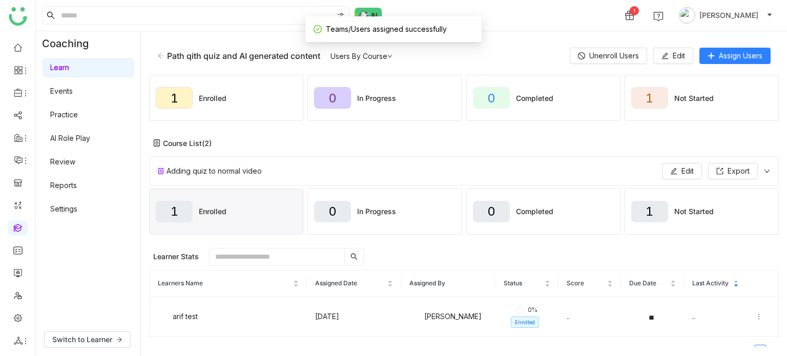
click at [522, 30] on div "1 Arif uddin" at bounding box center [411, 15] width 751 height 31
click at [556, 172] on div "Adding quiz to normal video Edit Export" at bounding box center [458, 171] width 600 height 16
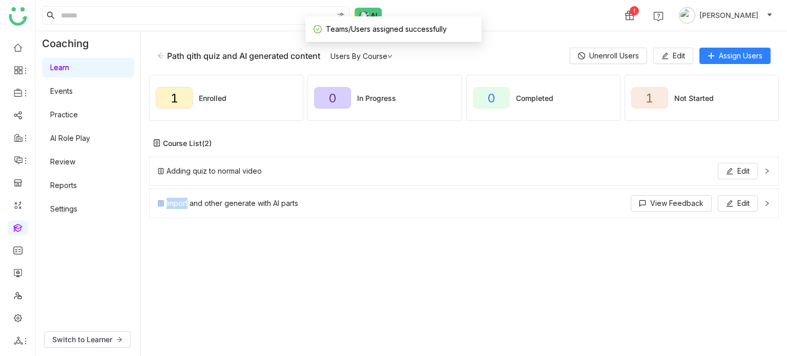
click at [556, 172] on div "Adding quiz to normal video Edit" at bounding box center [458, 171] width 600 height 16
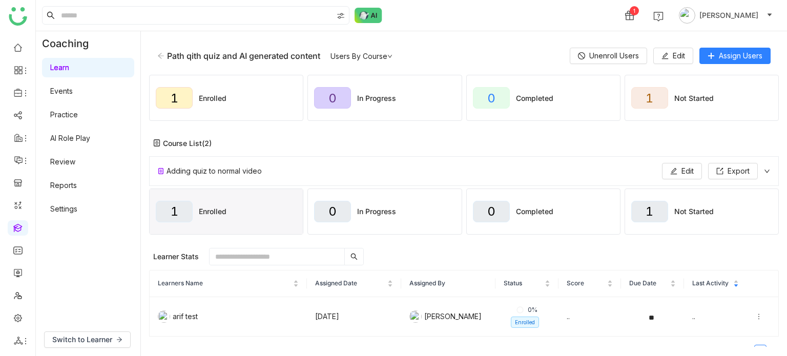
click at [562, 179] on div "Adding quiz to normal video Edit Export" at bounding box center [463, 171] width 629 height 30
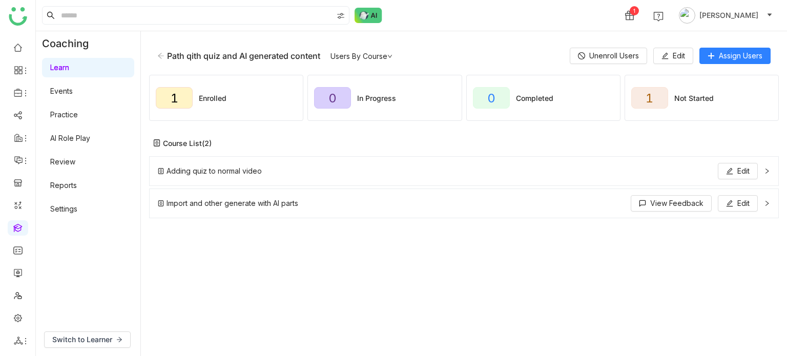
click at [562, 207] on div "Import and other generate with AI parts View Feedback Edit" at bounding box center [458, 203] width 600 height 16
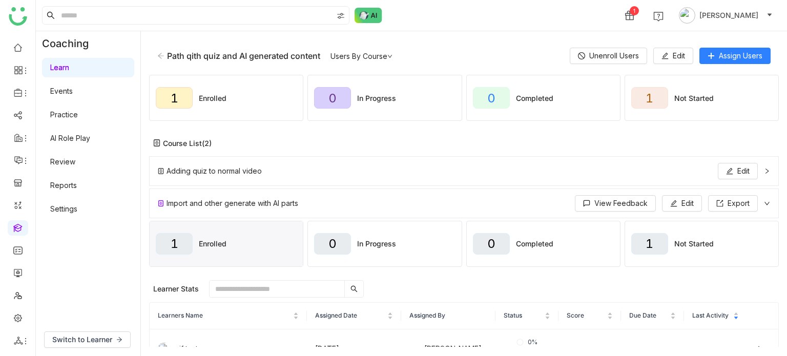
click at [562, 207] on div "Import and other generate with AI parts View Feedback Edit Export" at bounding box center [458, 203] width 600 height 16
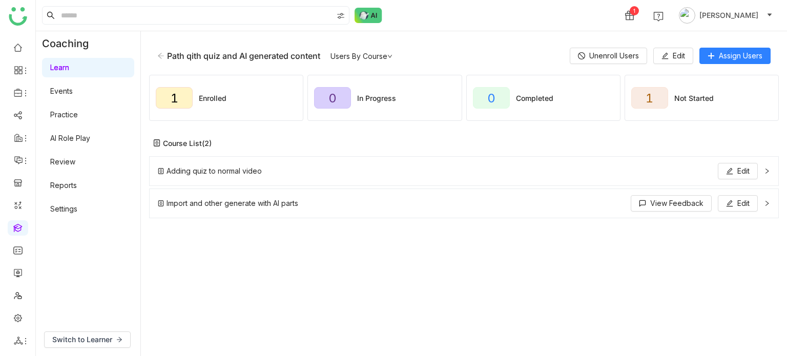
click at [624, 203] on div "Import and other generate with AI parts View Feedback Edit" at bounding box center [458, 203] width 600 height 16
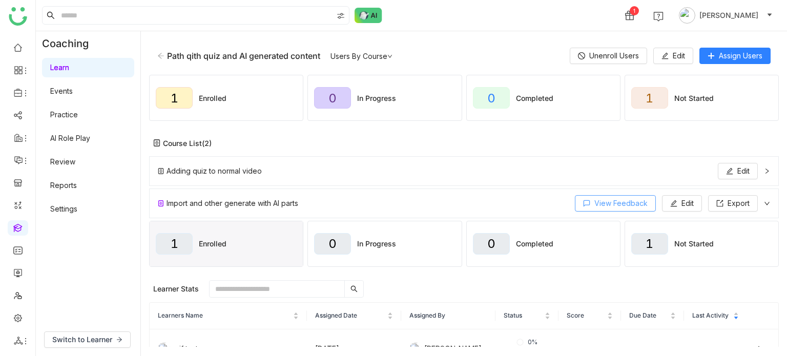
click at [633, 202] on span "View Feedback" at bounding box center [620, 203] width 53 height 11
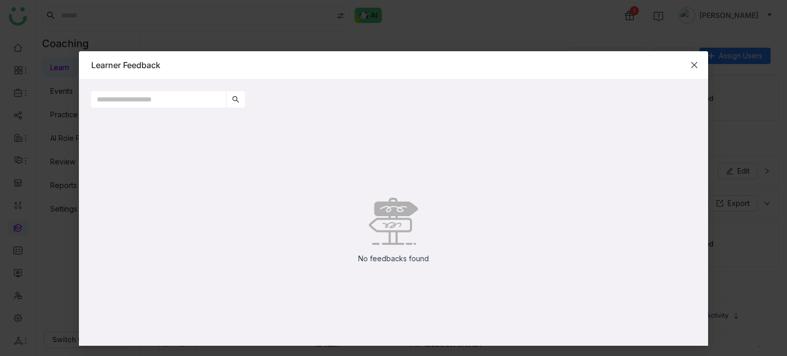
click at [694, 69] on span "Close" at bounding box center [694, 65] width 28 height 28
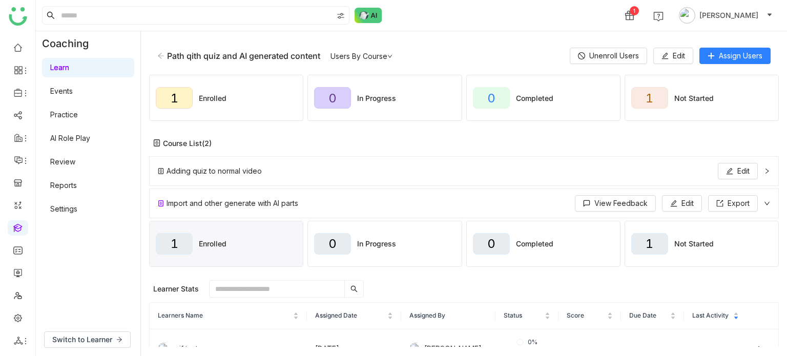
click at [547, 197] on div "Import and other generate with AI parts View Feedback Edit Export" at bounding box center [458, 203] width 600 height 16
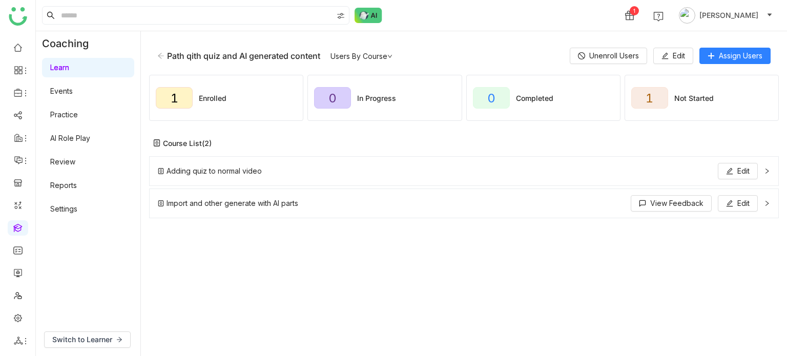
click at [513, 204] on div "Import and other generate with AI parts View Feedback Edit" at bounding box center [458, 203] width 600 height 16
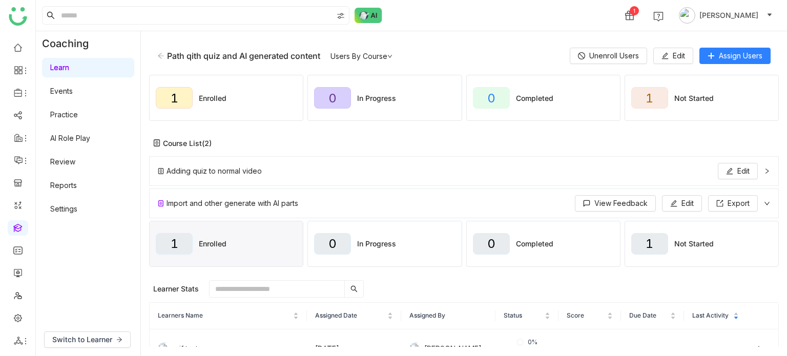
click at [513, 204] on div "Import and other generate with AI parts View Feedback Edit Export" at bounding box center [458, 203] width 600 height 16
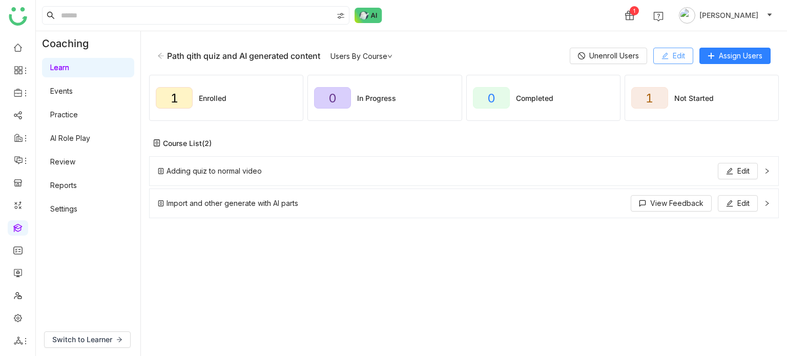
click at [683, 53] on span "Edit" at bounding box center [678, 55] width 12 height 11
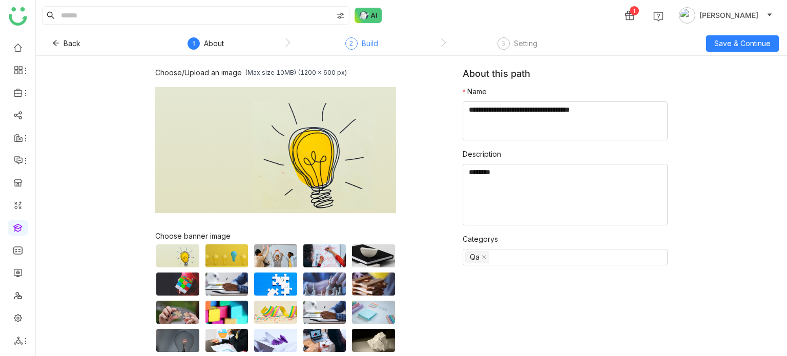
click at [362, 41] on div "Build" at bounding box center [370, 43] width 16 height 12
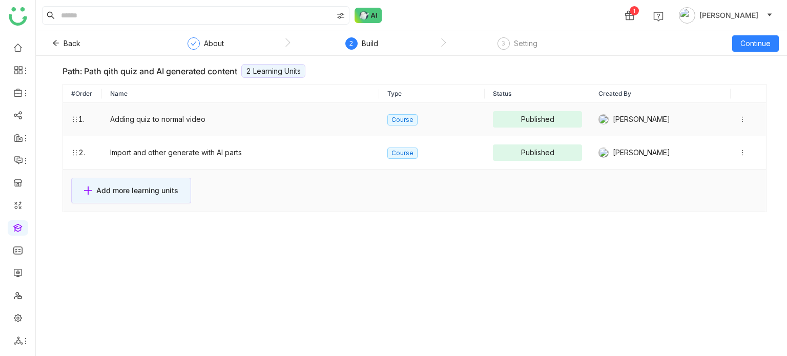
click at [738, 117] on icon at bounding box center [741, 119] width 7 height 7
click at [715, 101] on li "Edit" at bounding box center [695, 98] width 74 height 19
click at [742, 118] on icon at bounding box center [742, 119] width 1 height 6
click at [720, 120] on span "View Content" at bounding box center [703, 118] width 46 height 9
click at [501, 45] on span "3" at bounding box center [503, 43] width 4 height 8
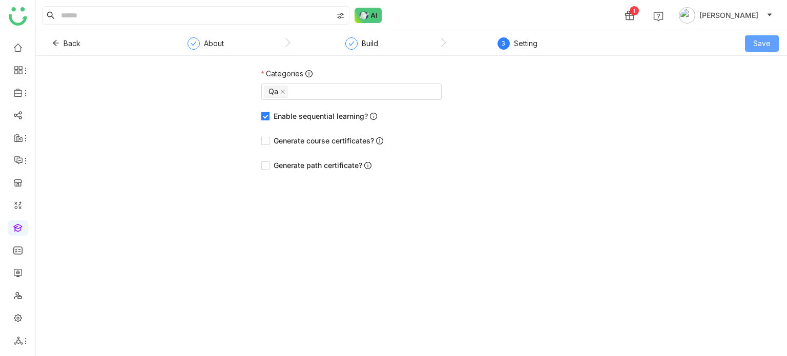
click at [758, 45] on span "Save" at bounding box center [761, 43] width 17 height 11
click at [752, 76] on li "Save & Publish" at bounding box center [747, 83] width 62 height 19
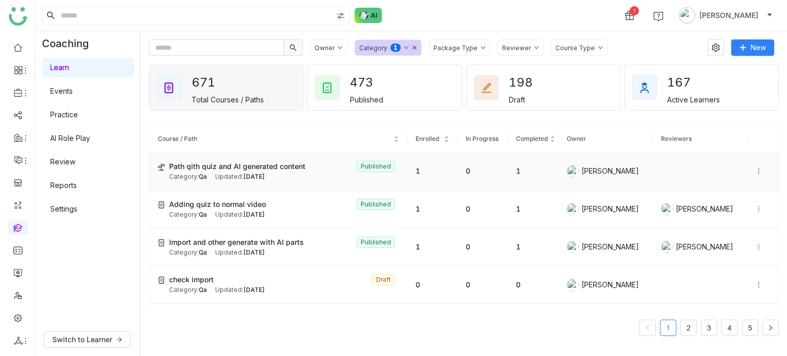
click at [755, 166] on div at bounding box center [762, 170] width 15 height 11
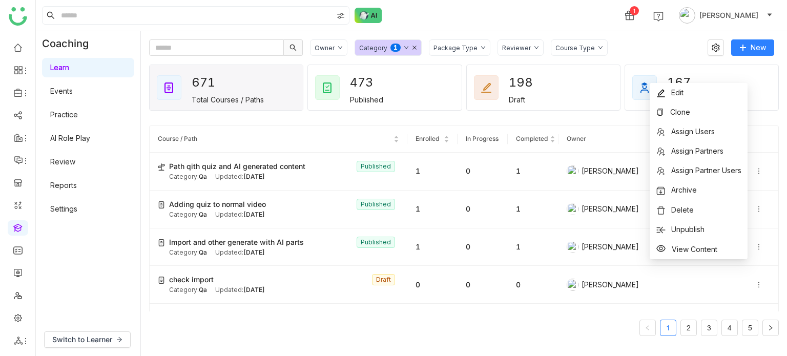
click at [625, 44] on div "Owner Category 0 1 2 3 4 5 6 7 8 9 Package Type Reviewer Course Type" at bounding box center [505, 47] width 390 height 16
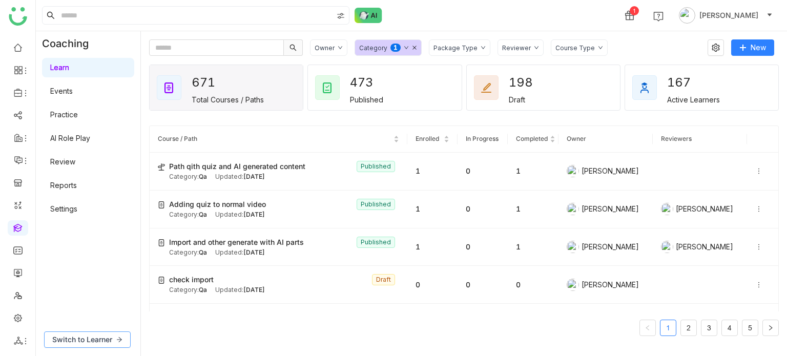
click at [92, 337] on span "Switch to Learner" at bounding box center [82, 339] width 60 height 11
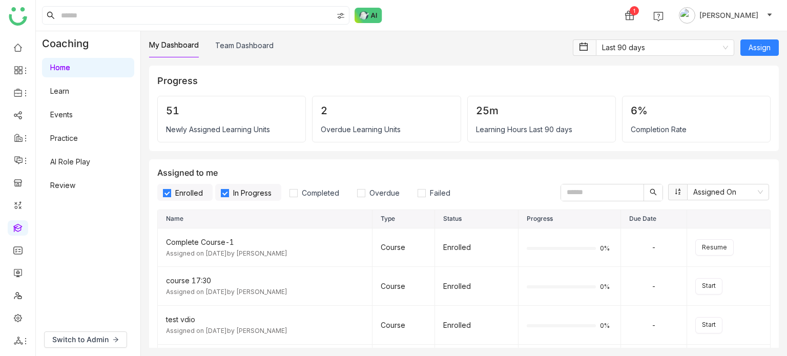
click at [69, 95] on link "Learn" at bounding box center [59, 91] width 19 height 9
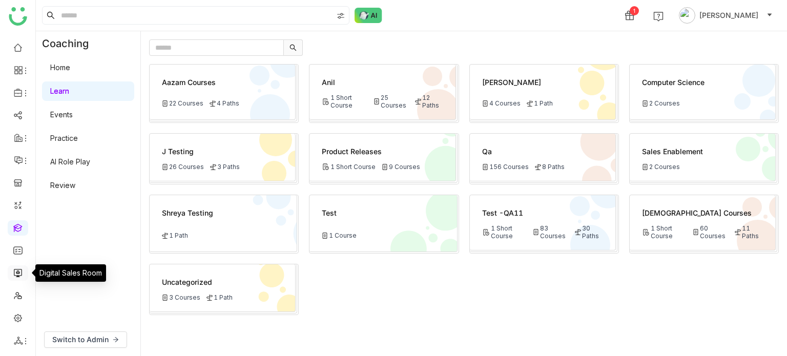
click at [22, 274] on link at bounding box center [17, 272] width 9 height 9
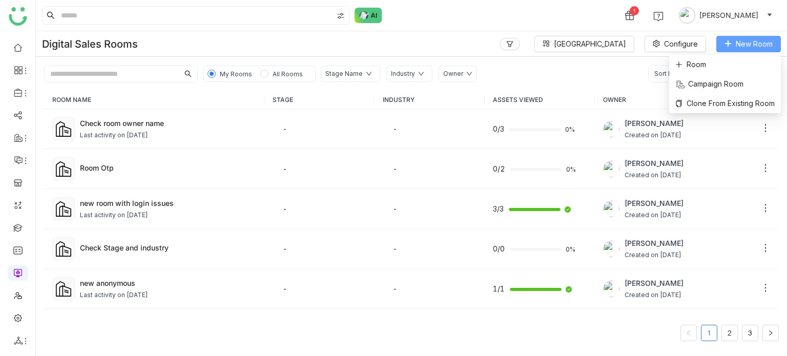
click at [752, 41] on span "New Room" at bounding box center [753, 43] width 37 height 11
click at [738, 57] on li "Room" at bounding box center [725, 64] width 112 height 19
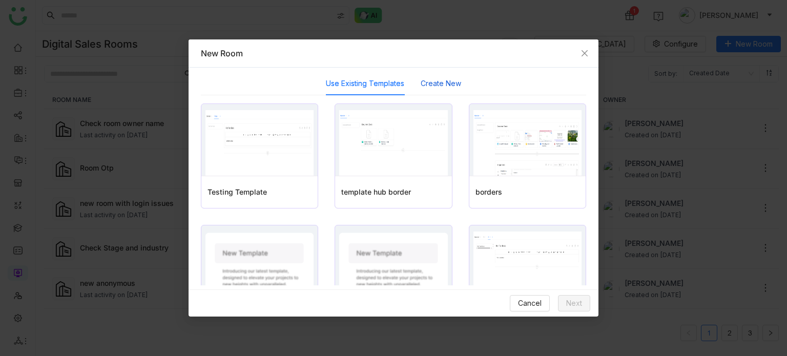
click at [445, 81] on button "Create New" at bounding box center [440, 83] width 40 height 11
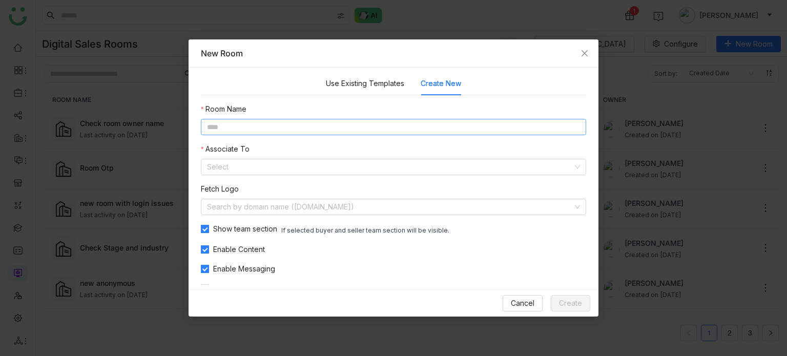
click at [416, 124] on input at bounding box center [393, 127] width 385 height 16
type input "**********"
click at [367, 171] on input at bounding box center [390, 166] width 366 height 15
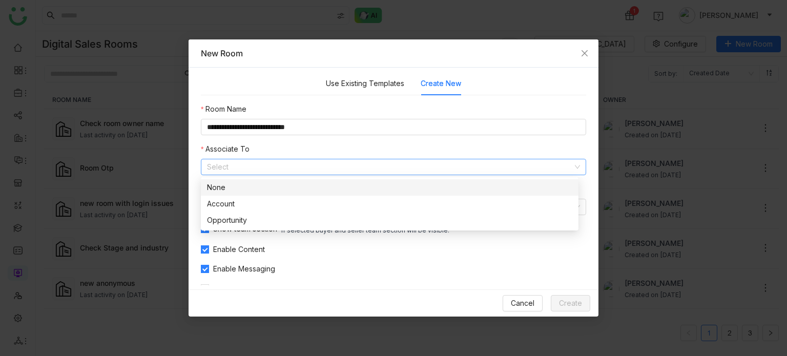
click at [337, 183] on div "None" at bounding box center [389, 187] width 365 height 11
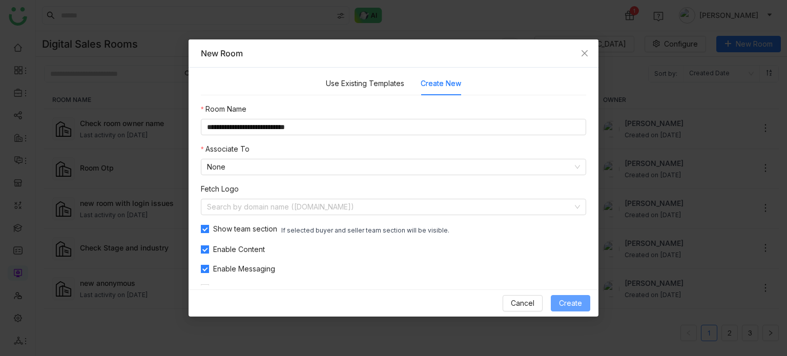
click at [564, 299] on span "Create" at bounding box center [570, 303] width 23 height 11
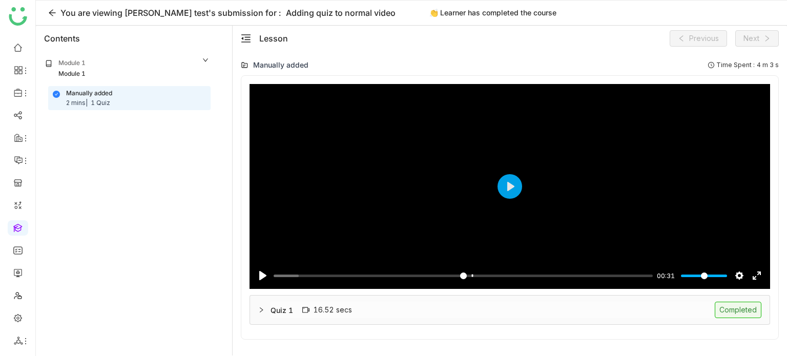
click at [551, 307] on div "Quiz 1 16.52 secs Completed" at bounding box center [515, 310] width 491 height 16
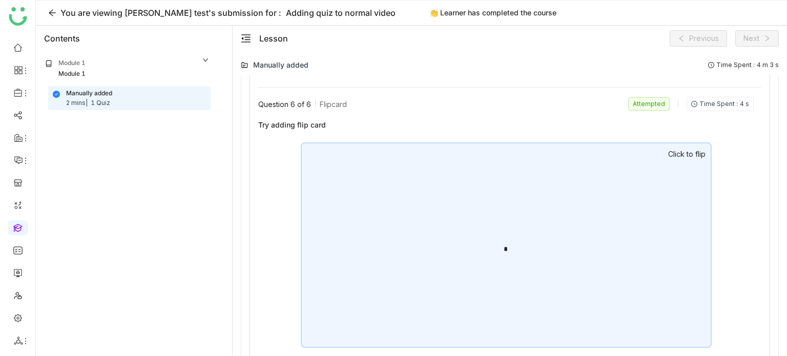
scroll to position [1399, 0]
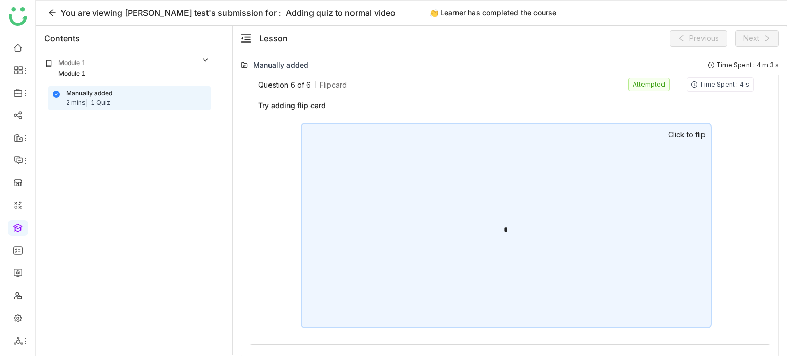
click at [553, 227] on div "*" at bounding box center [506, 225] width 411 height 205
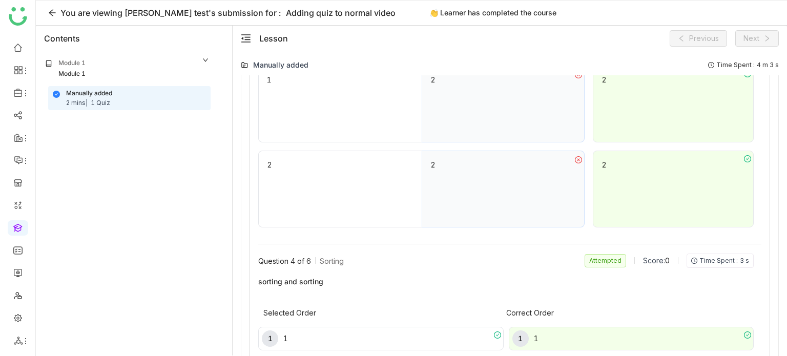
scroll to position [994, 0]
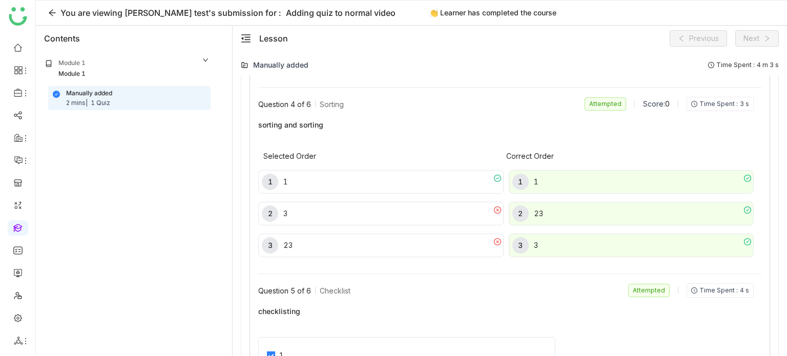
click at [250, 36] on div "Lesson" at bounding box center [264, 38] width 47 height 12
click at [250, 36] on icon "menu-fold" at bounding box center [246, 38] width 10 height 10
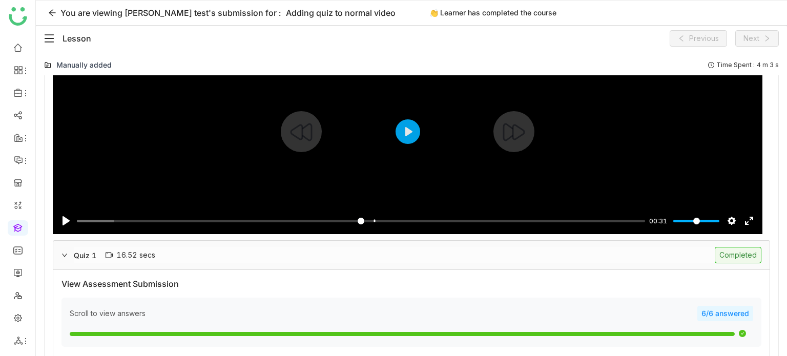
scroll to position [0, 0]
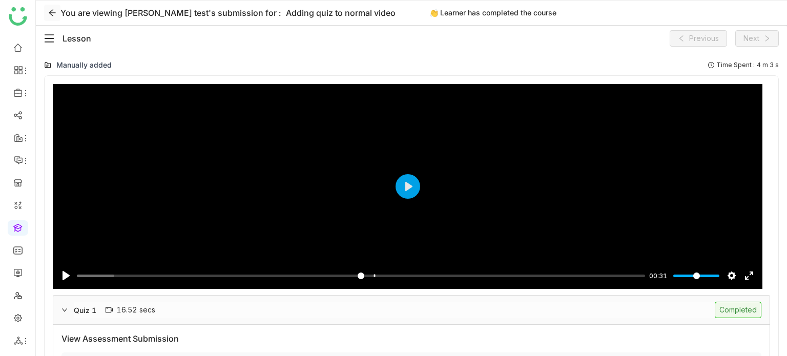
click at [55, 15] on icon at bounding box center [52, 13] width 8 height 8
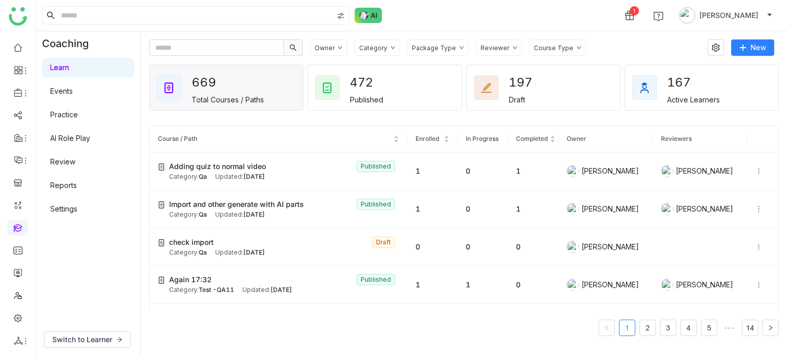
click at [384, 49] on div "Category" at bounding box center [373, 48] width 28 height 8
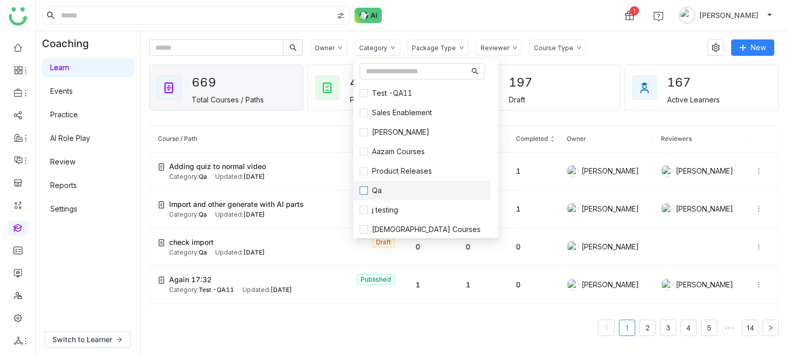
click at [379, 193] on span "Qa" at bounding box center [377, 190] width 18 height 11
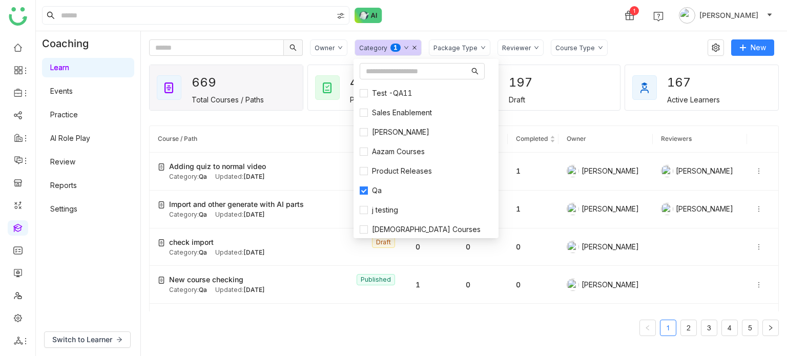
click at [449, 9] on div "1 Arif uddin" at bounding box center [411, 15] width 751 height 31
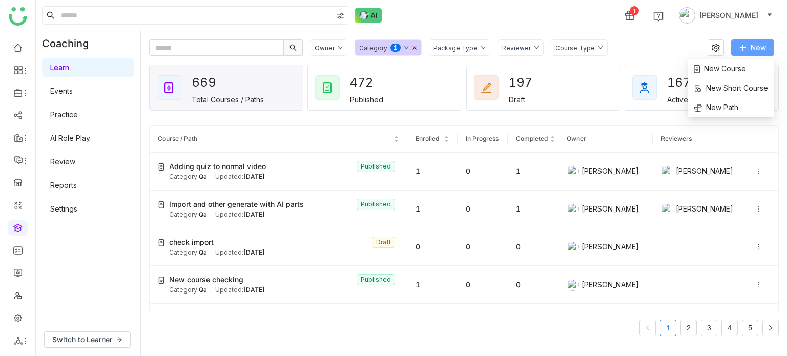
click at [771, 48] on button "New" at bounding box center [752, 47] width 43 height 16
click at [744, 68] on span "New Course" at bounding box center [719, 68] width 52 height 11
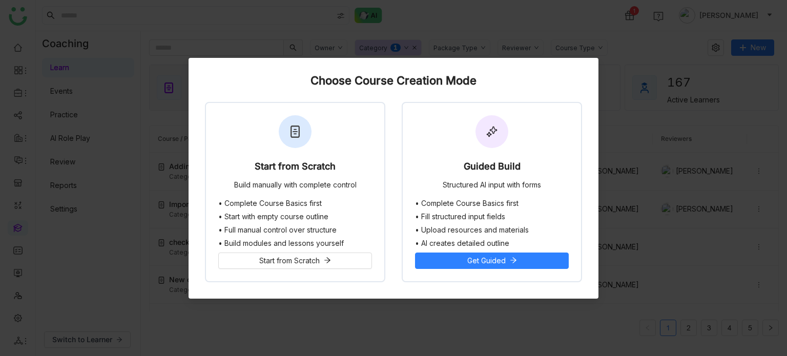
click at [617, 57] on nz-modal-container "Choose Course Creation Mode Start from Scratch Build manually with complete con…" at bounding box center [393, 178] width 787 height 356
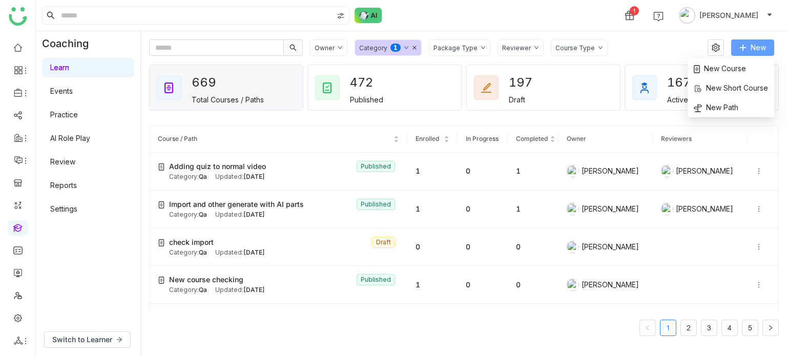
click at [751, 44] on span "New" at bounding box center [757, 47] width 15 height 11
click at [729, 109] on span "New Path" at bounding box center [715, 107] width 45 height 11
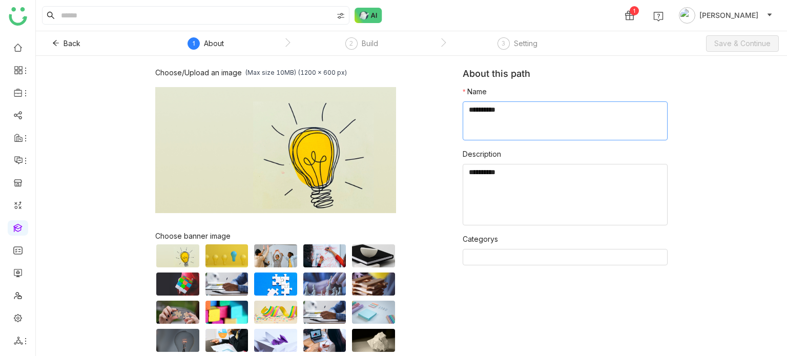
click at [505, 110] on textarea at bounding box center [564, 120] width 205 height 39
type textarea "*"
type textarea "**********"
type textarea "********"
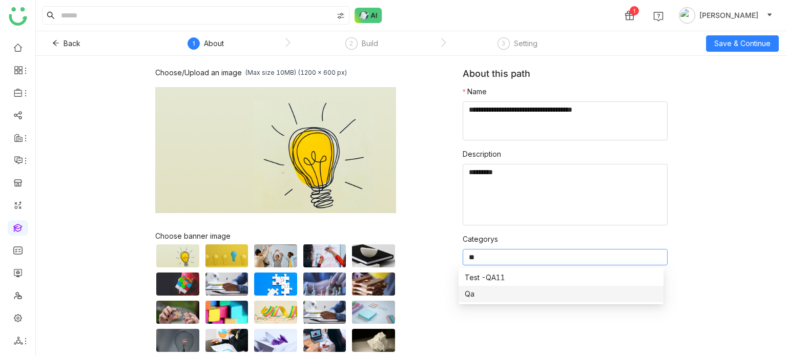
type input "**"
click at [468, 295] on div "Qa" at bounding box center [560, 293] width 193 height 11
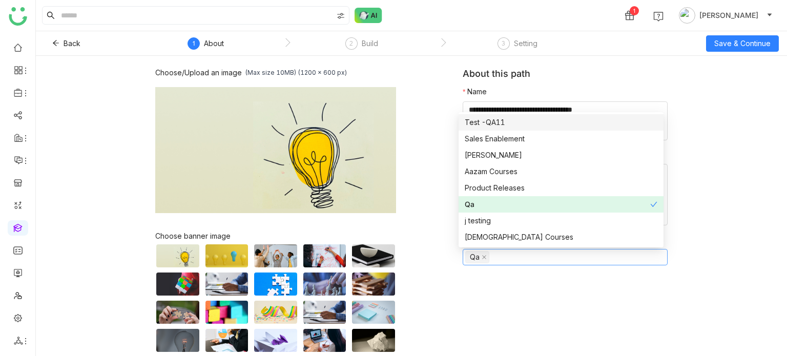
click at [696, 168] on div "Choose/Upload an image (Max size 10MB) (1200 x 600 px) Browse Image Choose bann…" at bounding box center [411, 206] width 751 height 300
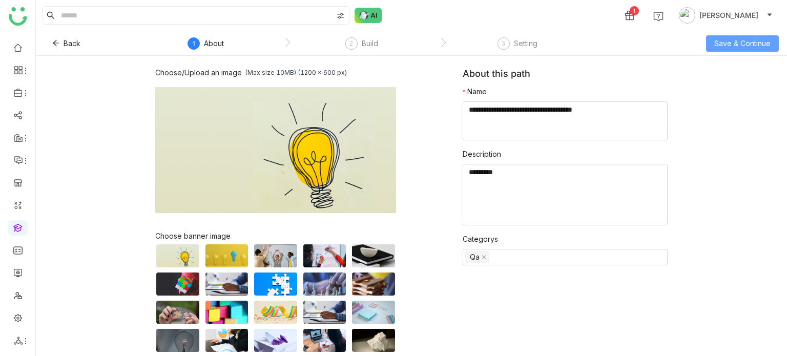
click at [740, 47] on span "Save & Continue" at bounding box center [742, 43] width 56 height 11
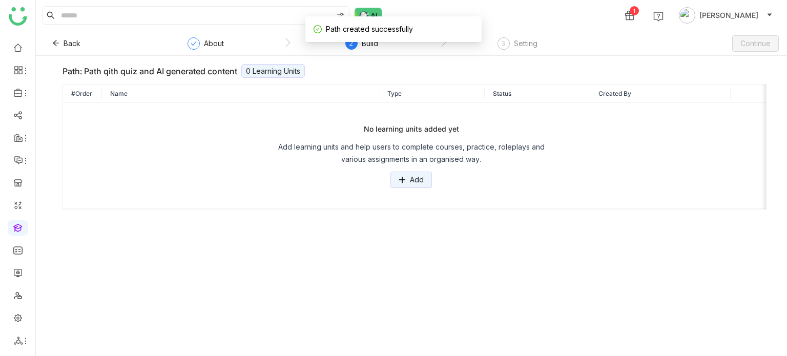
click at [406, 171] on div "No learning units added yet Add learning units and help users to complete cours…" at bounding box center [411, 155] width 680 height 65
click at [406, 177] on button "Add" at bounding box center [410, 180] width 41 height 16
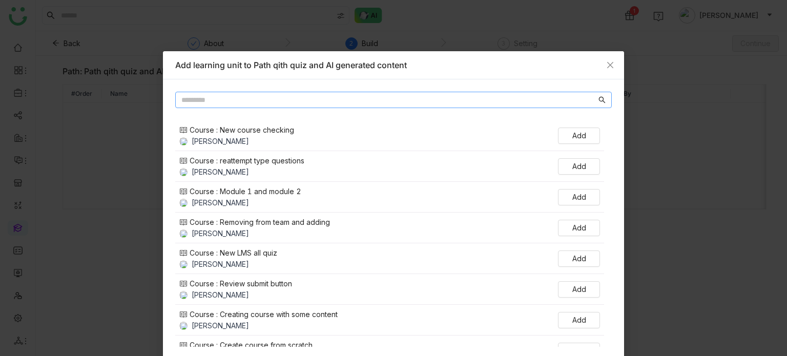
click at [346, 94] on input "text" at bounding box center [388, 99] width 415 height 11
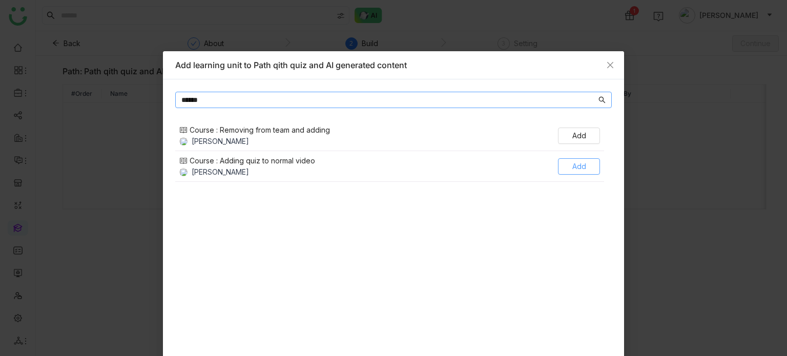
type input "******"
click at [572, 162] on span "Add" at bounding box center [579, 166] width 14 height 11
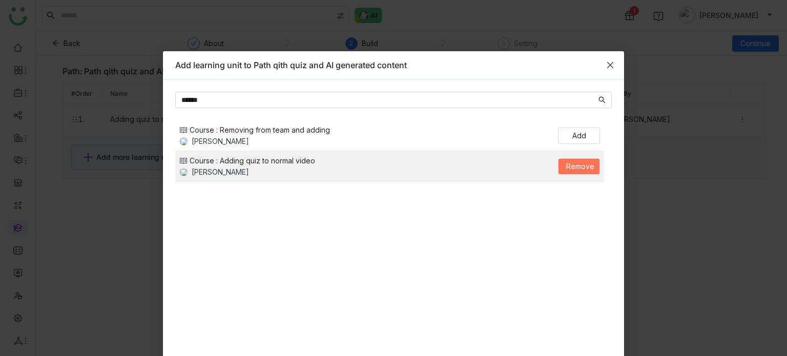
click at [608, 61] on icon "Close" at bounding box center [610, 65] width 8 height 8
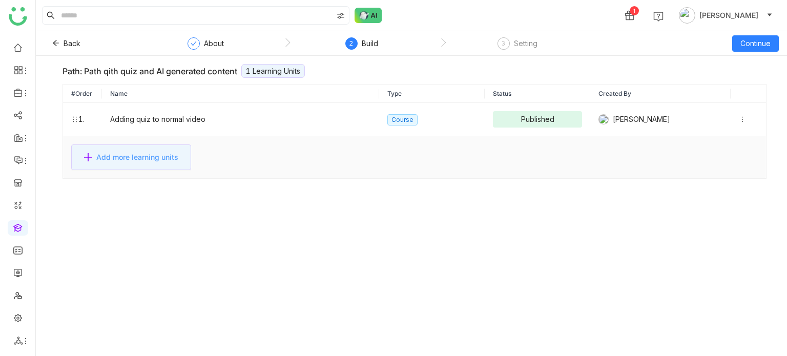
click at [94, 152] on button "Add more learning units" at bounding box center [131, 157] width 120 height 26
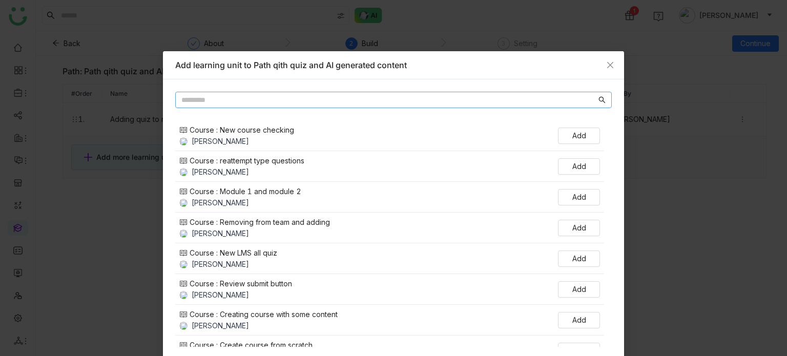
click at [257, 105] on input "text" at bounding box center [388, 99] width 415 height 11
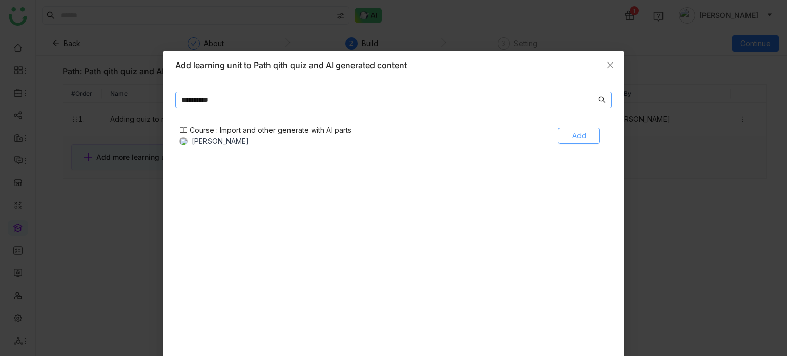
type input "**********"
click at [576, 129] on button "Add" at bounding box center [579, 136] width 42 height 16
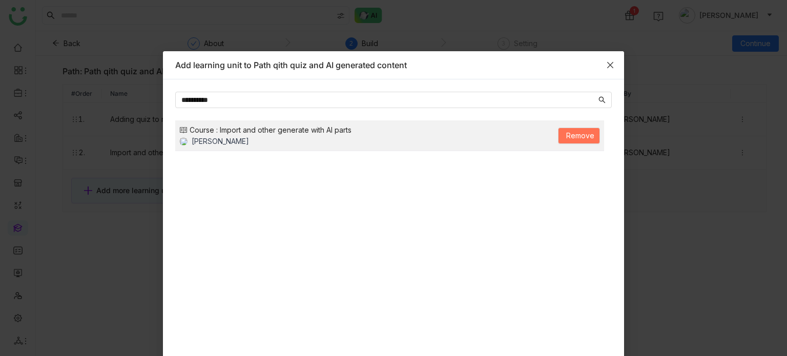
click at [606, 67] on icon "Close" at bounding box center [610, 65] width 8 height 8
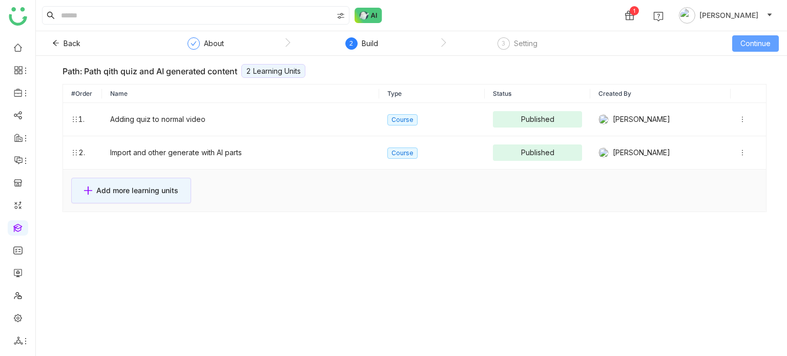
click at [756, 47] on span "Continue" at bounding box center [755, 43] width 30 height 11
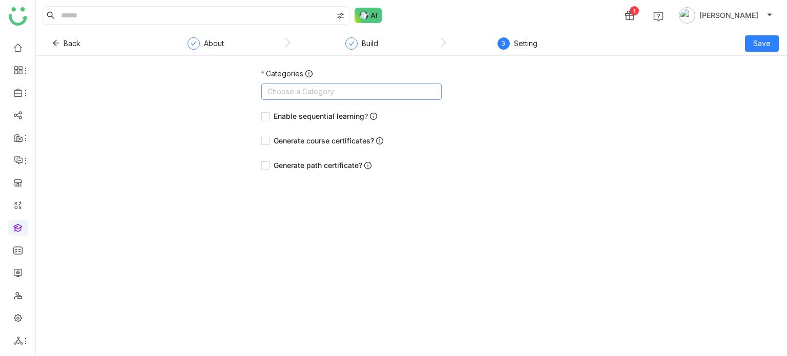
click at [372, 91] on nz-select-top-control "Choose a Category" at bounding box center [351, 91] width 180 height 16
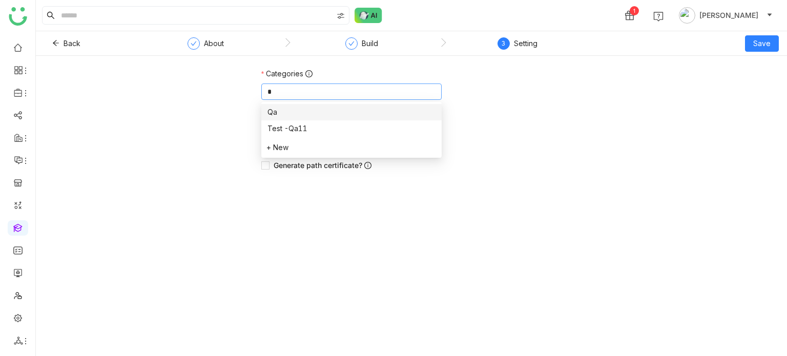
type input "**"
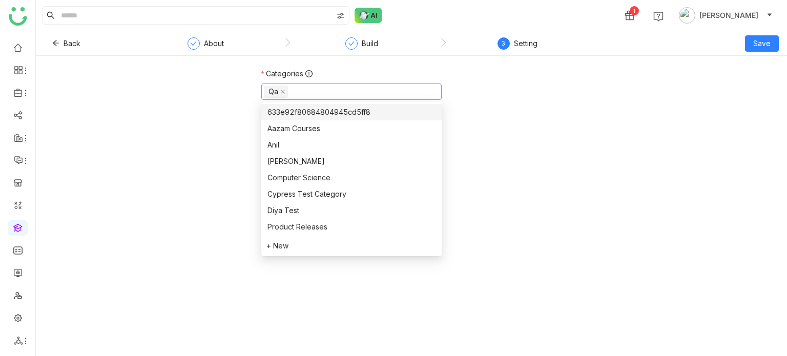
click at [477, 98] on div "Qa" at bounding box center [411, 91] width 300 height 16
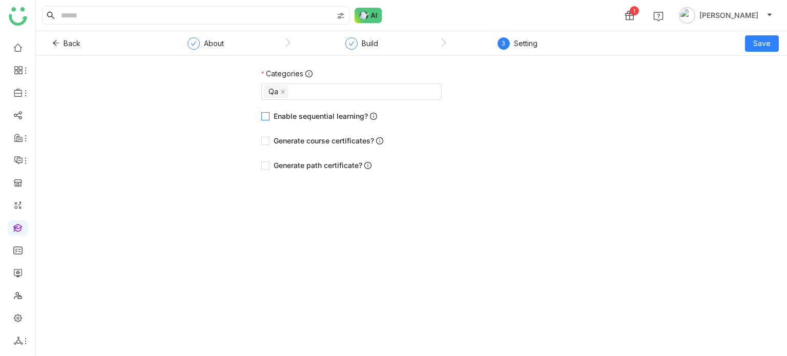
click at [347, 114] on span "Enable sequential learning?" at bounding box center [325, 116] width 112 height 11
click at [761, 50] on button "Save" at bounding box center [762, 43] width 34 height 16
click at [746, 93] on div "Save as Draft Save & Publish" at bounding box center [747, 73] width 62 height 39
click at [755, 85] on span "Save & Publish" at bounding box center [747, 83] width 50 height 11
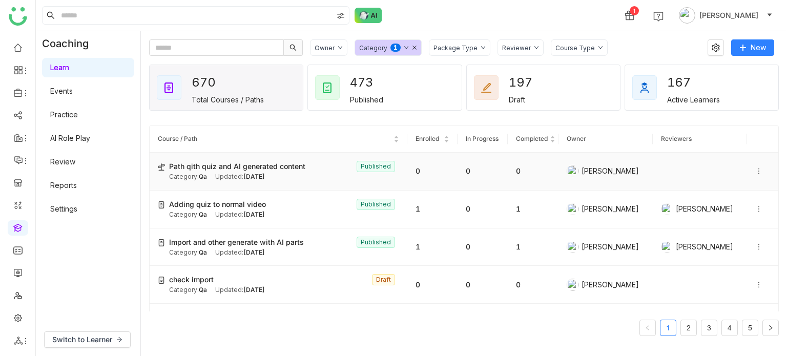
click at [755, 168] on icon at bounding box center [758, 170] width 7 height 7
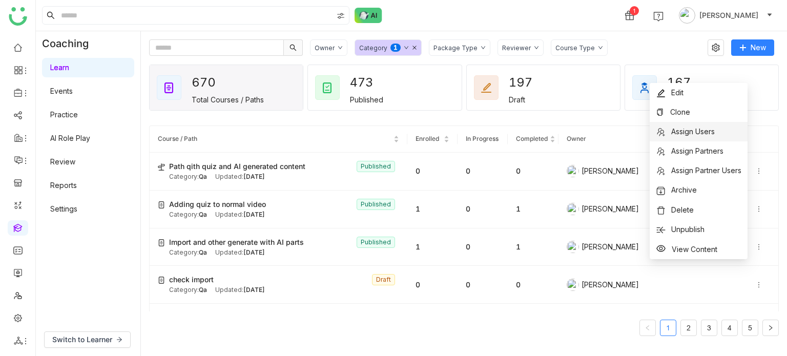
click at [720, 124] on li "Assign Users" at bounding box center [698, 131] width 98 height 19
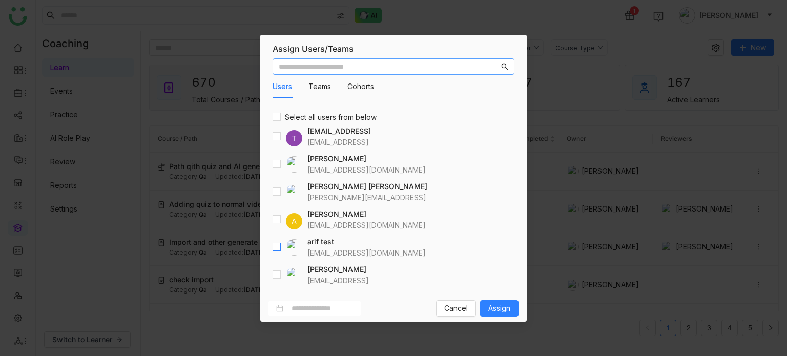
click at [272, 252] on label at bounding box center [276, 247] width 8 height 11
click at [501, 309] on span "Assign" at bounding box center [499, 308] width 22 height 11
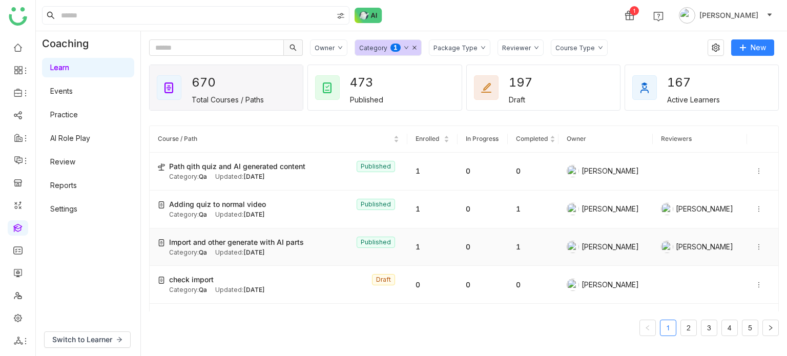
click at [307, 242] on div "Import and other generate with AI parts Published" at bounding box center [284, 242] width 230 height 11
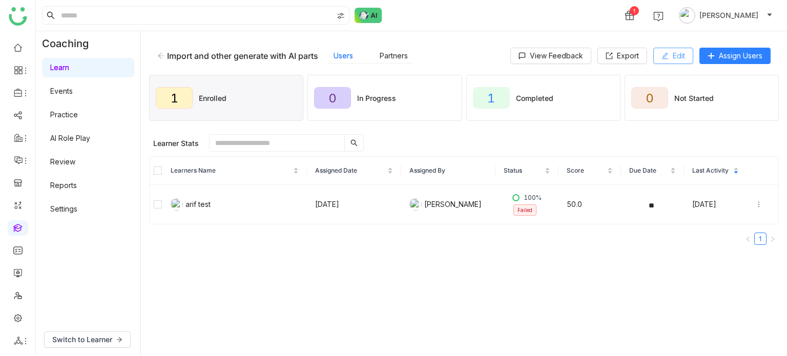
click at [682, 58] on span "Edit" at bounding box center [678, 55] width 12 height 11
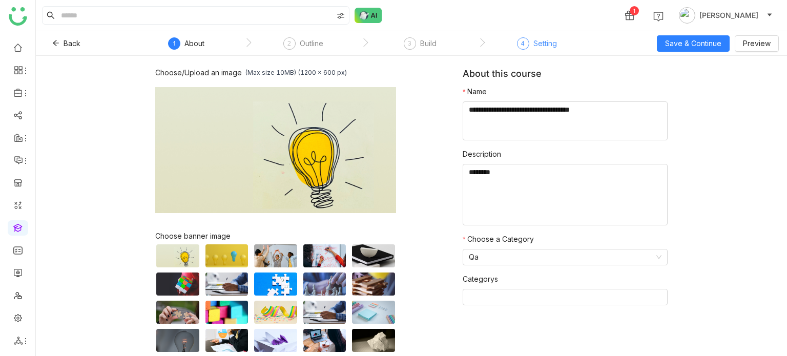
click at [522, 42] on span "4" at bounding box center [523, 43] width 4 height 8
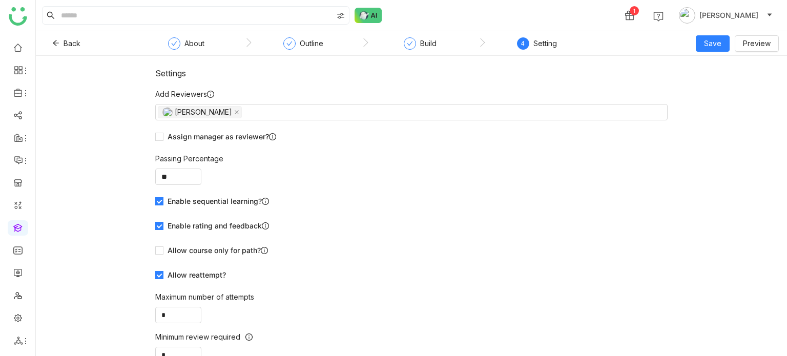
scroll to position [64, 0]
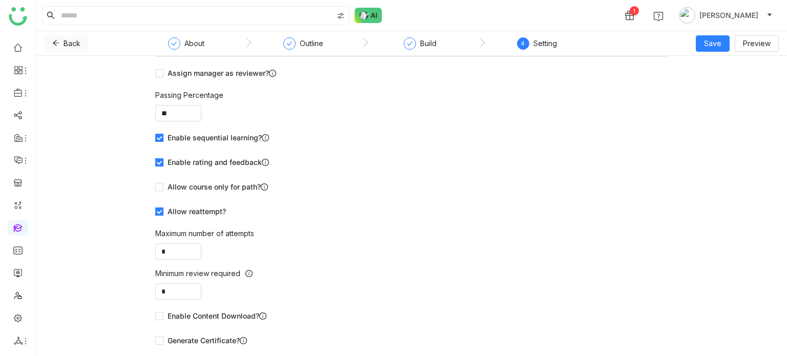
click at [59, 46] on button "Back" at bounding box center [66, 43] width 45 height 16
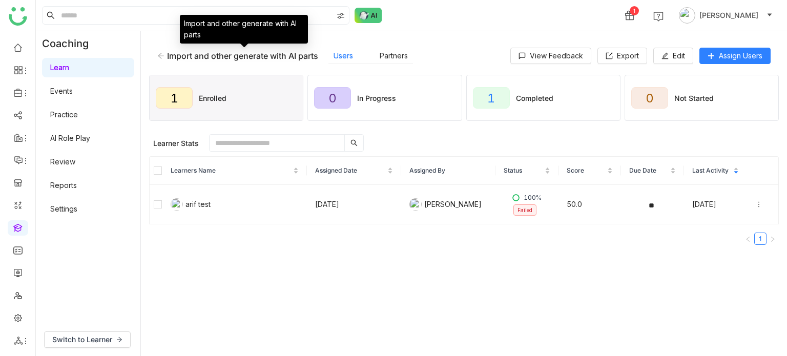
click at [159, 53] on icon at bounding box center [160, 55] width 7 height 7
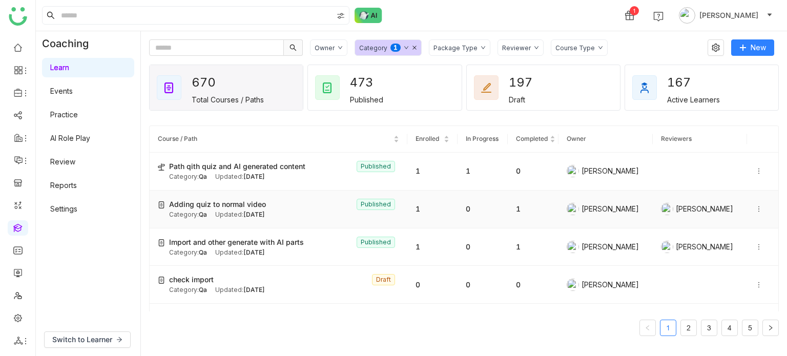
click at [432, 212] on td "1" at bounding box center [432, 210] width 50 height 38
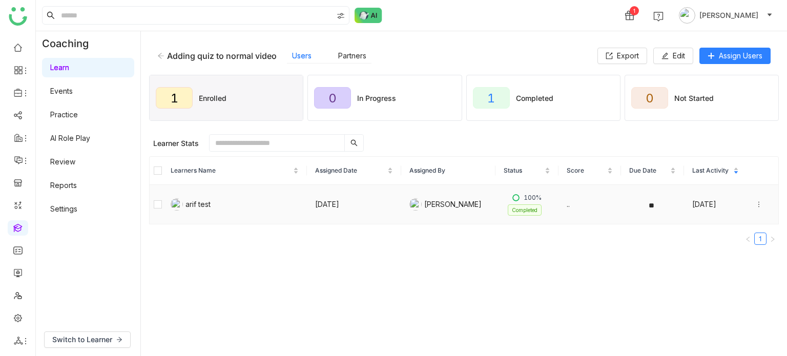
click at [758, 203] on icon at bounding box center [758, 204] width 1 height 6
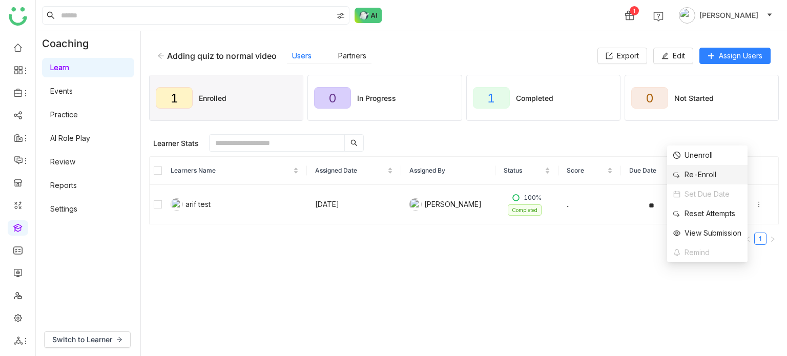
click at [720, 176] on li "Re-Enroll" at bounding box center [707, 174] width 80 height 19
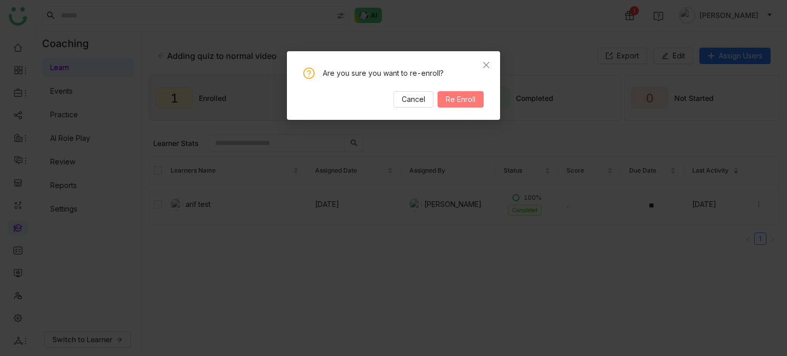
click at [465, 100] on span "Re Enroll" at bounding box center [461, 99] width 30 height 11
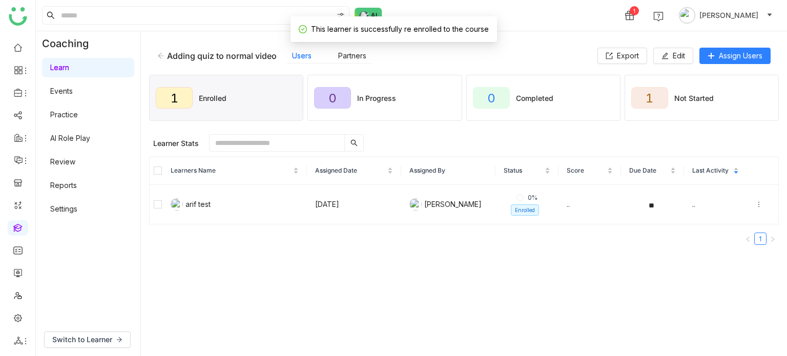
click at [162, 59] on icon at bounding box center [160, 55] width 7 height 7
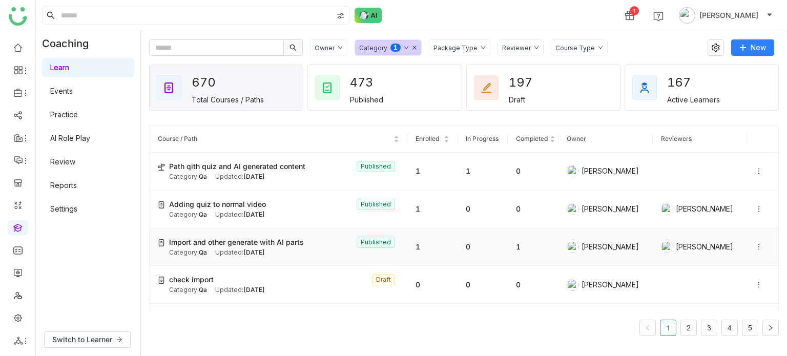
click at [755, 247] on icon at bounding box center [758, 246] width 7 height 7
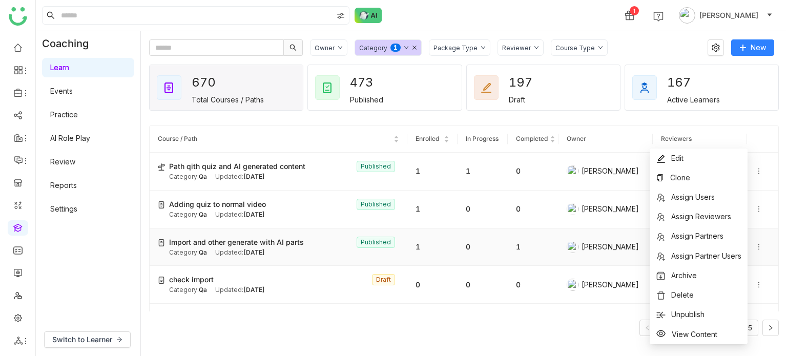
click at [407, 239] on td "1" at bounding box center [432, 247] width 50 height 38
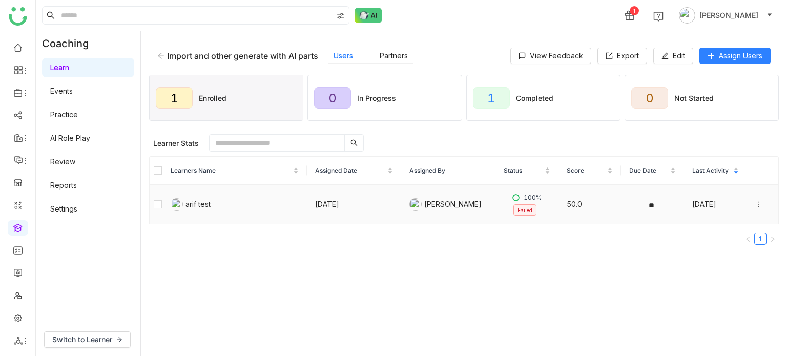
click at [755, 204] on icon at bounding box center [758, 204] width 7 height 7
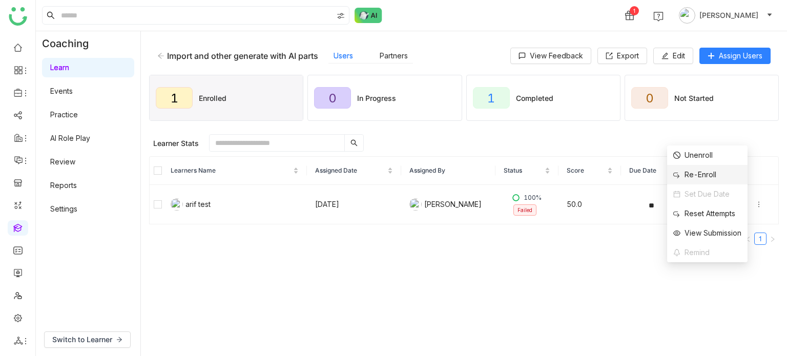
click at [720, 176] on li "Re-Enroll" at bounding box center [707, 174] width 80 height 19
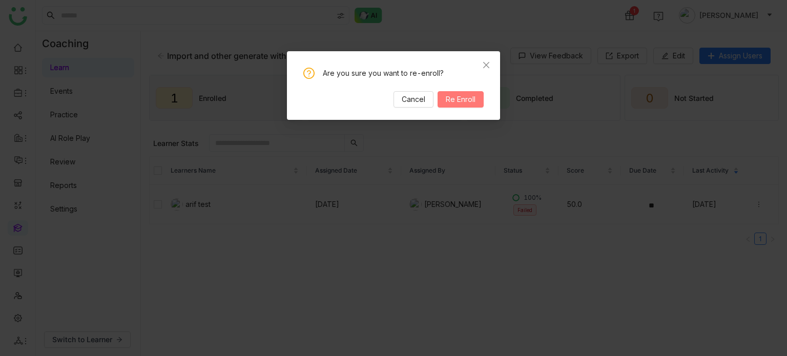
click at [453, 96] on span "Re Enroll" at bounding box center [461, 99] width 30 height 11
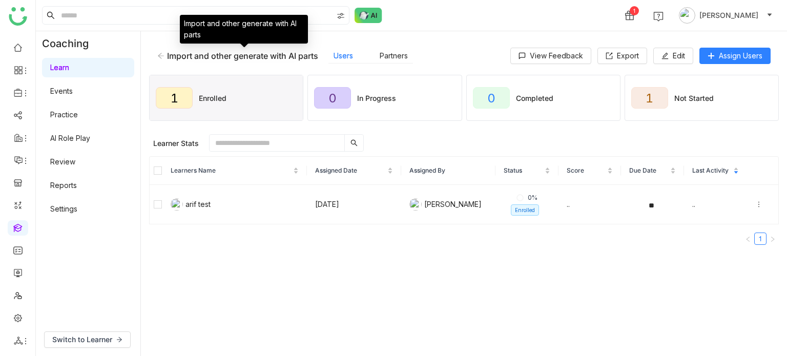
click at [156, 57] on div "Import and other generate with AI parts Users Partners View Feedback Export Edi…" at bounding box center [463, 55] width 629 height 33
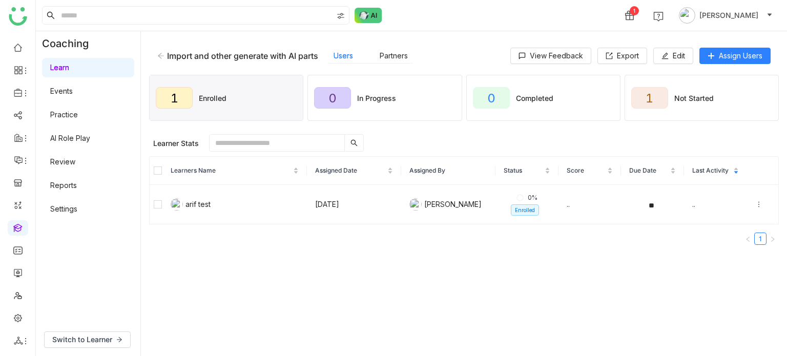
click at [164, 56] on icon at bounding box center [160, 55] width 7 height 7
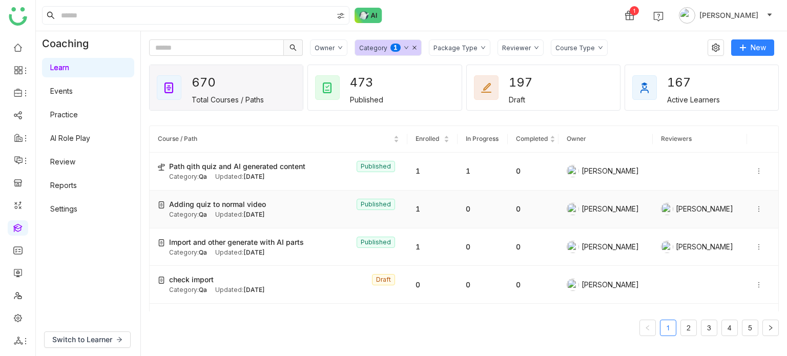
click at [277, 207] on div "Adding quiz to normal video Published" at bounding box center [284, 204] width 230 height 11
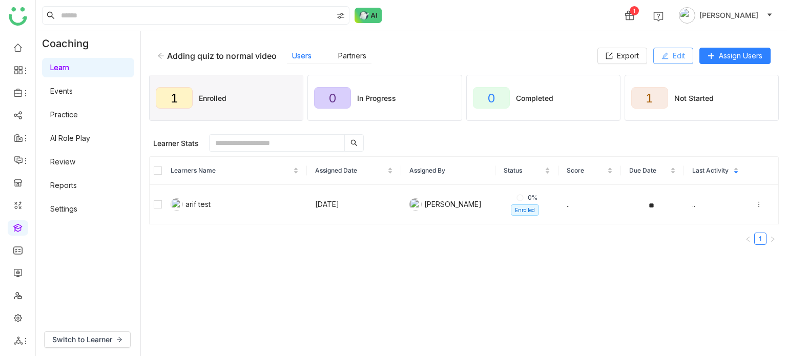
click at [684, 56] on span "Edit" at bounding box center [678, 55] width 12 height 11
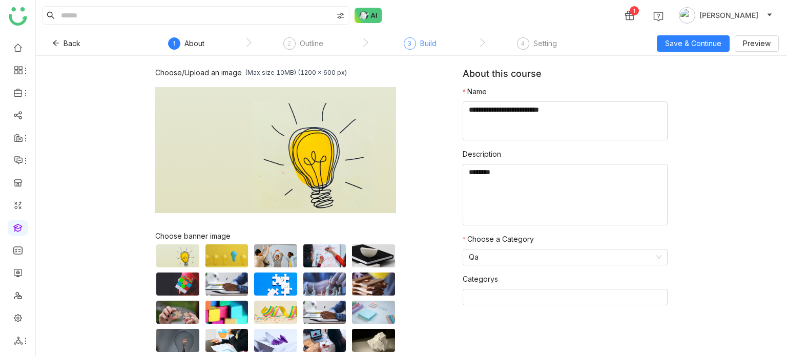
click at [413, 44] on div "3" at bounding box center [410, 43] width 12 height 12
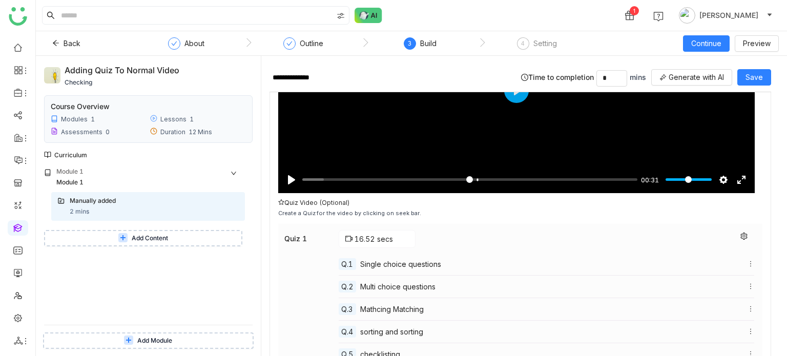
scroll to position [168, 0]
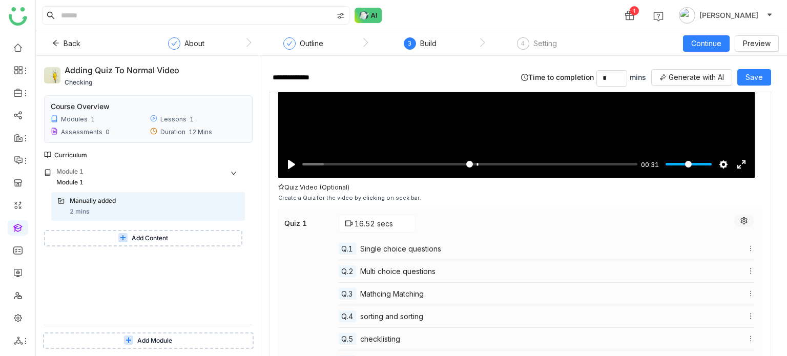
click at [743, 219] on button at bounding box center [743, 221] width 20 height 12
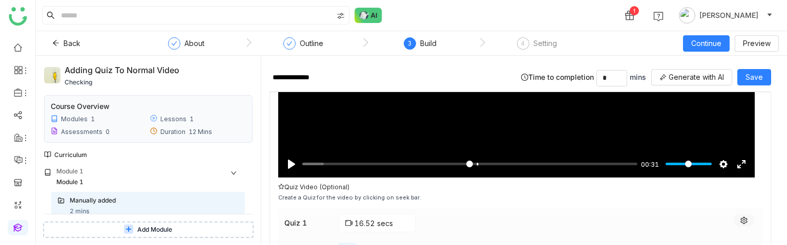
click at [740, 217] on icon at bounding box center [743, 220] width 7 height 7
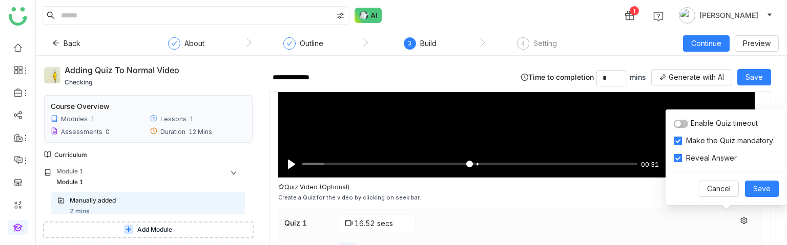
click at [684, 120] on button "button" at bounding box center [680, 124] width 14 height 8
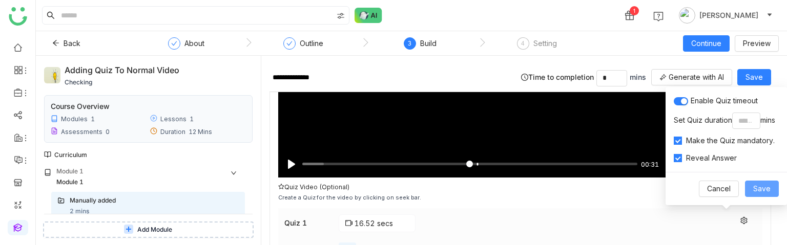
click at [759, 186] on span "Save" at bounding box center [761, 188] width 17 height 11
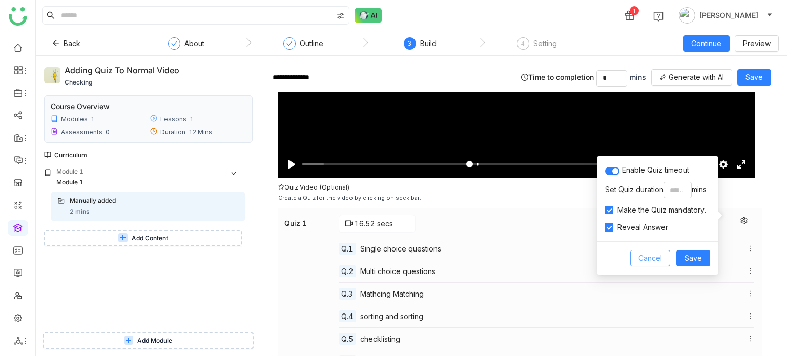
click at [664, 263] on button "Cancel" at bounding box center [650, 258] width 40 height 16
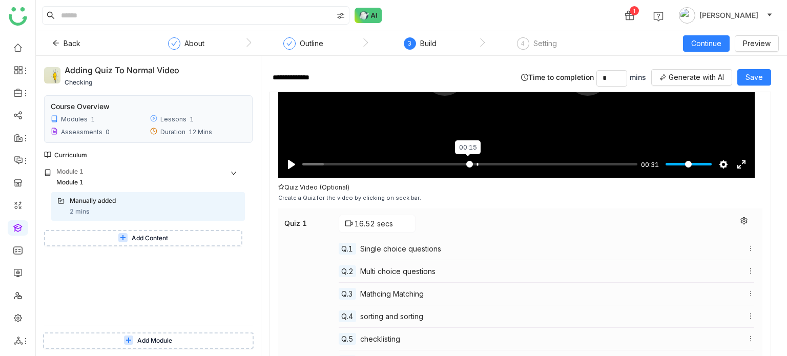
type input "*****"
click at [467, 163] on input "Seek" at bounding box center [469, 164] width 335 height 10
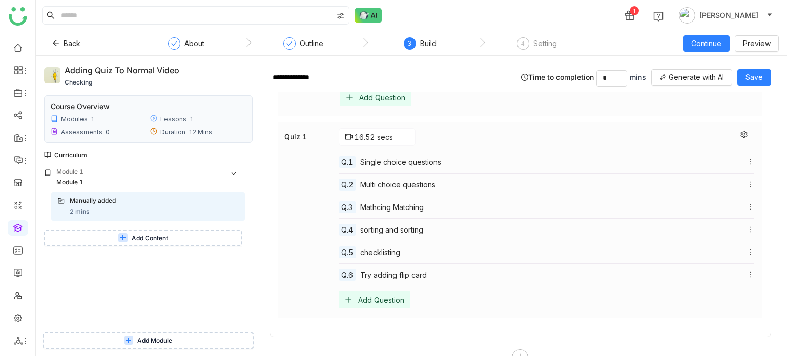
scroll to position [337, 0]
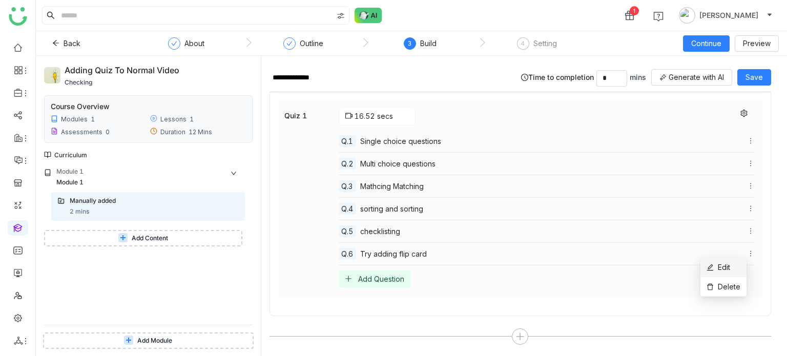
click at [728, 265] on span "Edit" at bounding box center [723, 267] width 12 height 9
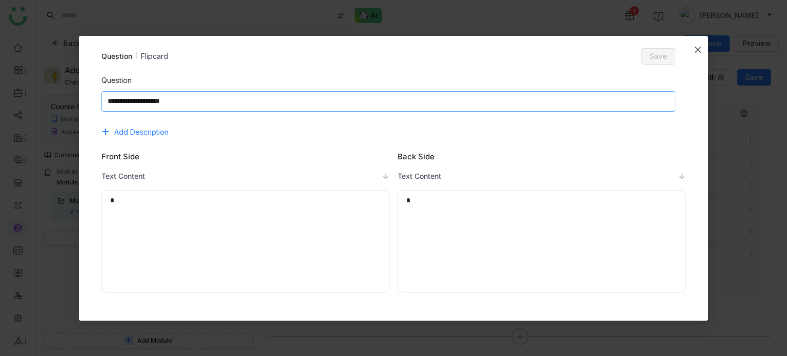
scroll to position [0, 0]
click at [372, 101] on textarea at bounding box center [388, 101] width 574 height 20
type textarea "**********"
click at [658, 57] on span "Save" at bounding box center [657, 56] width 17 height 11
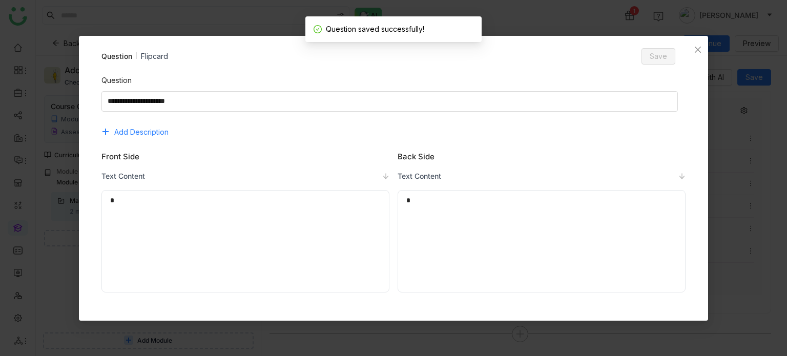
scroll to position [276, 0]
click at [694, 46] on icon "Close" at bounding box center [697, 50] width 8 height 8
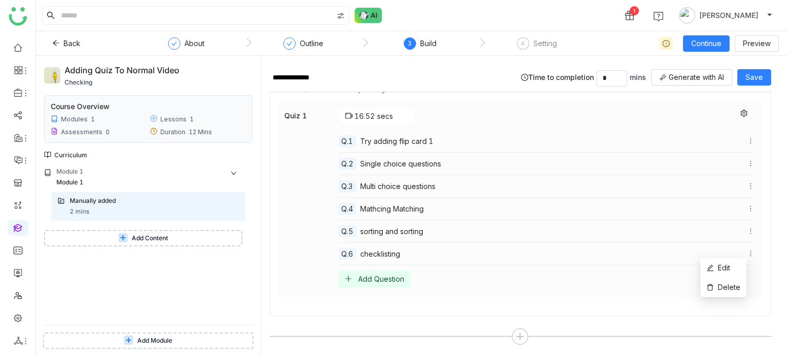
click at [747, 250] on icon at bounding box center [750, 253] width 7 height 7
click at [733, 272] on li "Edit" at bounding box center [723, 267] width 46 height 19
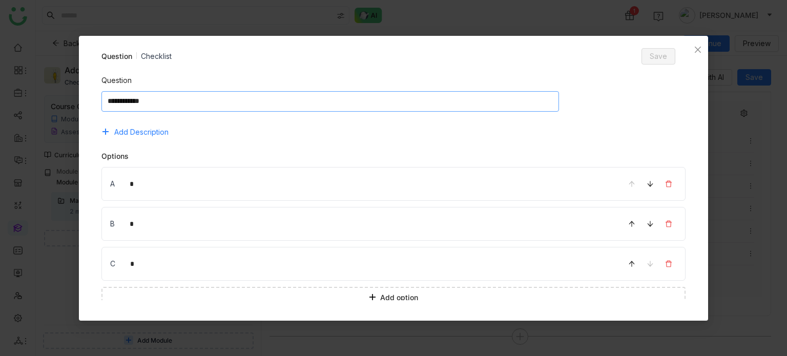
click at [232, 95] on textarea at bounding box center [330, 101] width 458 height 20
type textarea "**********"
click at [667, 61] on button "Save" at bounding box center [658, 56] width 34 height 16
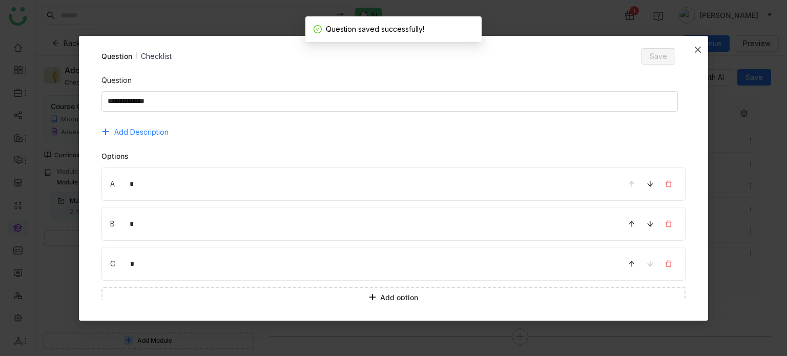
click at [696, 47] on icon "Close" at bounding box center [697, 50] width 8 height 8
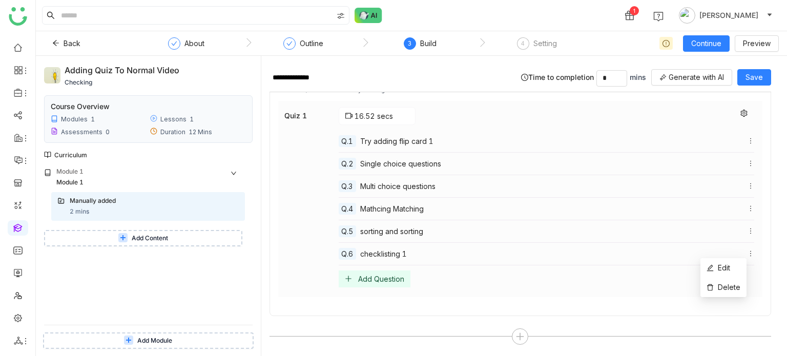
click at [747, 250] on icon at bounding box center [750, 253] width 7 height 7
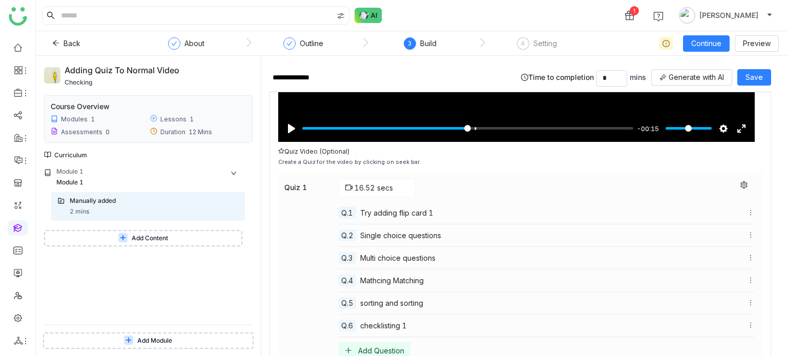
scroll to position [201, 0]
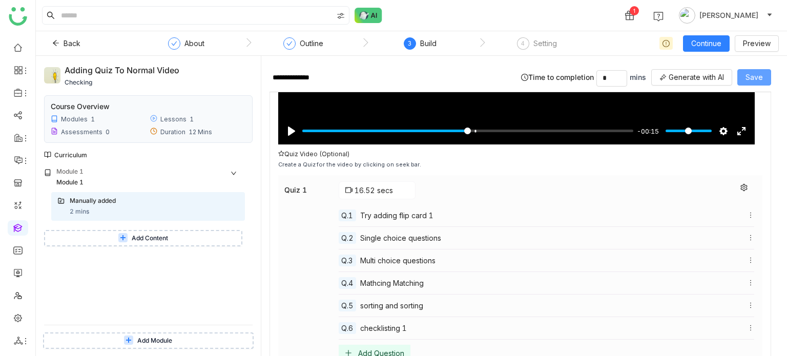
click at [754, 80] on span "Save" at bounding box center [753, 77] width 17 height 11
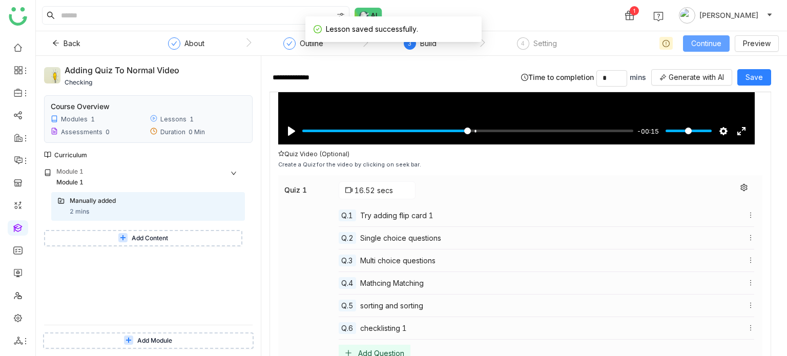
click at [710, 45] on span "Continue" at bounding box center [706, 43] width 30 height 11
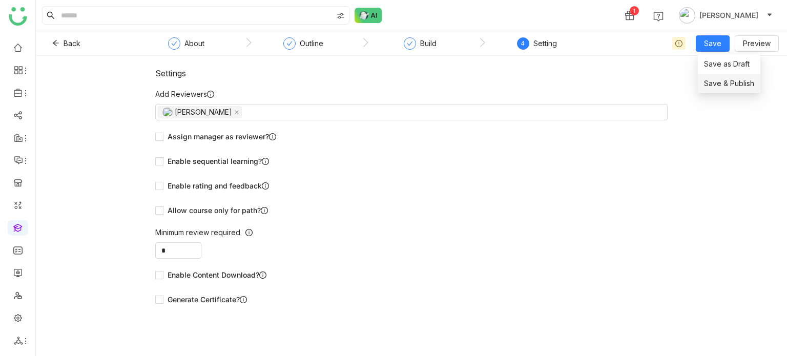
click at [725, 79] on span "Save & Publish" at bounding box center [729, 83] width 50 height 11
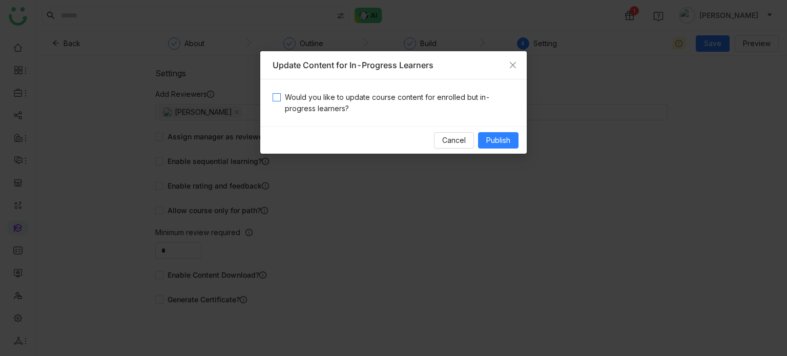
click at [388, 99] on span "Would you like to update course content for enrolled but in-progress learners?" at bounding box center [398, 103] width 234 height 23
click at [495, 139] on span "Publish" at bounding box center [498, 140] width 24 height 11
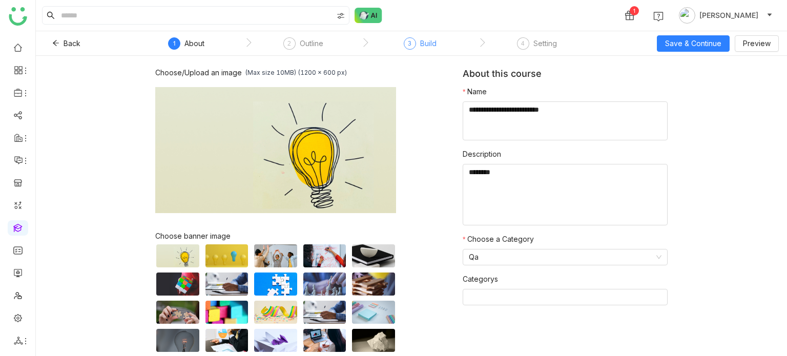
click at [410, 40] on span "3" at bounding box center [410, 43] width 4 height 8
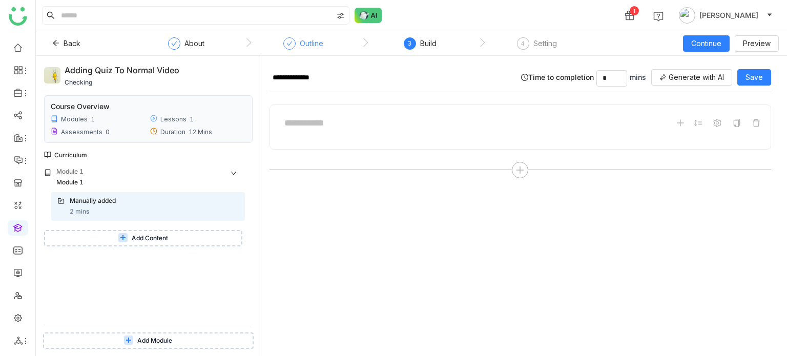
click at [318, 50] on div "Outline" at bounding box center [303, 46] width 40 height 18
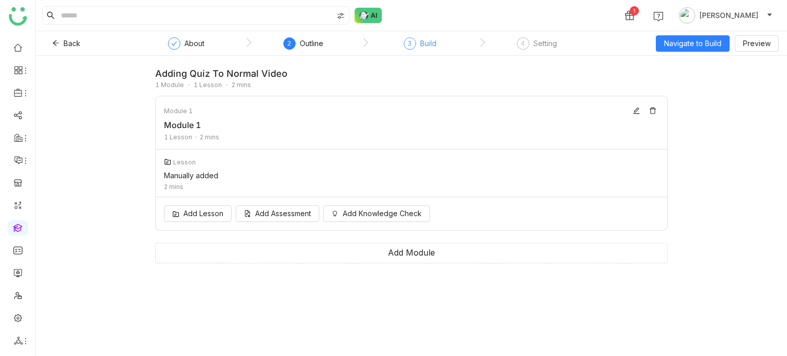
click at [418, 49] on div "3 Build" at bounding box center [420, 46] width 33 height 18
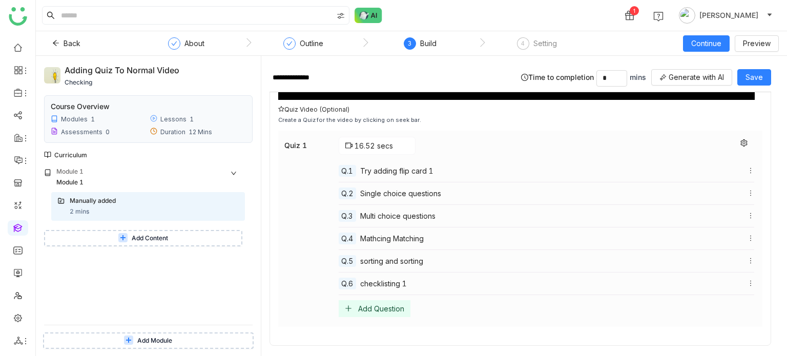
scroll to position [276, 0]
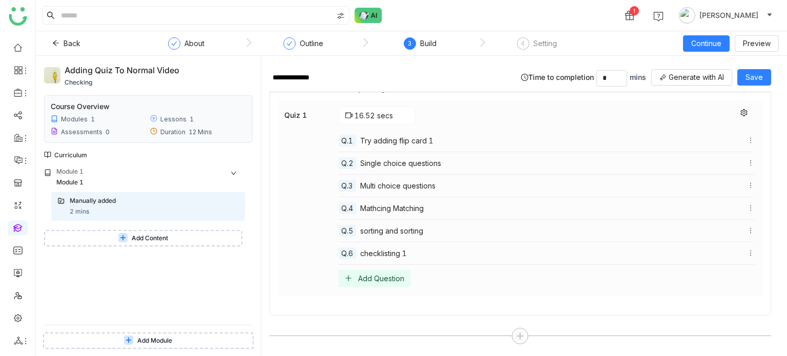
click at [439, 140] on div "Try adding flip card 1" at bounding box center [557, 140] width 394 height 11
click at [747, 137] on icon at bounding box center [750, 140] width 7 height 7
click at [452, 253] on div "checklisting 1" at bounding box center [557, 253] width 394 height 11
click at [408, 248] on div "checklisting 1" at bounding box center [557, 253] width 394 height 11
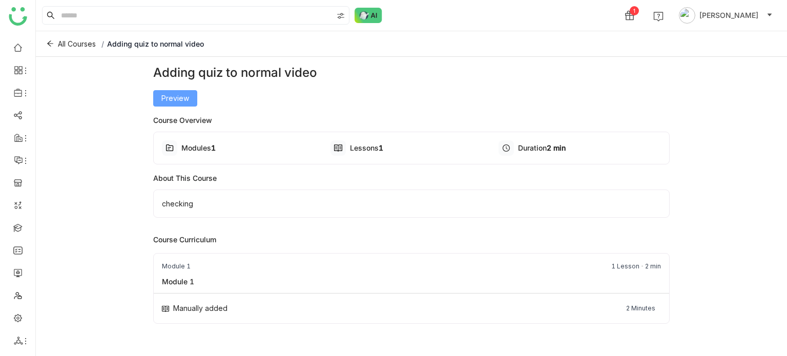
click at [161, 93] on span "Preview" at bounding box center [175, 98] width 28 height 11
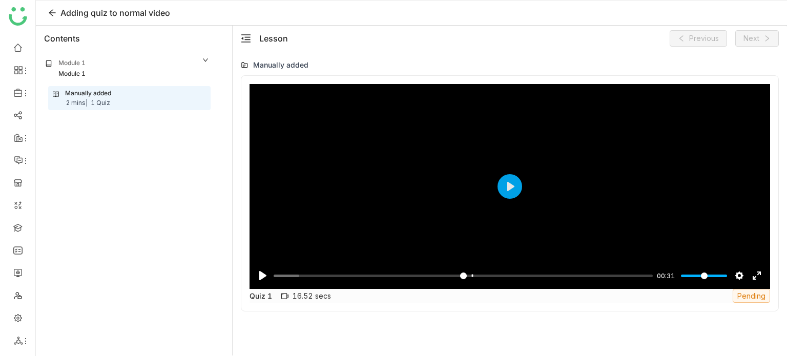
click at [356, 304] on div "Pause Play % buffered 00:00 00:31 Settings Captions Disabled Quality undefined …" at bounding box center [510, 193] width 538 height 236
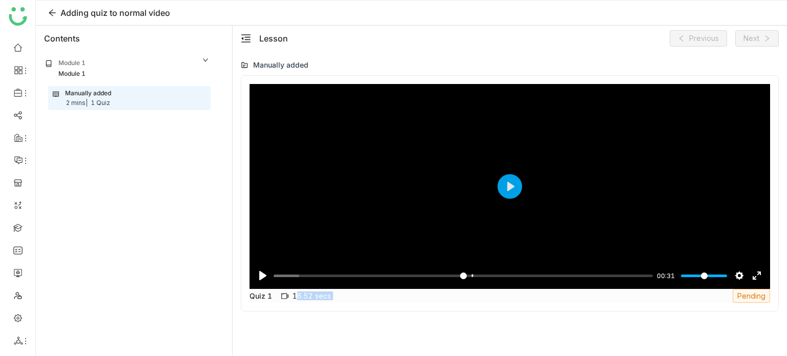
click at [356, 304] on div "Pause Play % buffered 00:00 00:31 Settings Captions Disabled Quality undefined …" at bounding box center [510, 193] width 538 height 236
click at [503, 323] on div "Pause Play % buffered 00:19 00:31 Settings Captions Disabled Quality undefined …" at bounding box center [510, 203] width 538 height 257
click at [503, 182] on button "Play" at bounding box center [509, 186] width 25 height 25
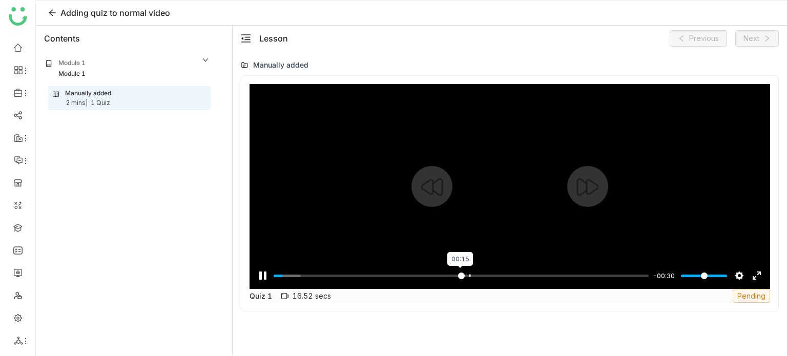
click at [459, 274] on input "Seek" at bounding box center [460, 276] width 375 height 10
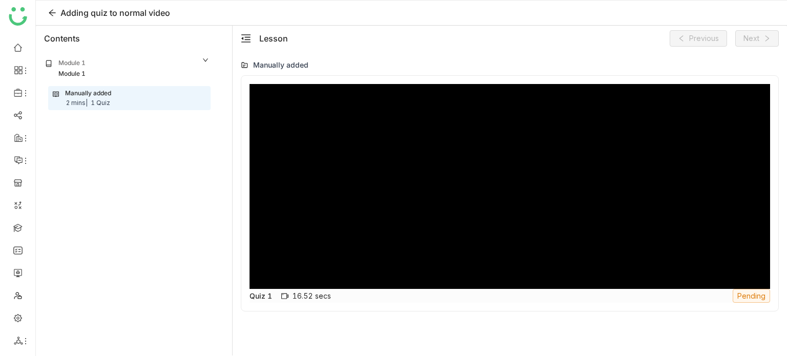
click at [609, 295] on div "Quiz 1 16.52 secs Pending" at bounding box center [509, 296] width 520 height 14
type input "*****"
click at [49, 15] on icon at bounding box center [52, 13] width 8 height 8
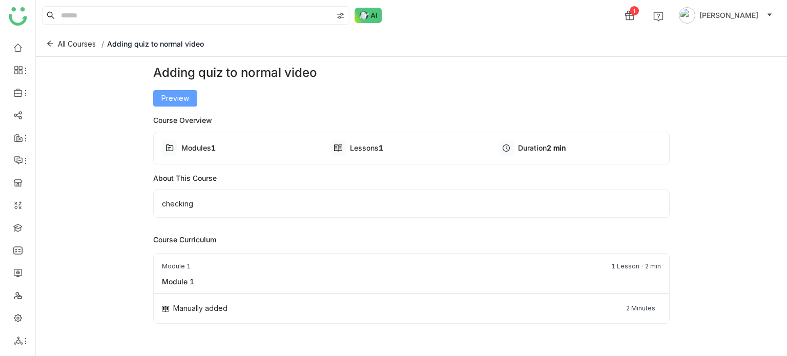
click at [170, 93] on span "Preview" at bounding box center [175, 98] width 28 height 11
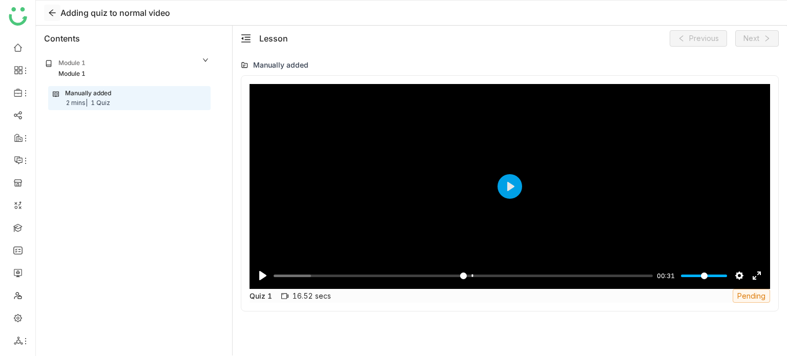
click at [55, 14] on icon at bounding box center [52, 13] width 8 height 8
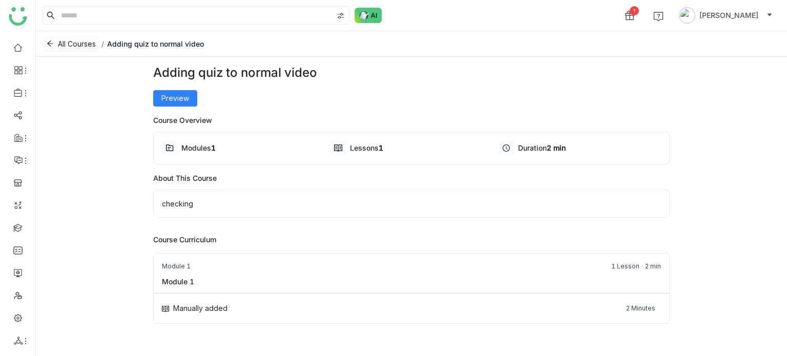
click at [48, 43] on icon at bounding box center [50, 44] width 6 height 6
